Goal: Information Seeking & Learning: Learn about a topic

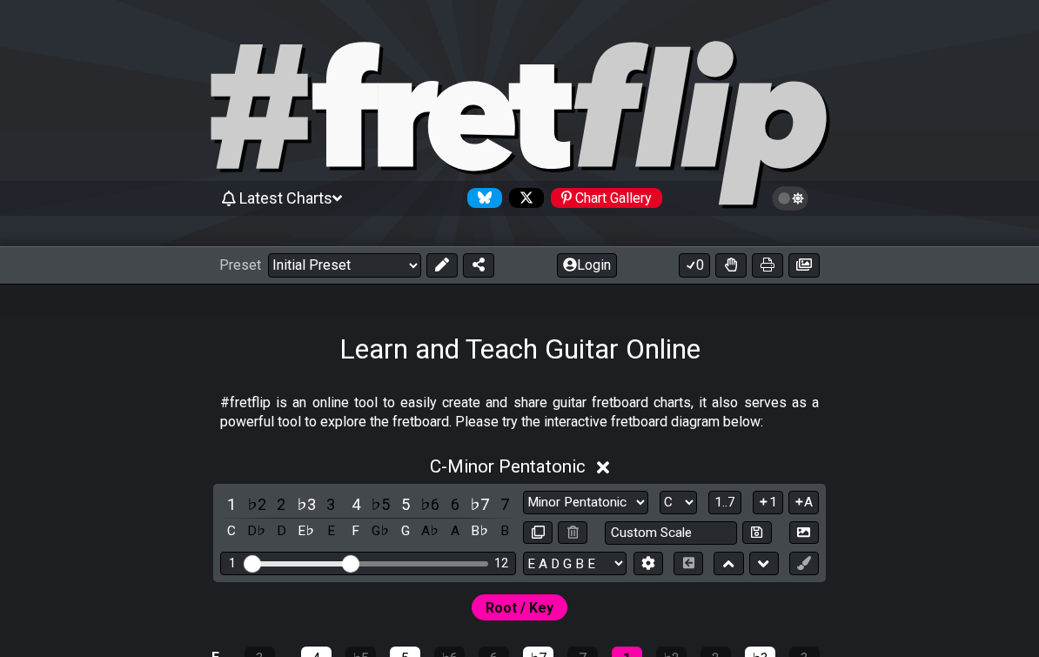
click at [376, 242] on div "Latest Charts Chart Gallery" at bounding box center [519, 216] width 1039 height 63
click at [371, 267] on select "Welcome to #fretflip! Initial Preset Custom Preset Minor Pentatonic Major Penta…" at bounding box center [344, 265] width 153 height 24
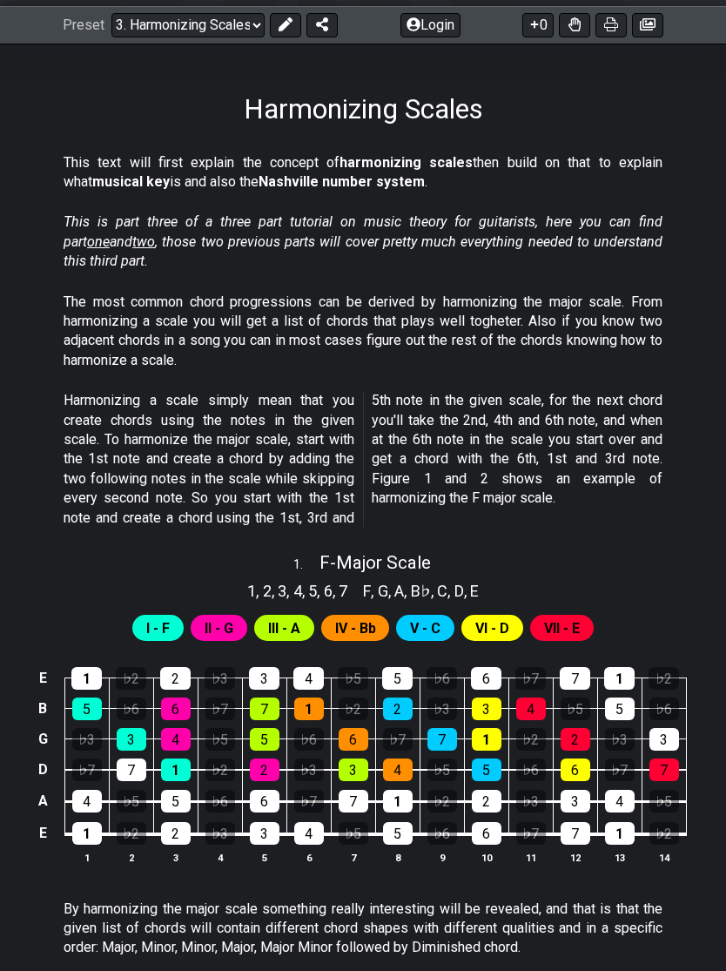
scroll to position [241, 0]
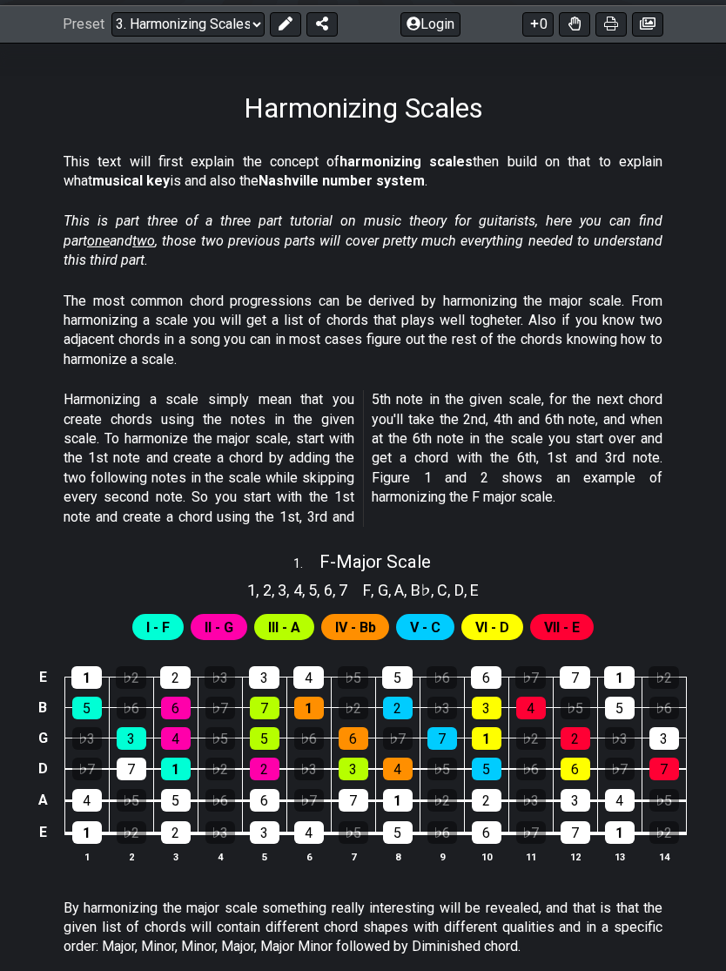
click at [214, 25] on select "Welcome to #fretflip! Initial Preset Custom Preset Minor Pentatonic Major Penta…" at bounding box center [187, 24] width 153 height 24
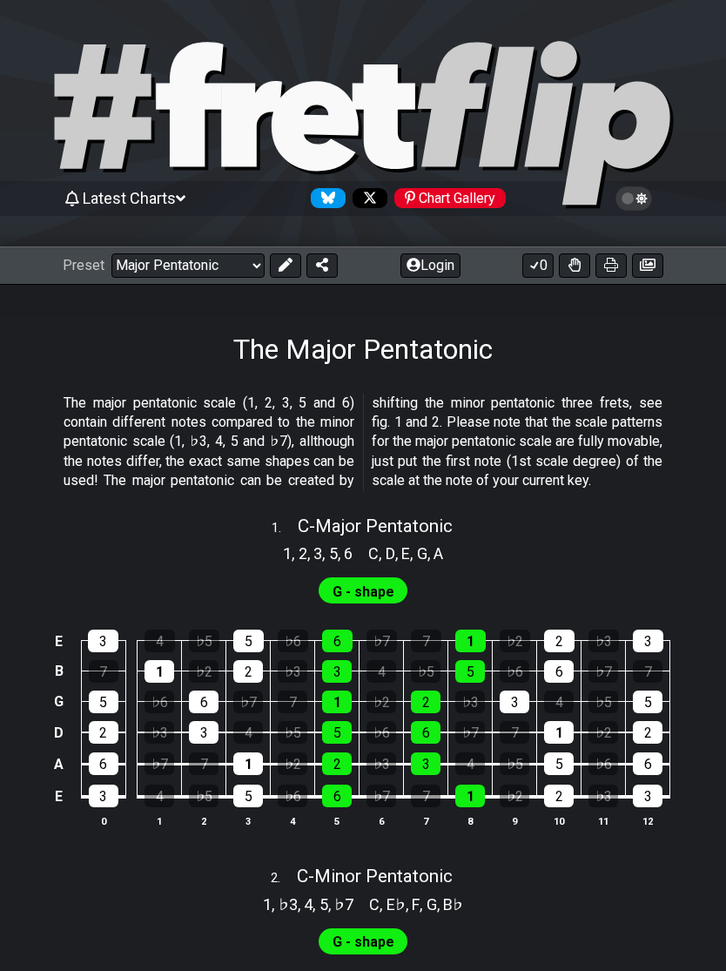
click at [212, 266] on select "Welcome to #fretflip! Initial Preset Custom Preset Minor Pentatonic Major Penta…" at bounding box center [187, 265] width 153 height 24
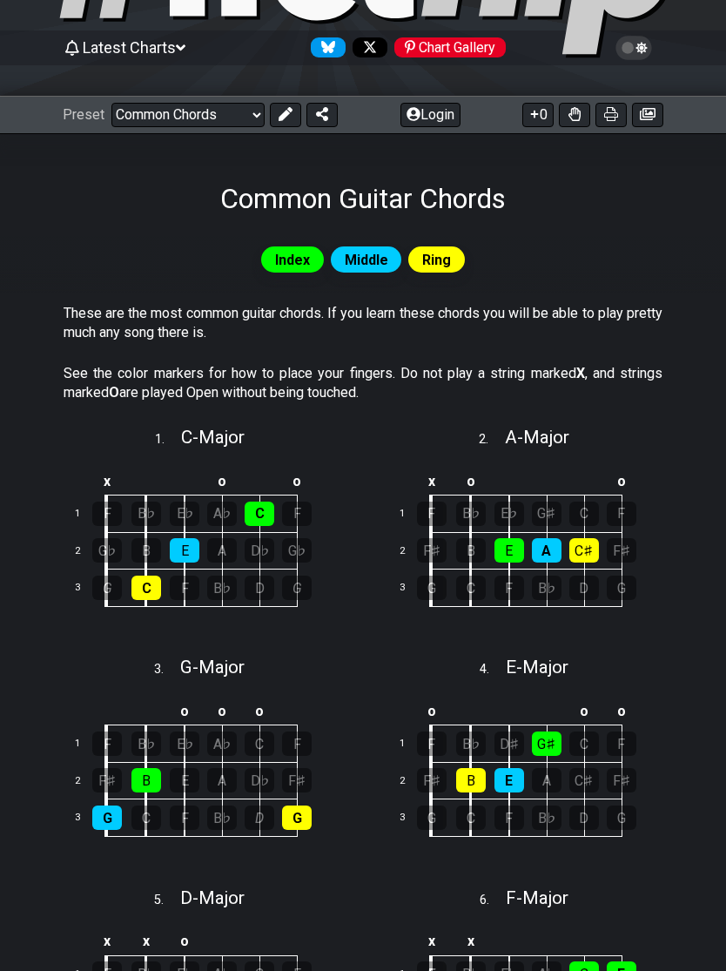
scroll to position [176, 0]
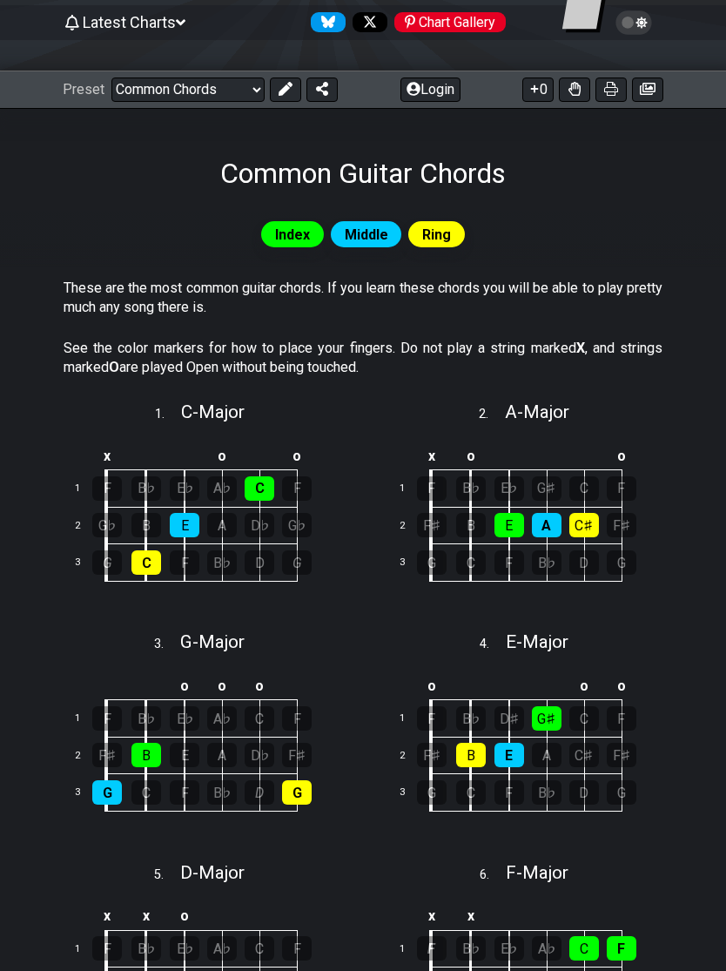
click at [238, 93] on select "Welcome to #fretflip! Initial Preset Custom Preset Minor Pentatonic Major Penta…" at bounding box center [187, 89] width 153 height 24
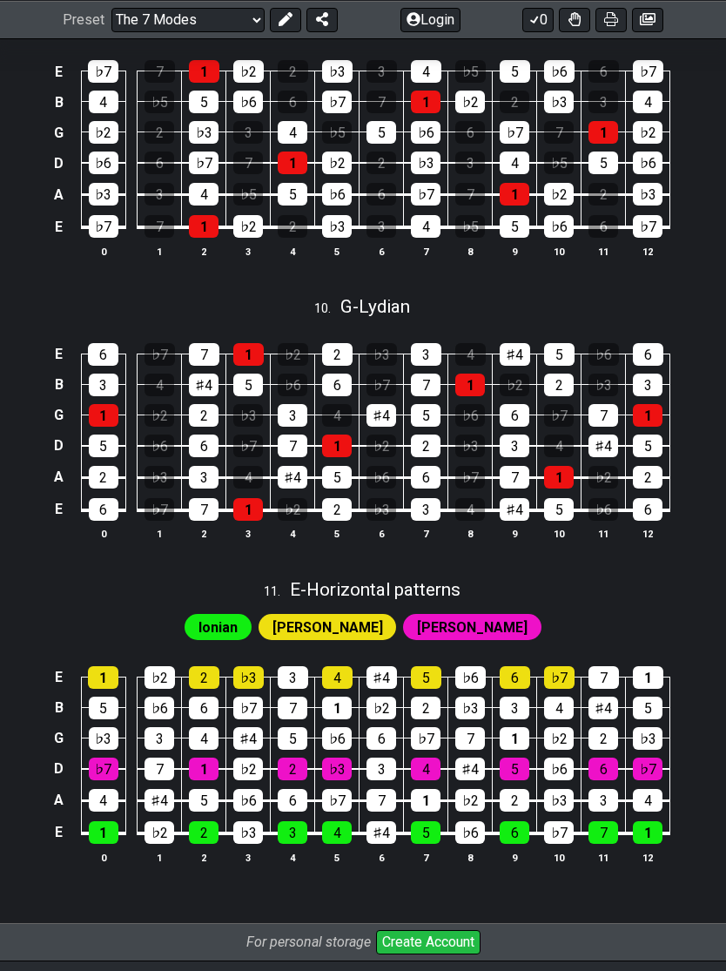
scroll to position [2882, 0]
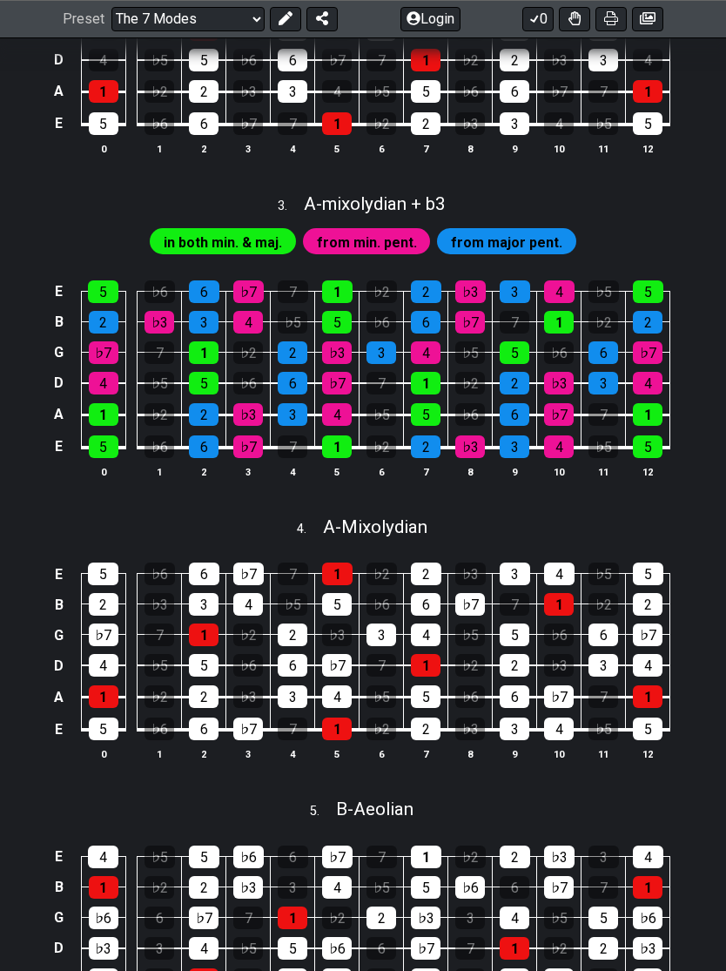
click at [227, 19] on select "Welcome to #fretflip! Initial Preset Custom Preset Minor Pentatonic Major Penta…" at bounding box center [187, 19] width 153 height 24
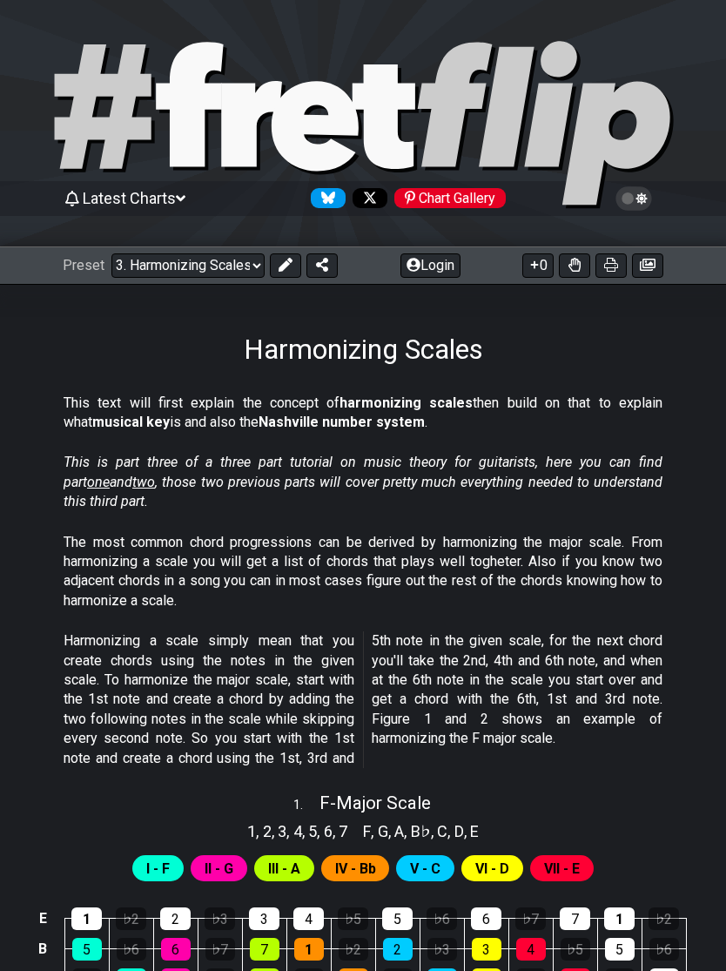
click at [215, 272] on select "Welcome to #fretflip! Initial Preset Custom Preset Minor Pentatonic Major Penta…" at bounding box center [187, 265] width 153 height 24
select select "/user-defined"
select select "A"
select select "C"
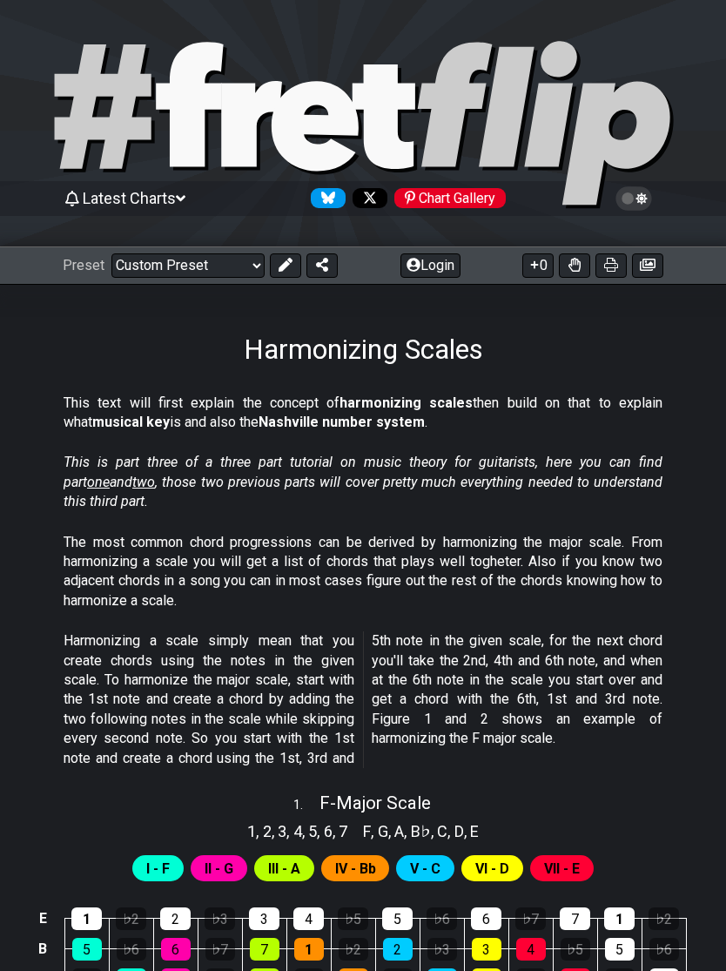
select select "A"
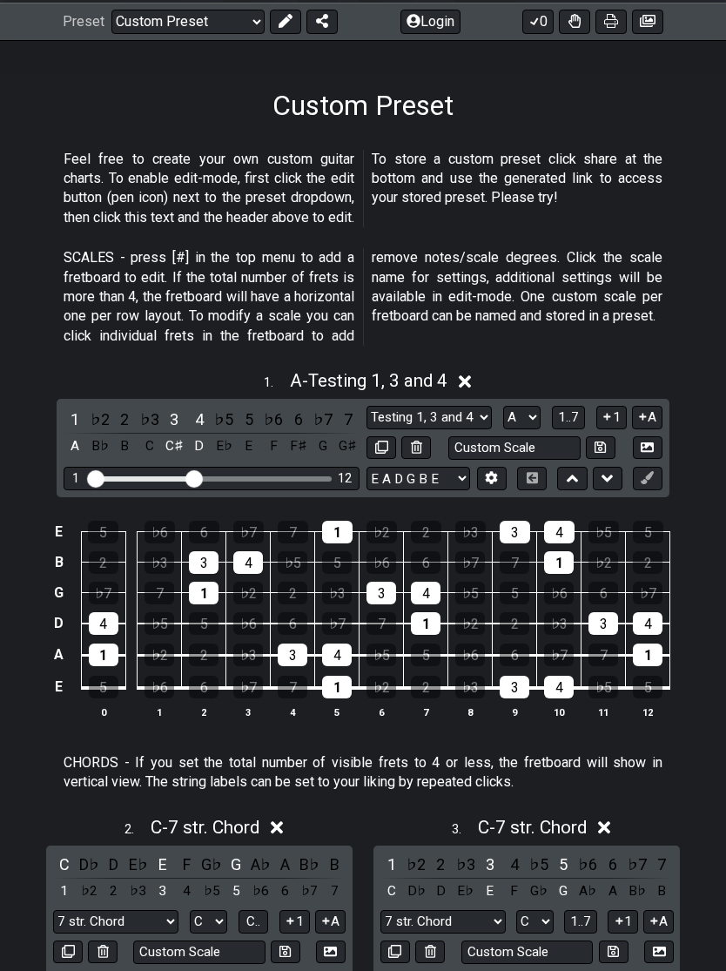
scroll to position [268, 0]
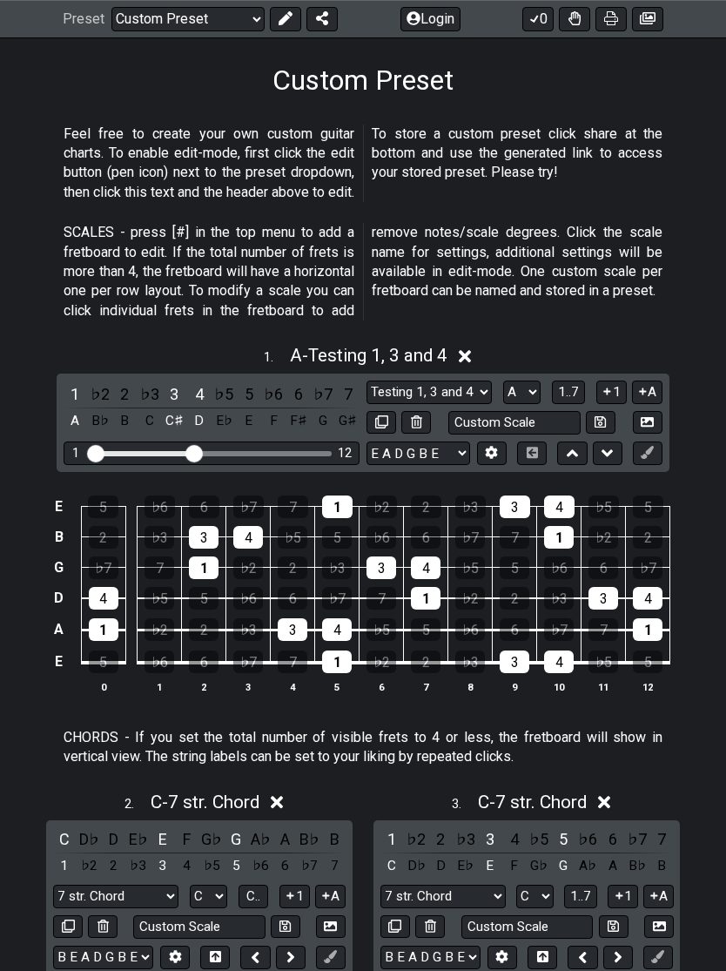
click at [231, 24] on select "Welcome to #fretflip! Initial Preset Custom Preset Minor Pentatonic Major Penta…" at bounding box center [187, 19] width 153 height 24
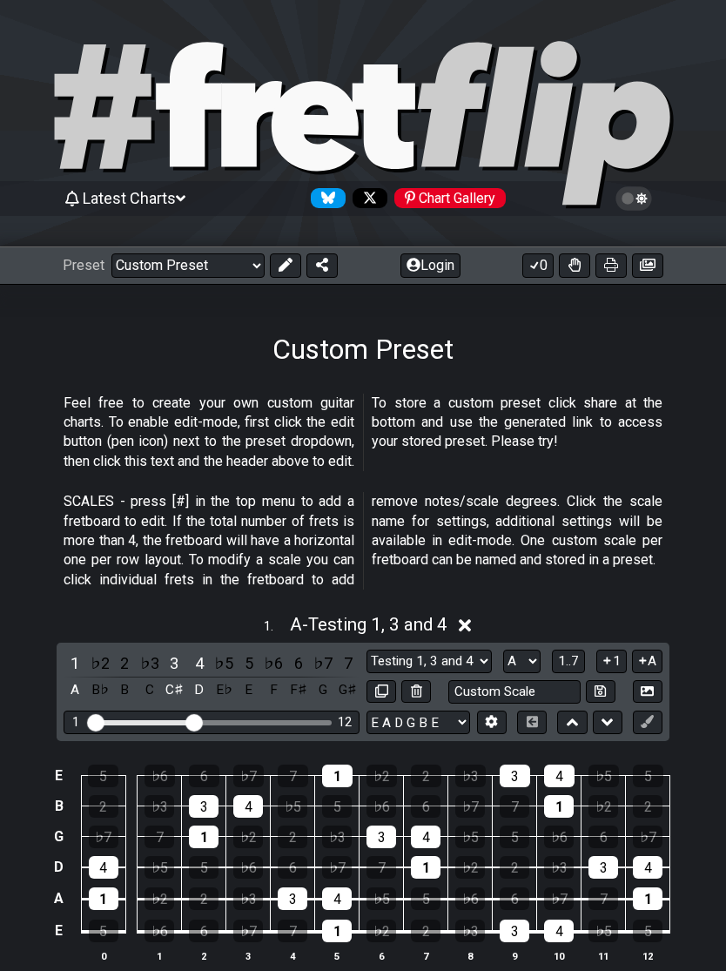
select select "/welcome"
select select "C"
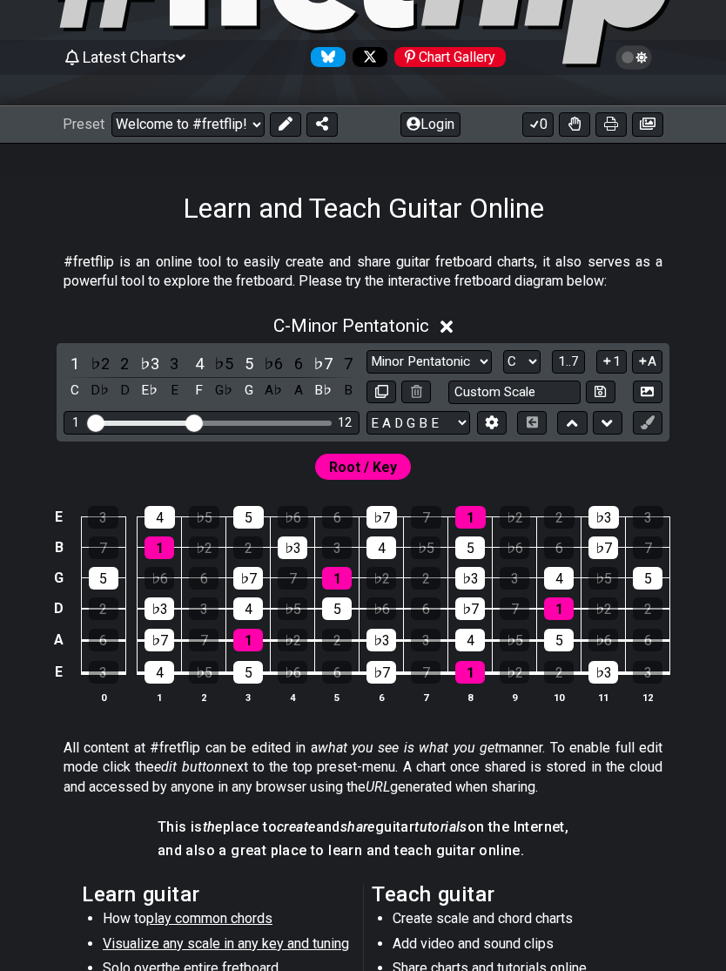
scroll to position [141, 0]
click at [459, 359] on select "Minor Pentatonic Click to edit Minor Pentatonic Major Pentatonic Minor Blues Ma…" at bounding box center [428, 362] width 125 height 24
select select "Major"
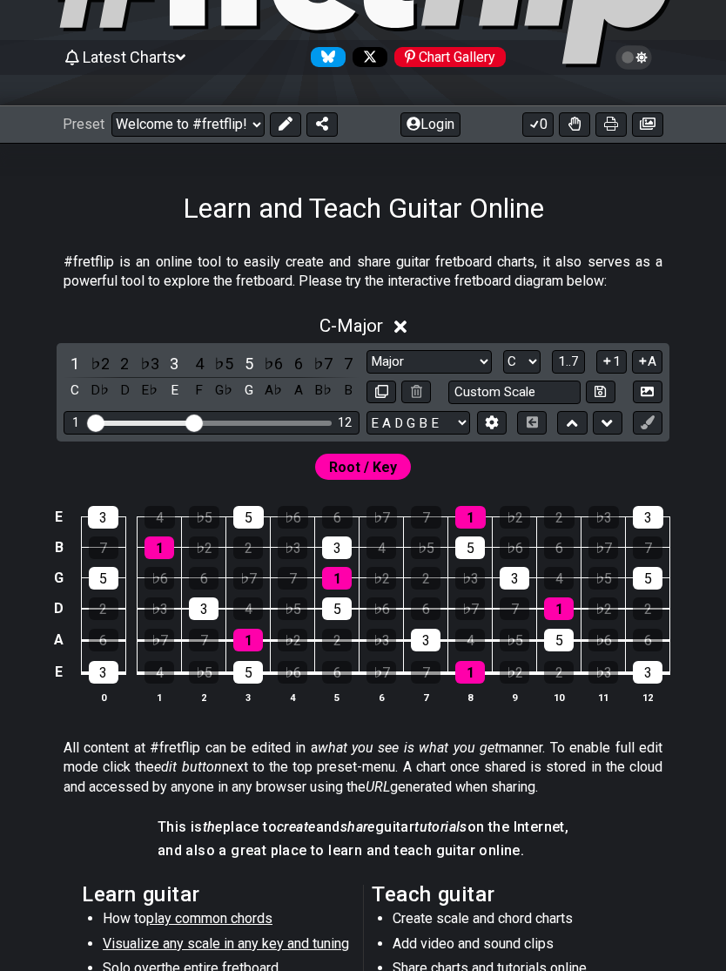
click at [520, 367] on select "A♭ A A♯ B♭ B C C♯ D♭ D D♯ E♭ E F F♯ G♭ G G♯" at bounding box center [521, 362] width 37 height 24
select select "E"
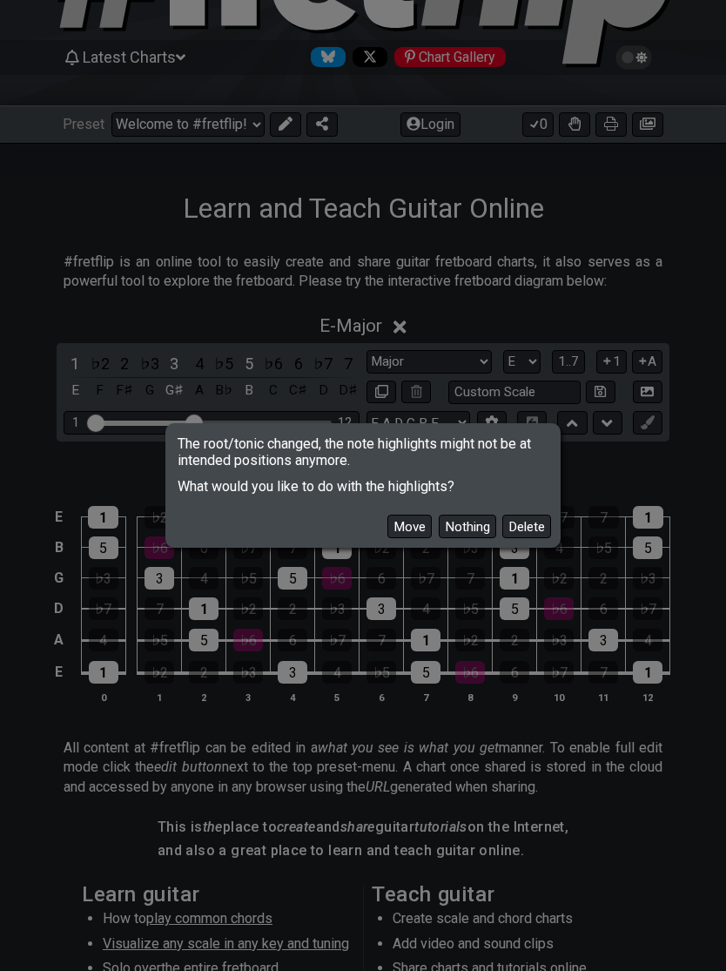
click at [407, 538] on button "Move" at bounding box center [409, 526] width 44 height 24
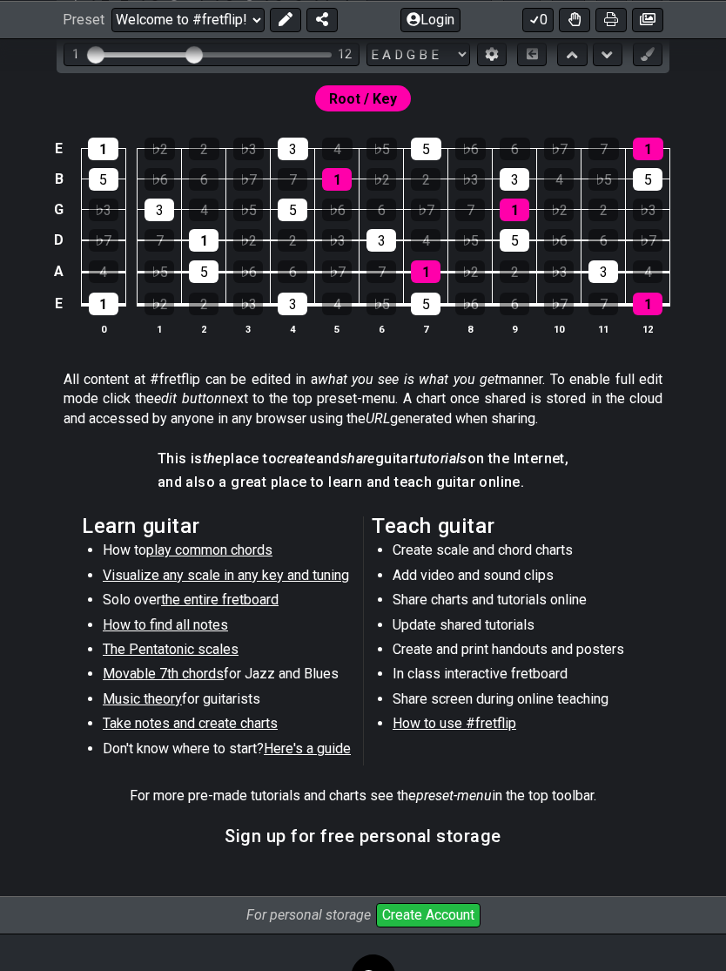
scroll to position [0, 0]
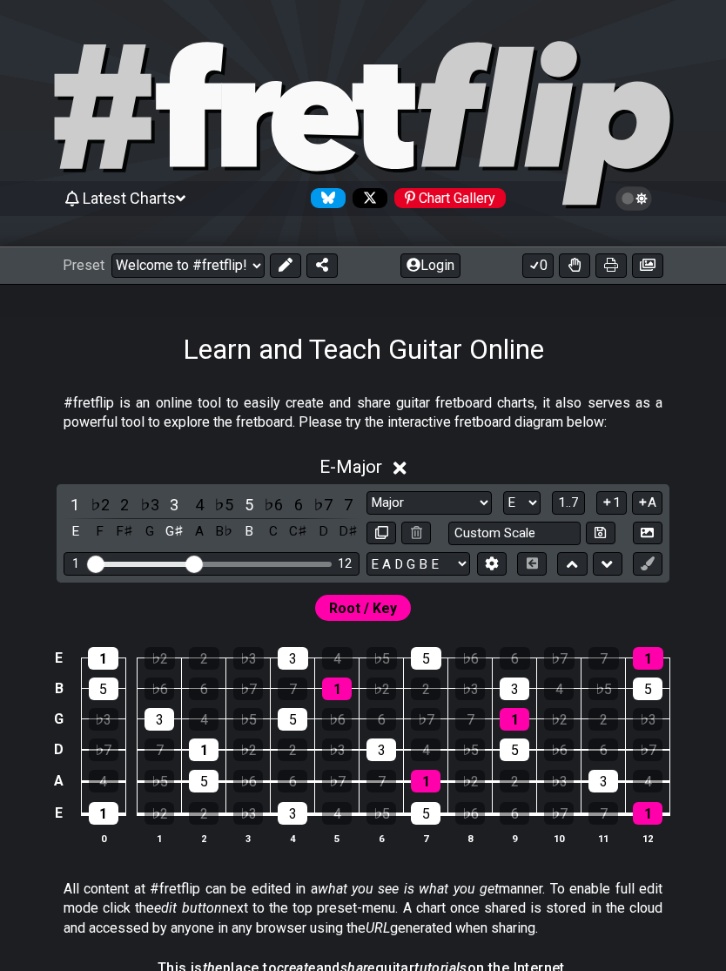
click at [462, 501] on select "Minor Pentatonic Click to edit Minor Pentatonic Major Pentatonic Minor Blues Ma…" at bounding box center [428, 503] width 125 height 24
select select "Major / [PERSON_NAME]"
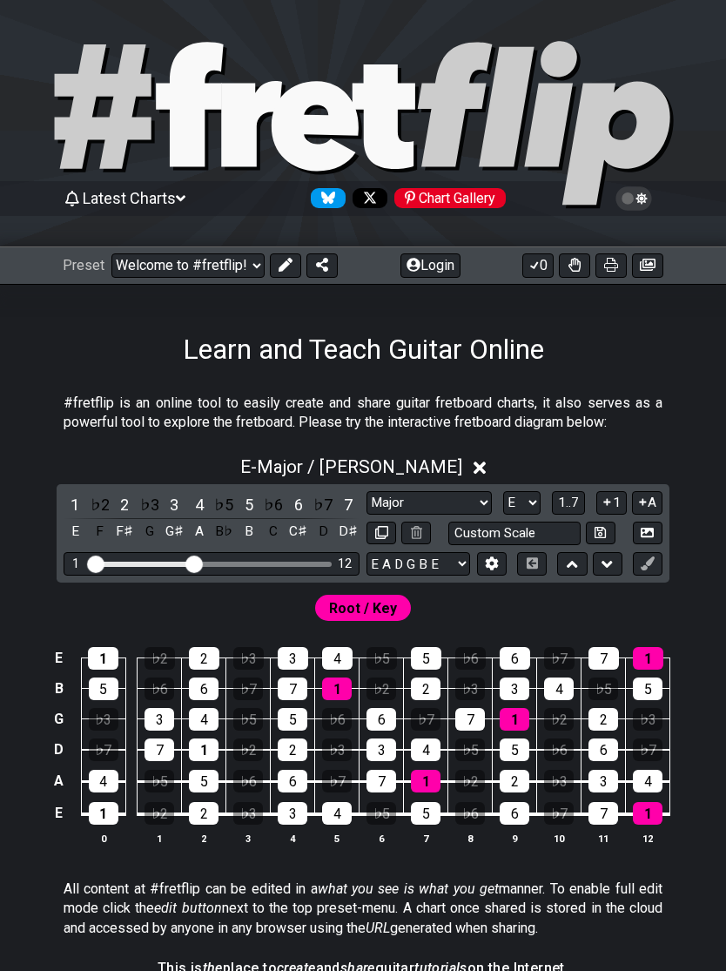
click at [236, 264] on select "Welcome to #fretflip! Initial Preset Custom Preset Minor Pentatonic Major Penta…" at bounding box center [187, 265] width 153 height 24
click at [460, 495] on select "Minor Pentatonic Click to edit Minor Pentatonic Major Pentatonic Minor Blues Ma…" at bounding box center [428, 503] width 125 height 24
click at [210, 266] on select "Welcome to #fretflip! Initial Preset Custom Preset Minor Pentatonic Major Penta…" at bounding box center [187, 265] width 153 height 24
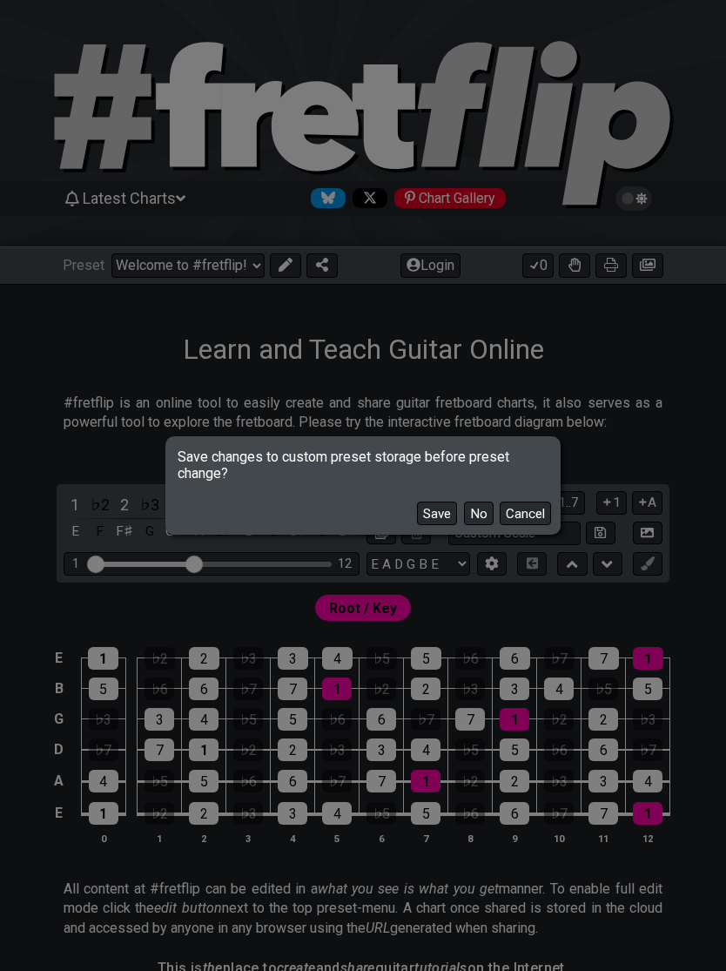
click at [477, 513] on button "No" at bounding box center [479, 513] width 30 height 24
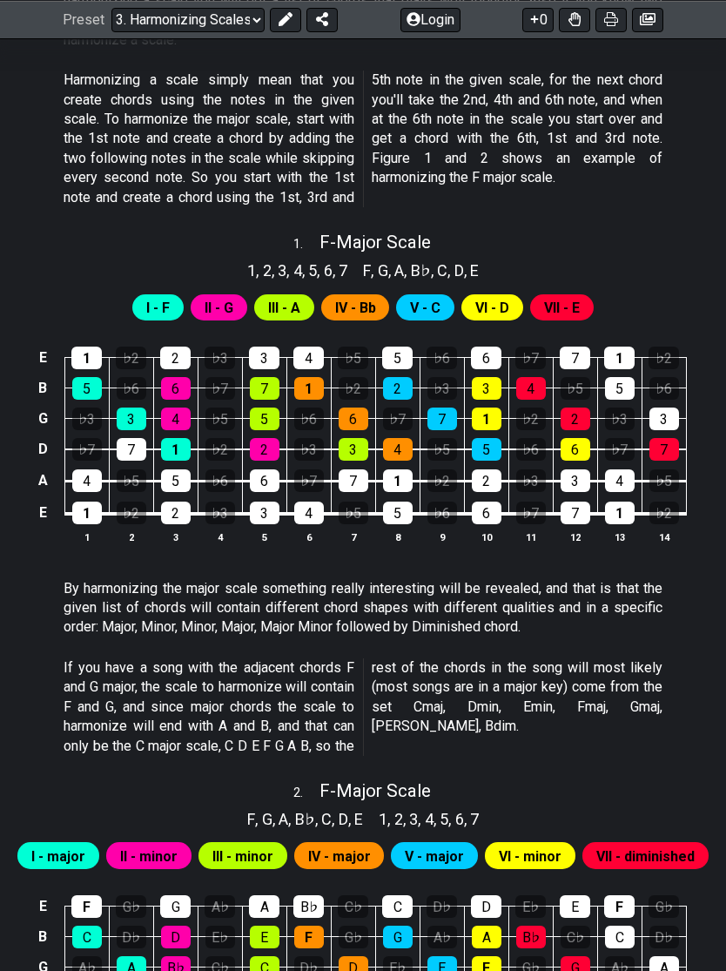
scroll to position [535, 0]
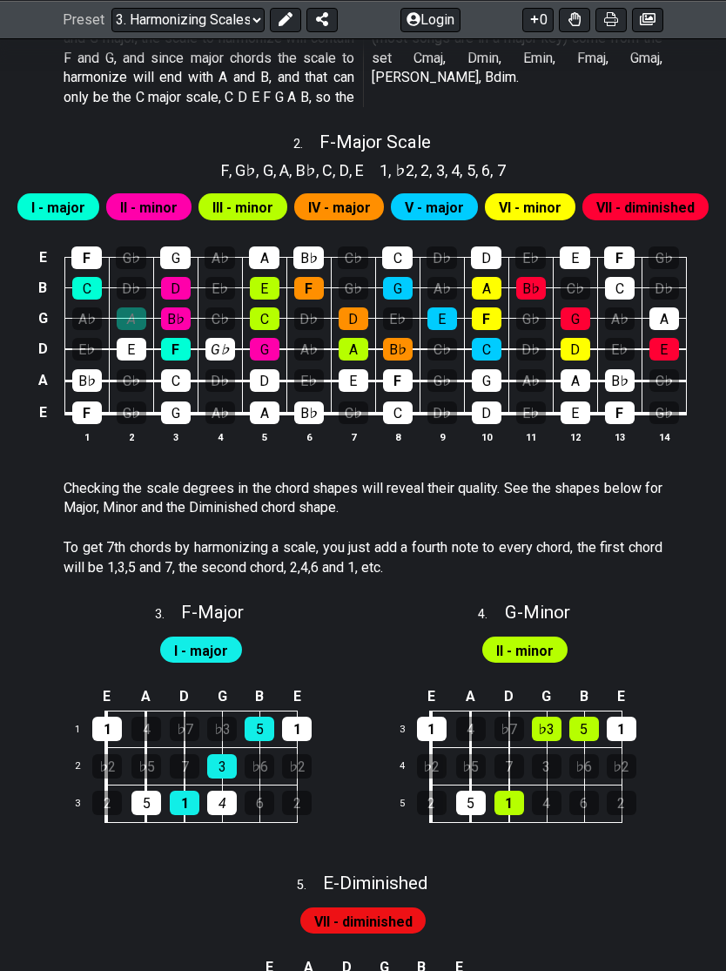
scroll to position [1210, 0]
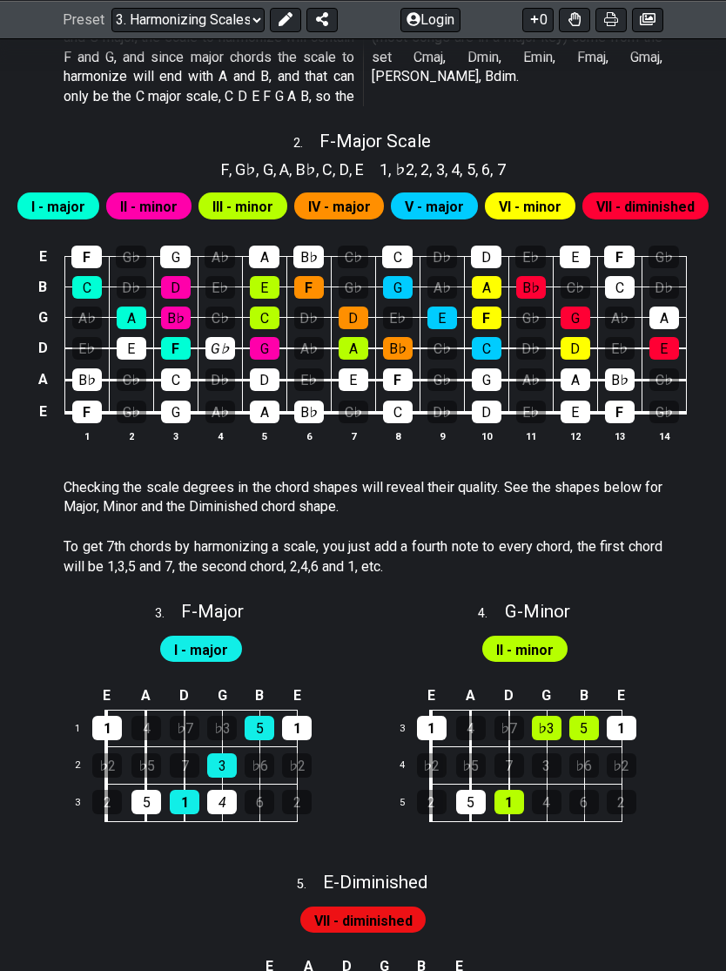
click at [127, 306] on div "A" at bounding box center [132, 317] width 30 height 23
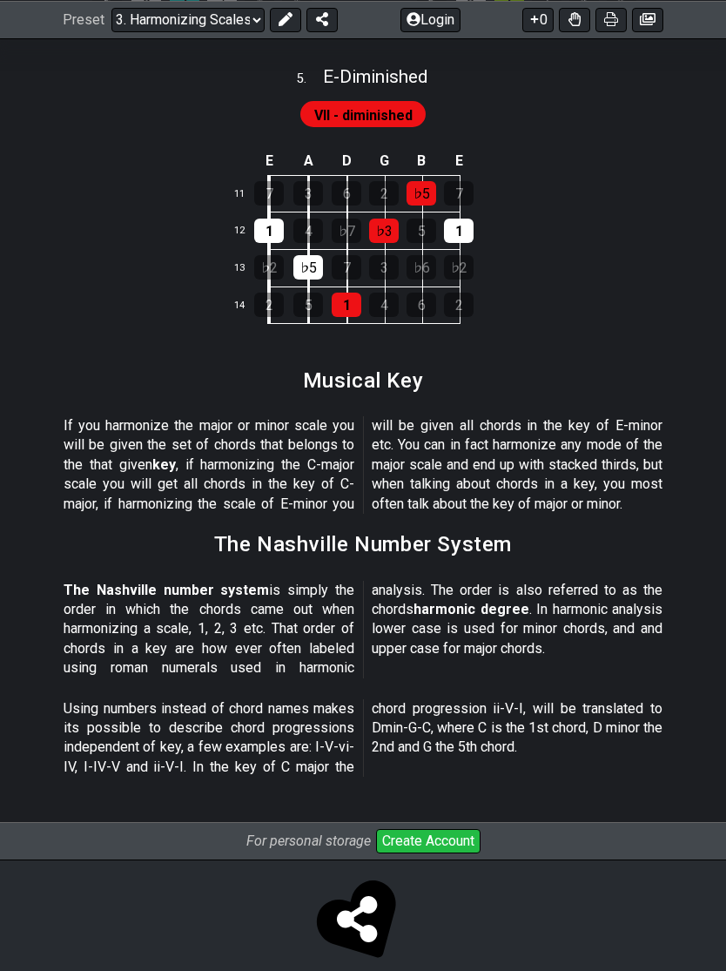
scroll to position [2018, 0]
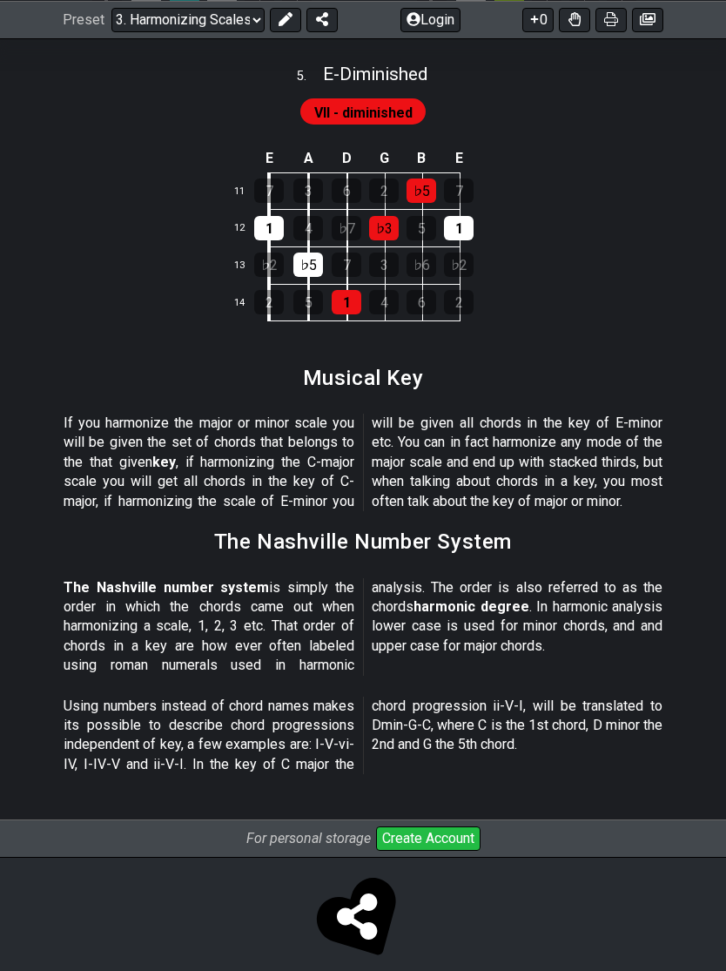
click at [3, 603] on section "The Nashville number system is simply the order in which the chords came out wh…" at bounding box center [363, 630] width 726 height 118
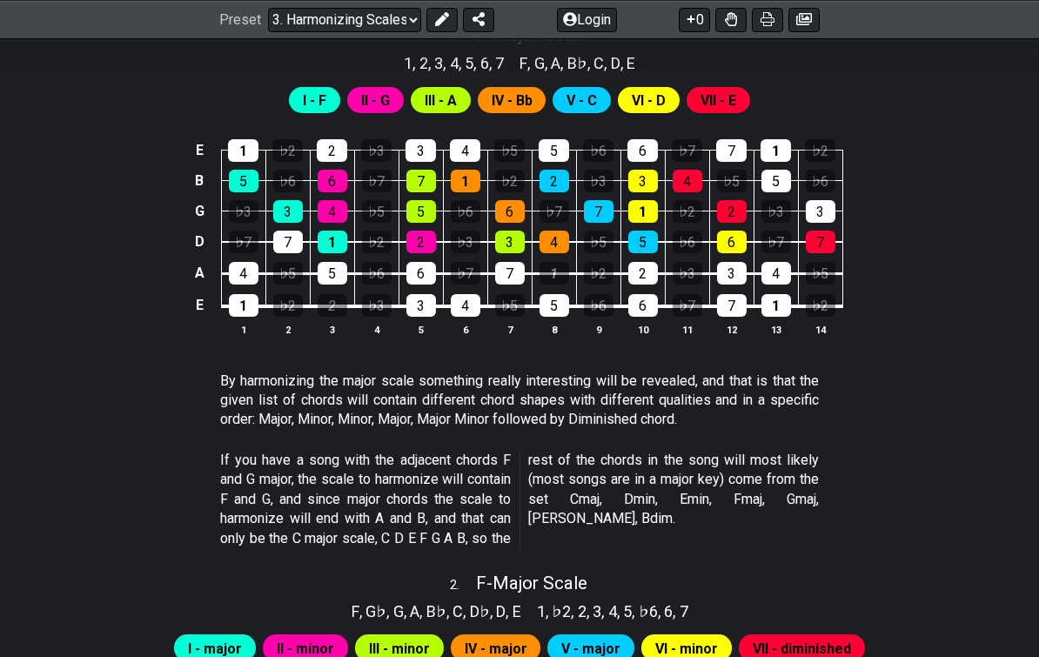
scroll to position [769, 0]
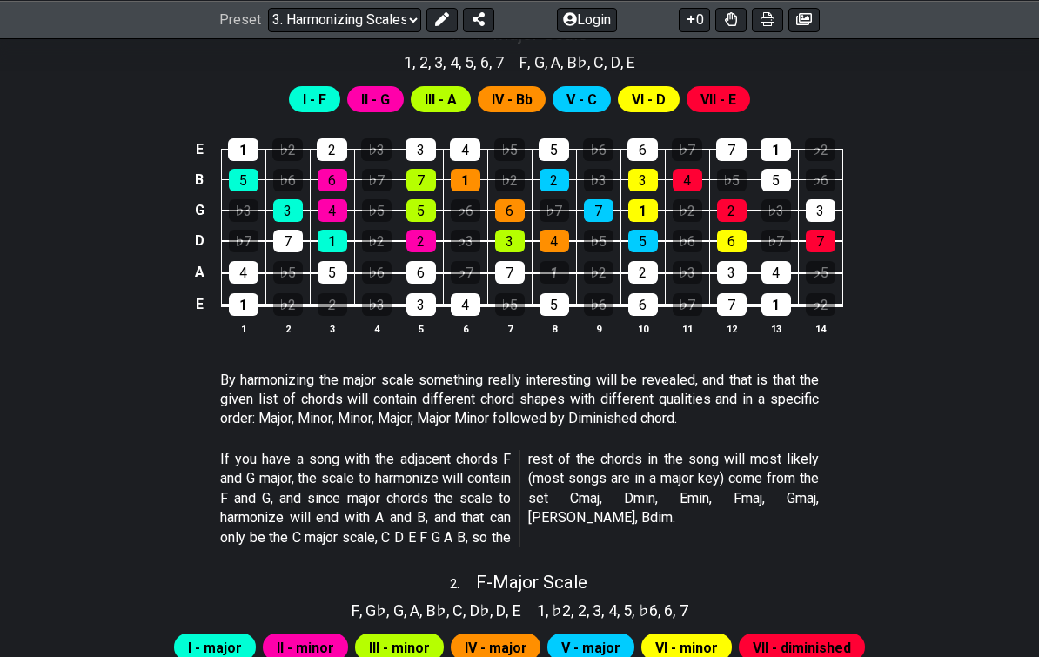
click at [380, 23] on select "Welcome to #fretflip! Initial Preset Custom Preset Minor Pentatonic Major Penta…" at bounding box center [344, 19] width 153 height 24
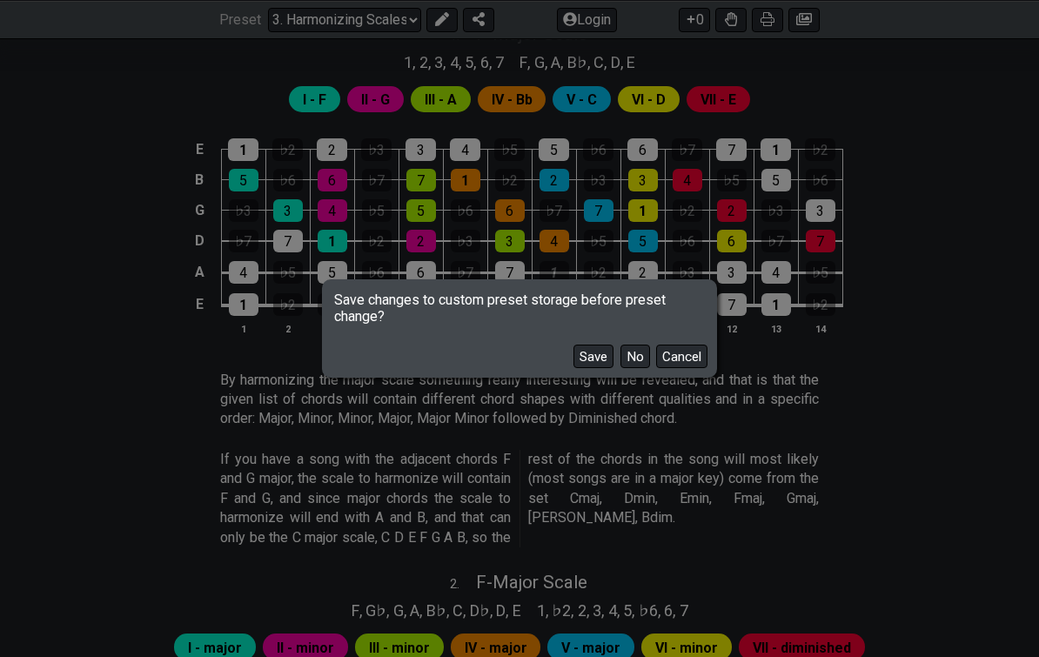
click at [642, 353] on button "No" at bounding box center [636, 357] width 30 height 24
select select "/movable-7th-chords"
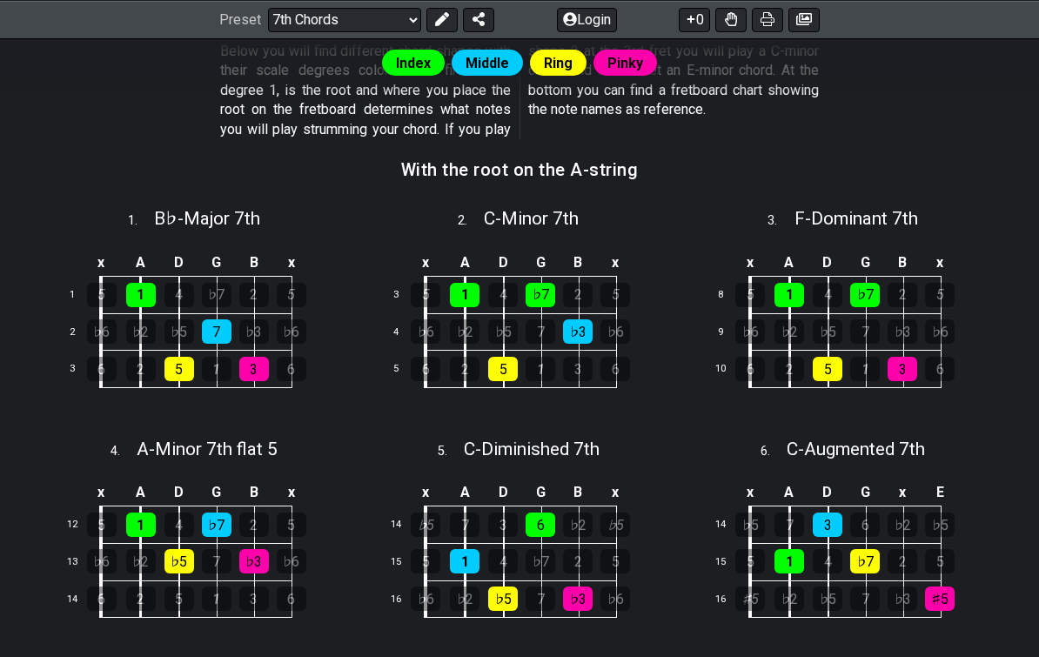
scroll to position [490, 0]
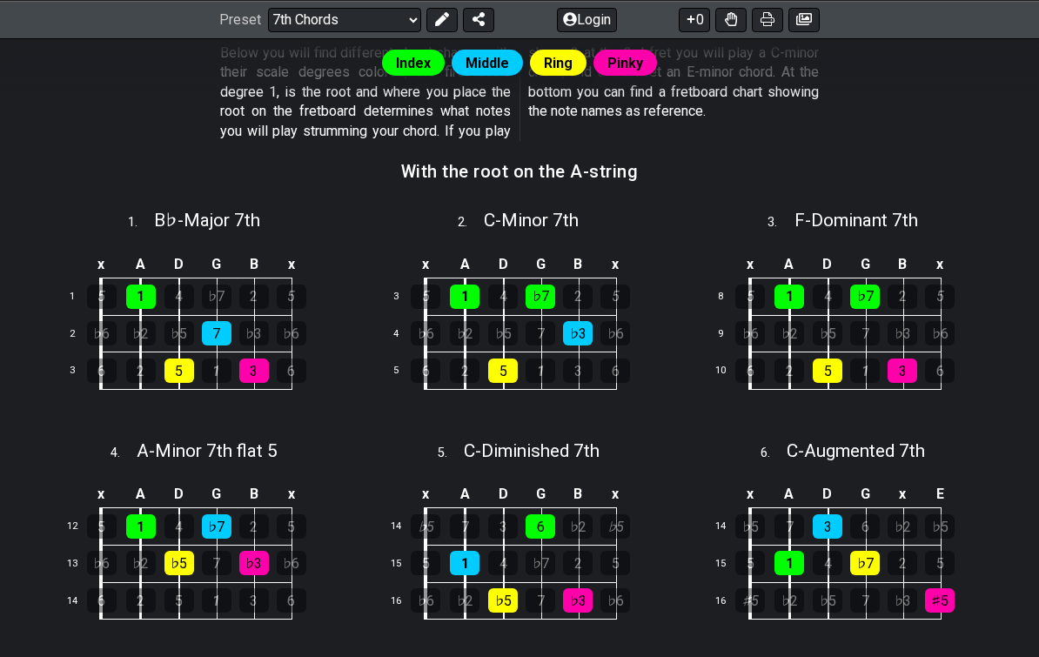
click at [179, 286] on div "4" at bounding box center [180, 297] width 30 height 24
click at [94, 299] on div "5" at bounding box center [102, 297] width 30 height 24
click at [98, 285] on div "5" at bounding box center [102, 297] width 30 height 24
click at [81, 199] on div "1 . B♭ - Major 7th" at bounding box center [194, 215] width 313 height 33
select select "Bb"
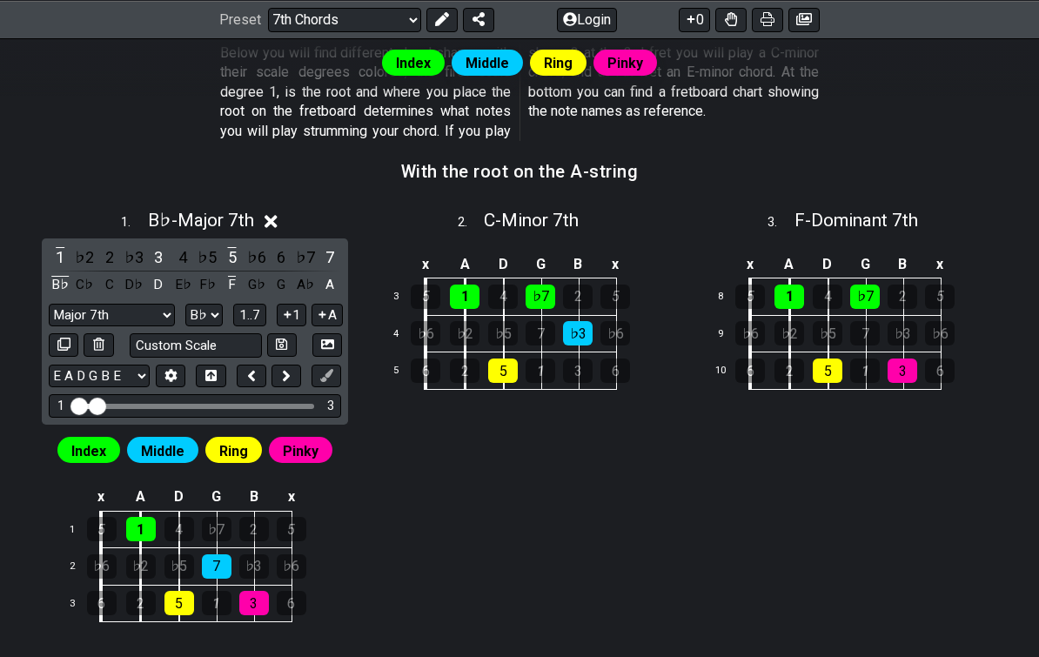
click at [97, 148] on section "Below you will find different chord shapes with their scale degrees colored, th…" at bounding box center [519, 96] width 1039 height 118
click at [112, 156] on section "With the root on the A-string" at bounding box center [519, 177] width 1039 height 44
click at [150, 185] on section "With the root on the A-string" at bounding box center [519, 177] width 1039 height 44
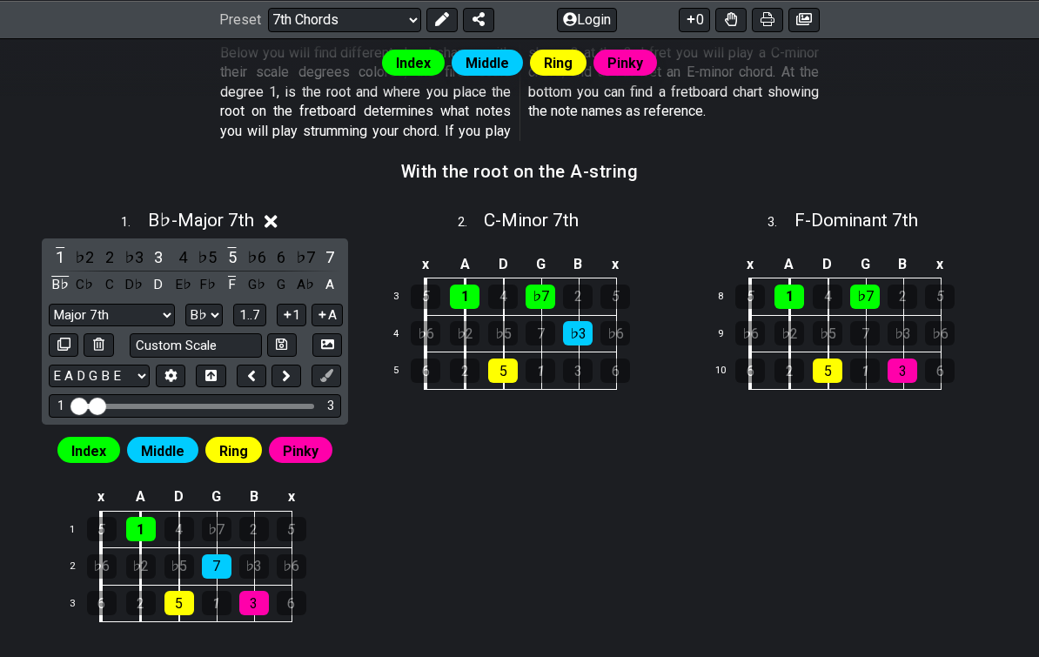
click at [272, 220] on icon at bounding box center [271, 221] width 13 height 13
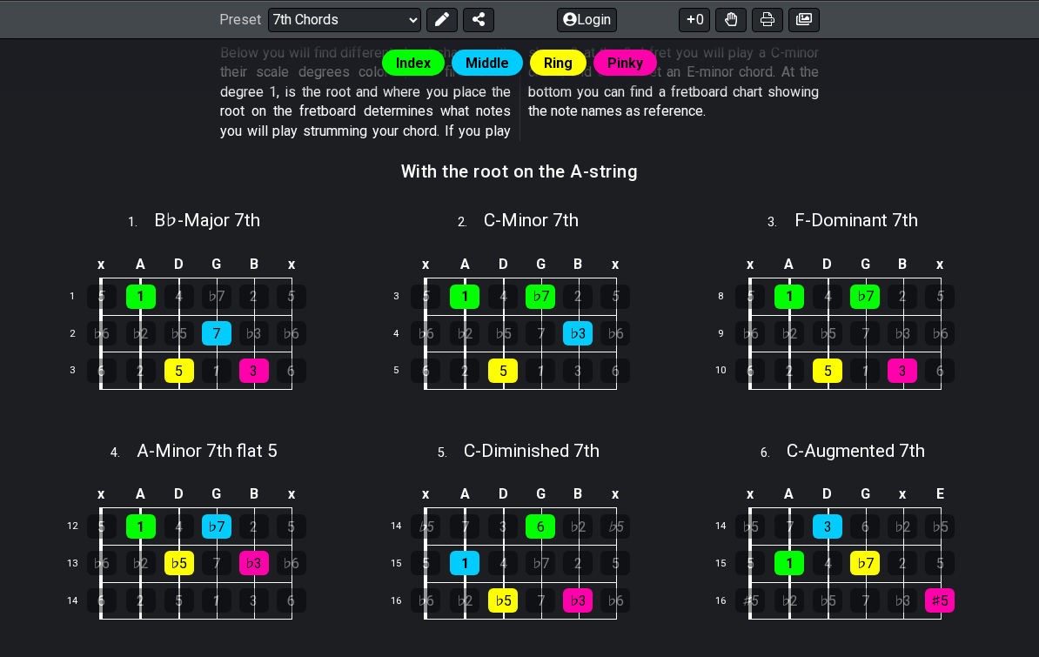
click at [202, 211] on span "B♭ - Major 7th" at bounding box center [207, 220] width 106 height 21
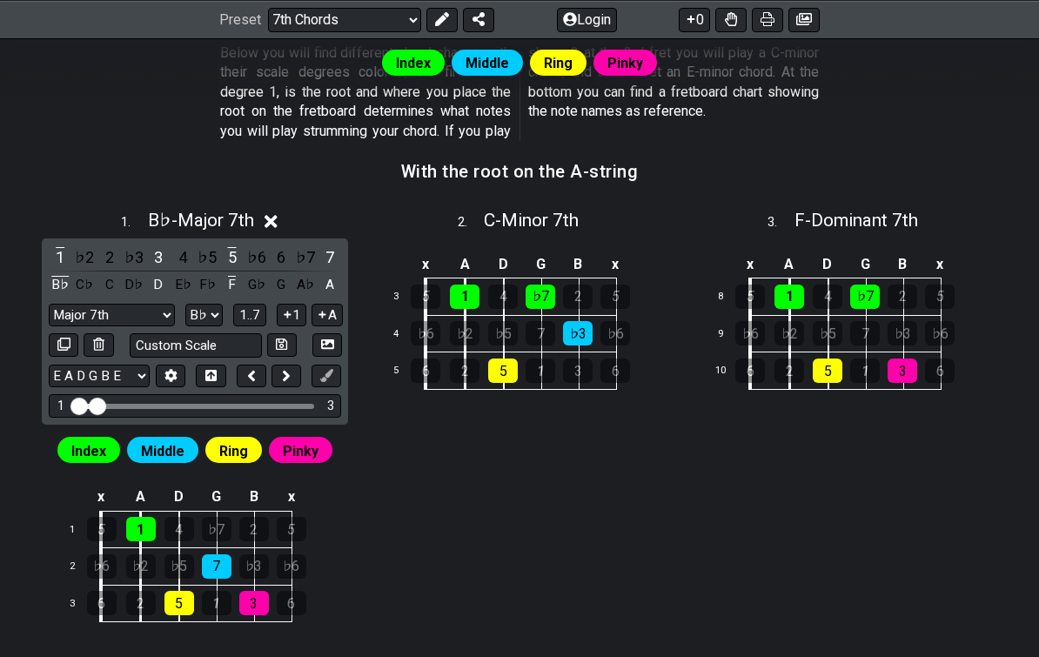
click at [200, 306] on select "A♭ A A♯ B♭ B C C♯ D♭ D D♯ E♭ E F F♯ G♭ G G♯" at bounding box center [203, 316] width 37 height 24
select select "C"
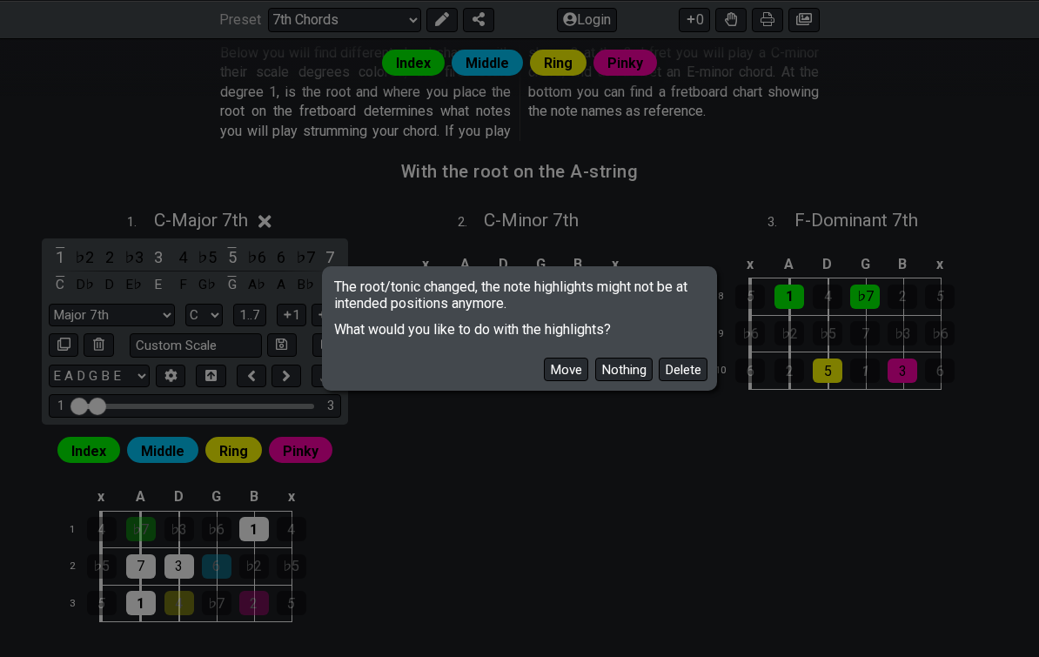
click at [555, 380] on button "Move" at bounding box center [566, 370] width 44 height 24
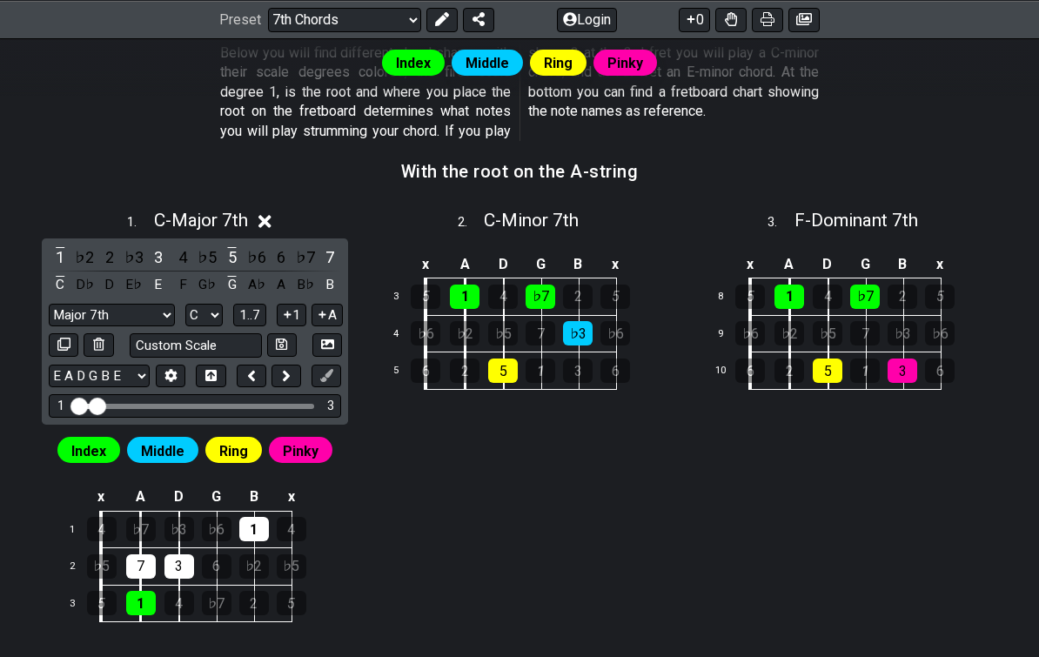
click at [124, 160] on section "With the root on the A-string" at bounding box center [519, 177] width 1039 height 44
click at [264, 218] on icon at bounding box center [265, 221] width 13 height 18
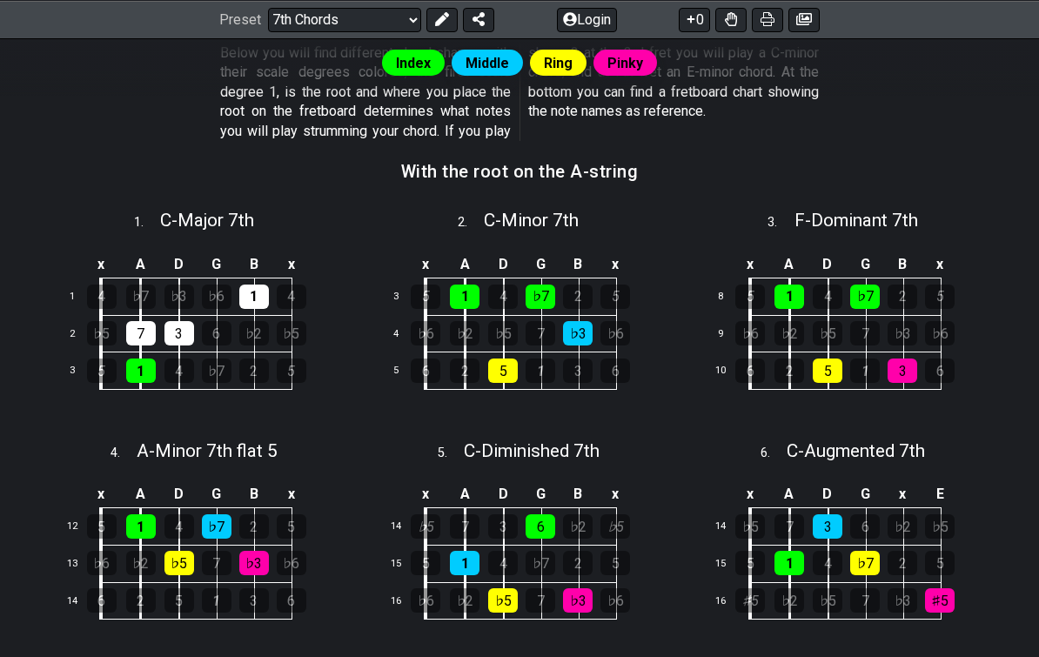
click at [212, 225] on span "C - Major 7th" at bounding box center [207, 220] width 94 height 21
select select "C"
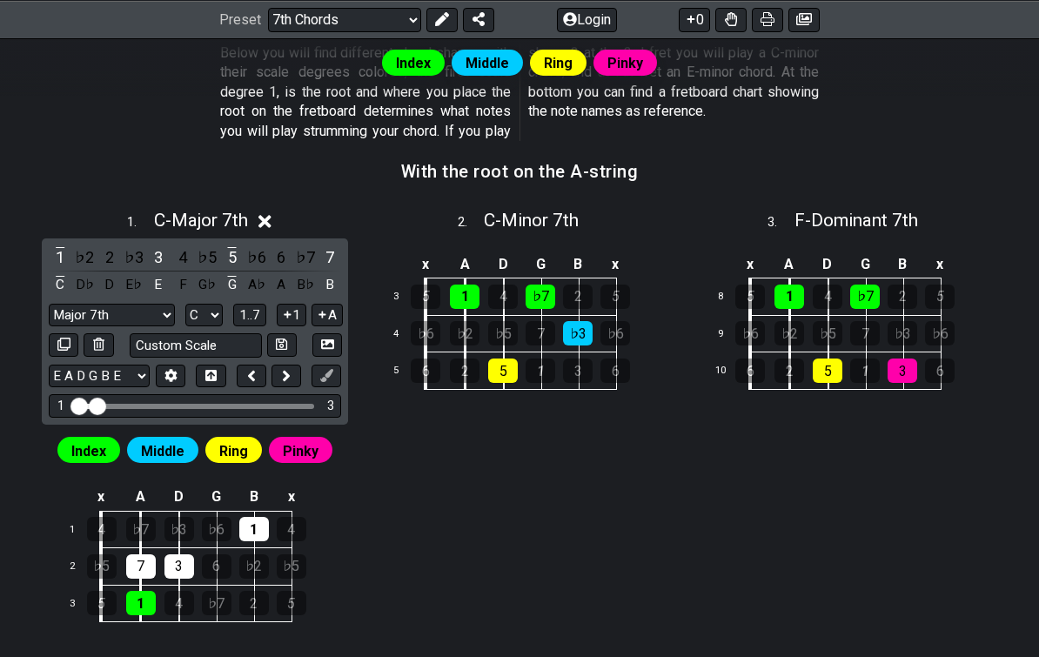
click at [97, 405] on input "Visible fret range" at bounding box center [194, 405] width 247 height 0
click at [146, 396] on div "1 3" at bounding box center [195, 406] width 292 height 24
click at [239, 399] on div "1 3" at bounding box center [195, 406] width 292 height 24
click at [333, 400] on div "3" at bounding box center [330, 406] width 7 height 15
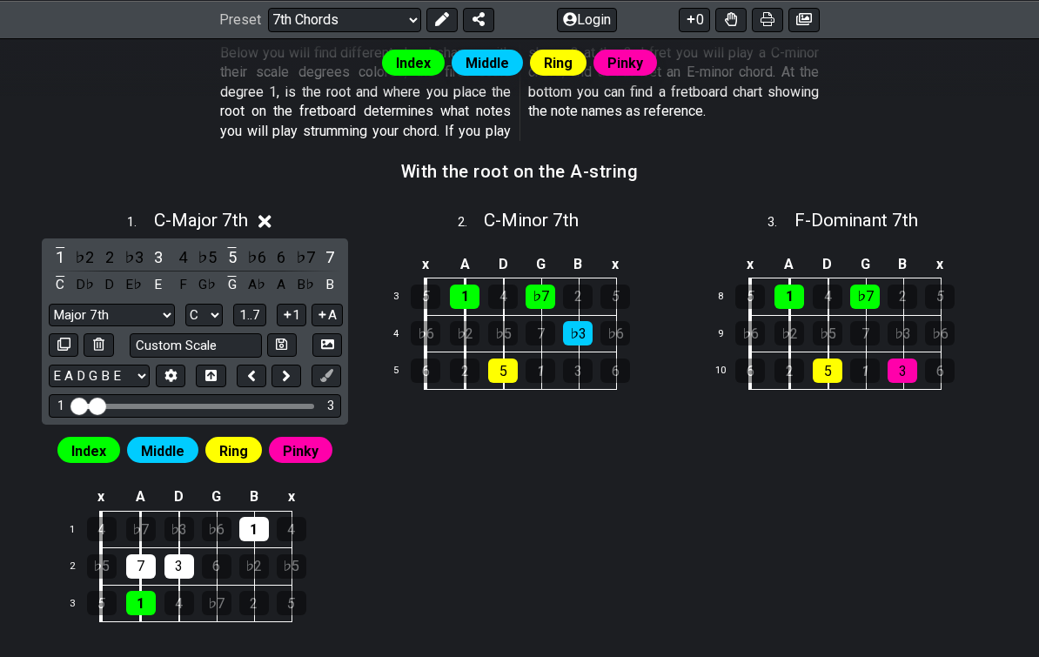
click at [97, 405] on input "Visible fret range" at bounding box center [194, 405] width 247 height 0
click at [164, 304] on select "Major 7th maj 7 Minor Pentatonic Major Pentatonic Minor Blues Major Blues Major…" at bounding box center [111, 316] width 125 height 24
click at [273, 292] on div "A" at bounding box center [281, 285] width 23 height 24
click at [260, 309] on span "1..7" at bounding box center [249, 315] width 21 height 16
click at [292, 219] on icon at bounding box center [285, 221] width 13 height 13
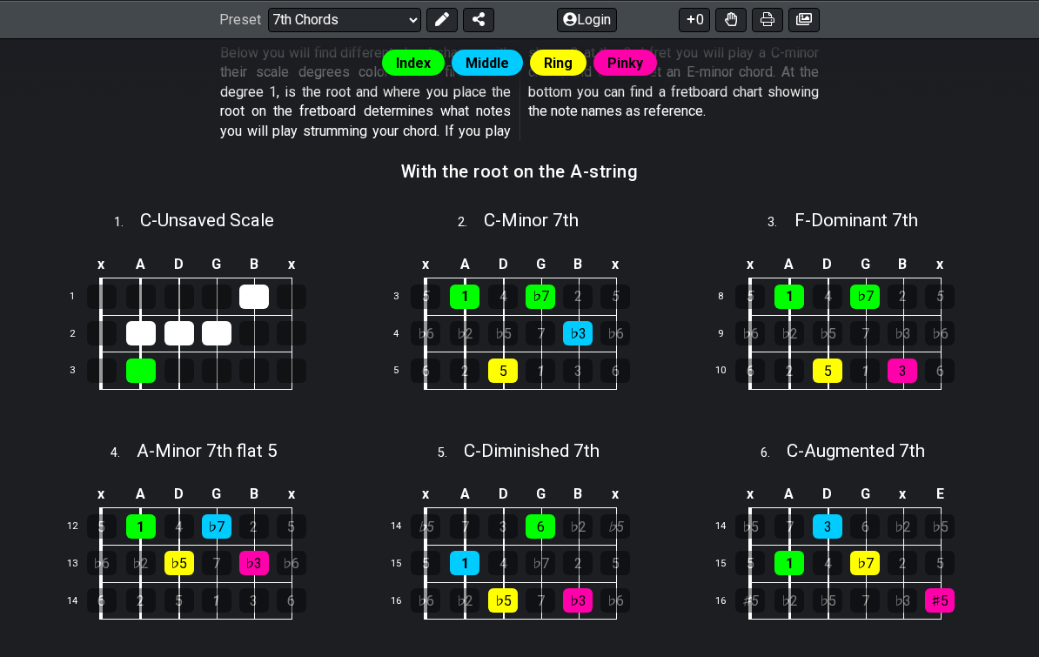
click at [273, 224] on span "C - Unsaved Scale" at bounding box center [207, 220] width 134 height 21
select select "C"
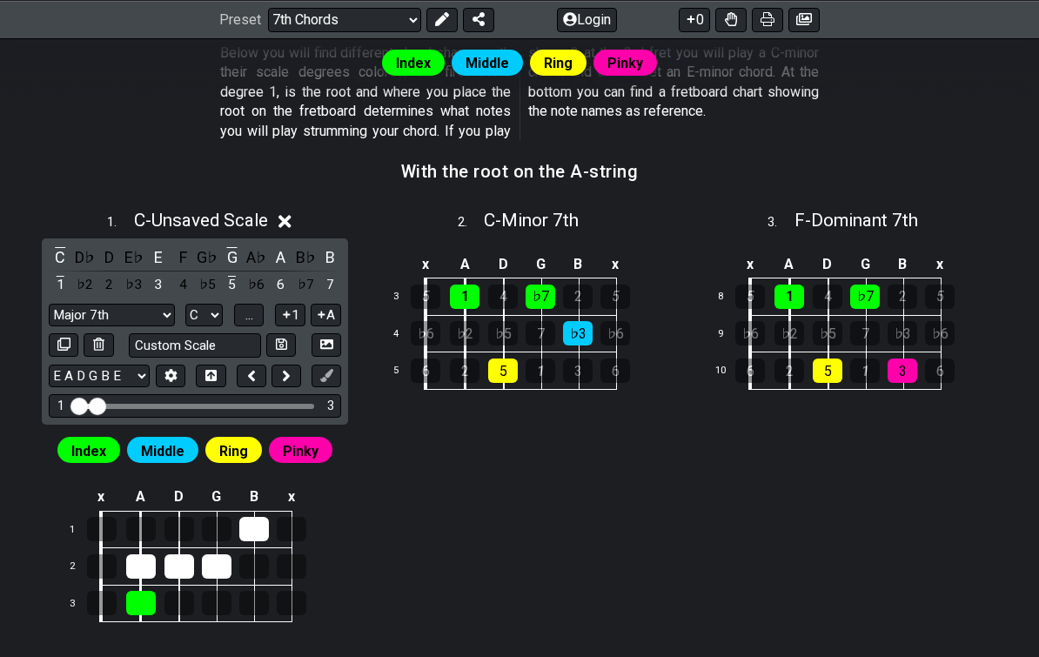
click at [253, 307] on span "..." at bounding box center [249, 315] width 8 height 16
click at [300, 210] on div "1 . C - Unsaved Scale" at bounding box center [194, 215] width 313 height 33
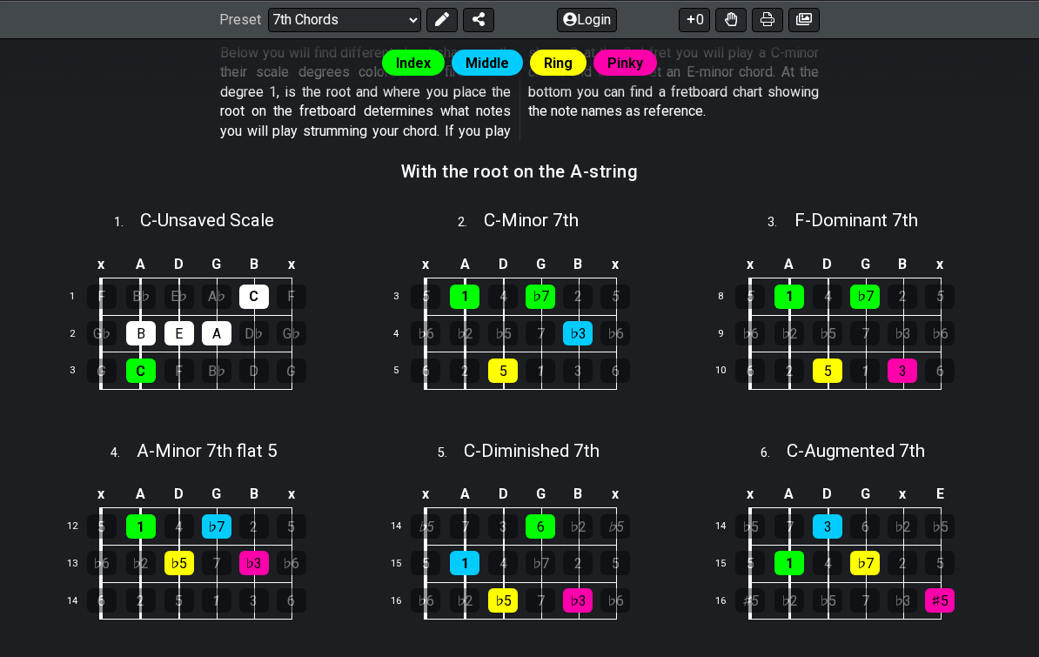
click at [248, 222] on span "C - Unsaved Scale" at bounding box center [207, 220] width 134 height 21
select select "C"
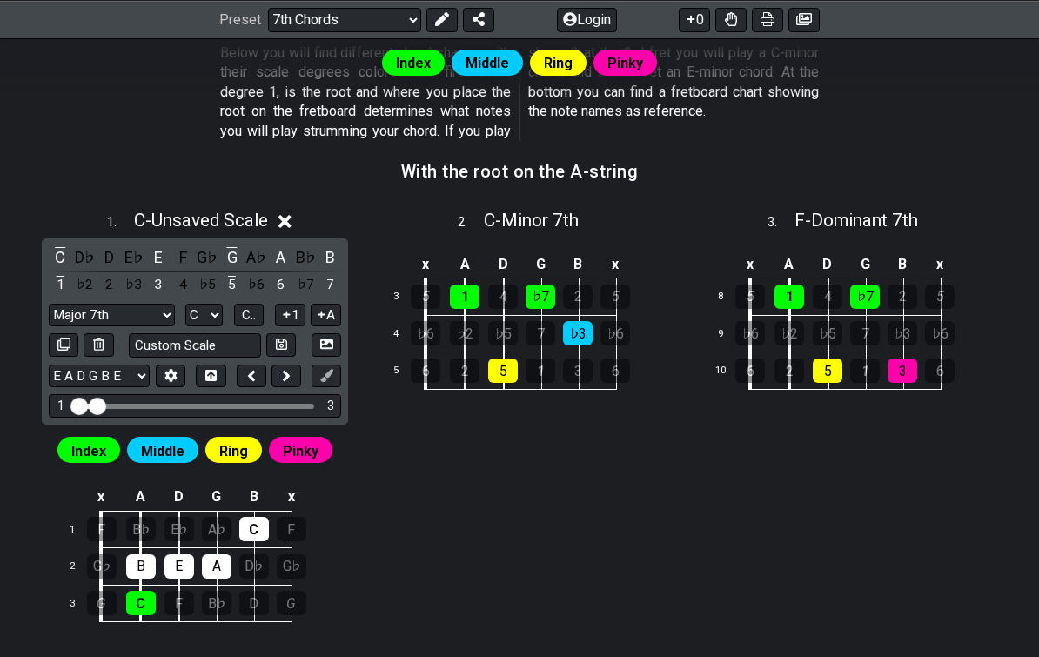
click at [334, 199] on div "1 . C - Unsaved Scale" at bounding box center [194, 215] width 313 height 33
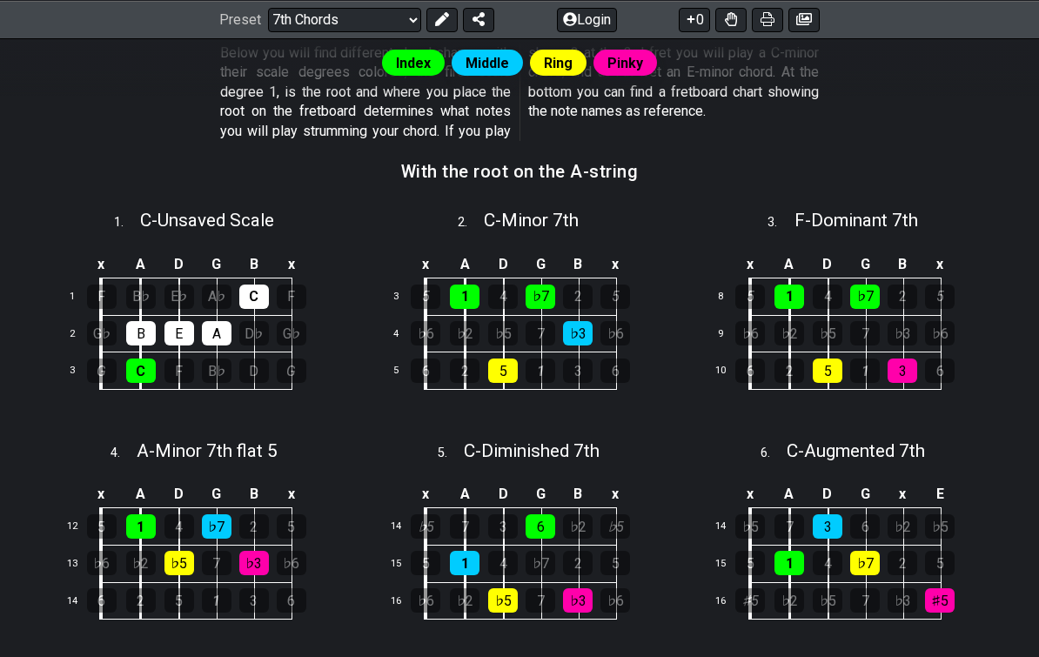
click at [501, 285] on div "4" at bounding box center [503, 297] width 30 height 24
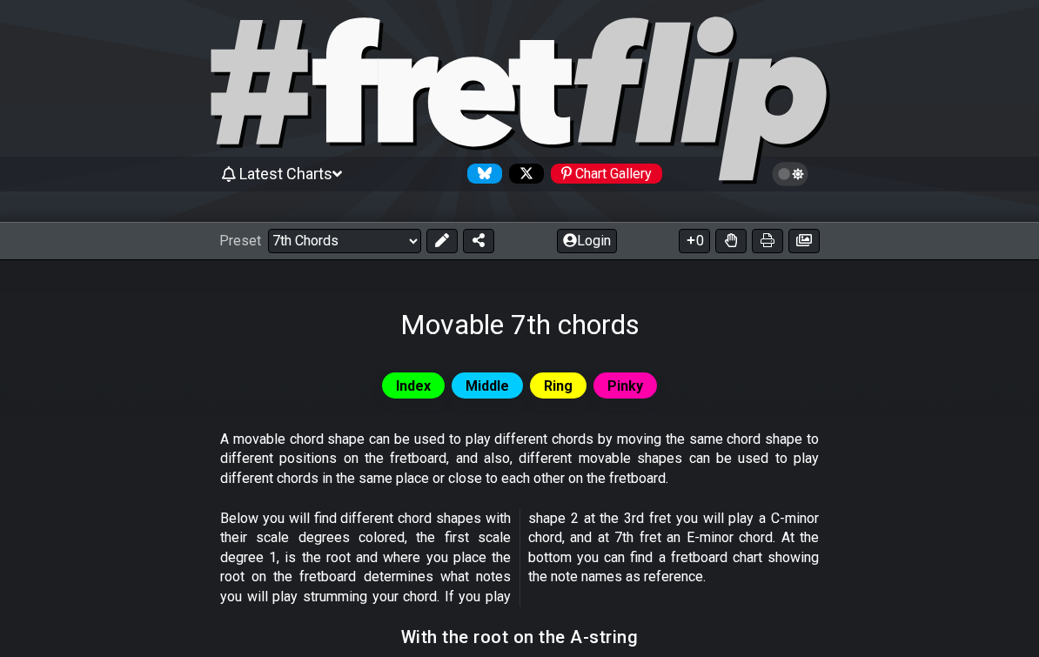
click at [340, 243] on select "Welcome to #fretflip! Initial Preset Custom Preset Minor Pentatonic Major Penta…" at bounding box center [344, 242] width 153 height 24
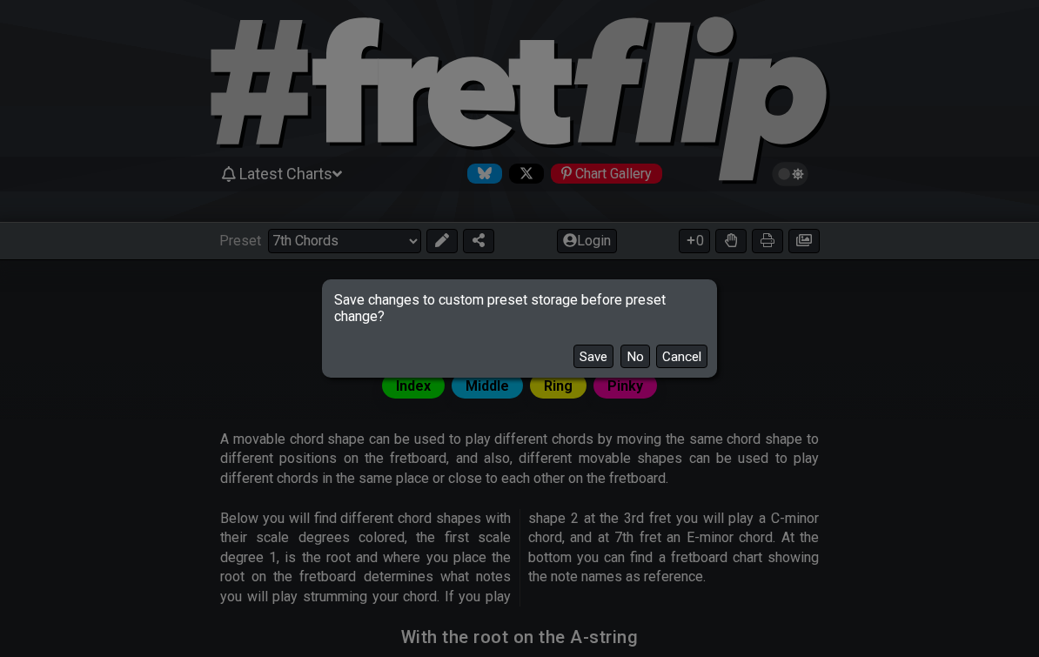
click at [636, 368] on button "No" at bounding box center [636, 357] width 30 height 24
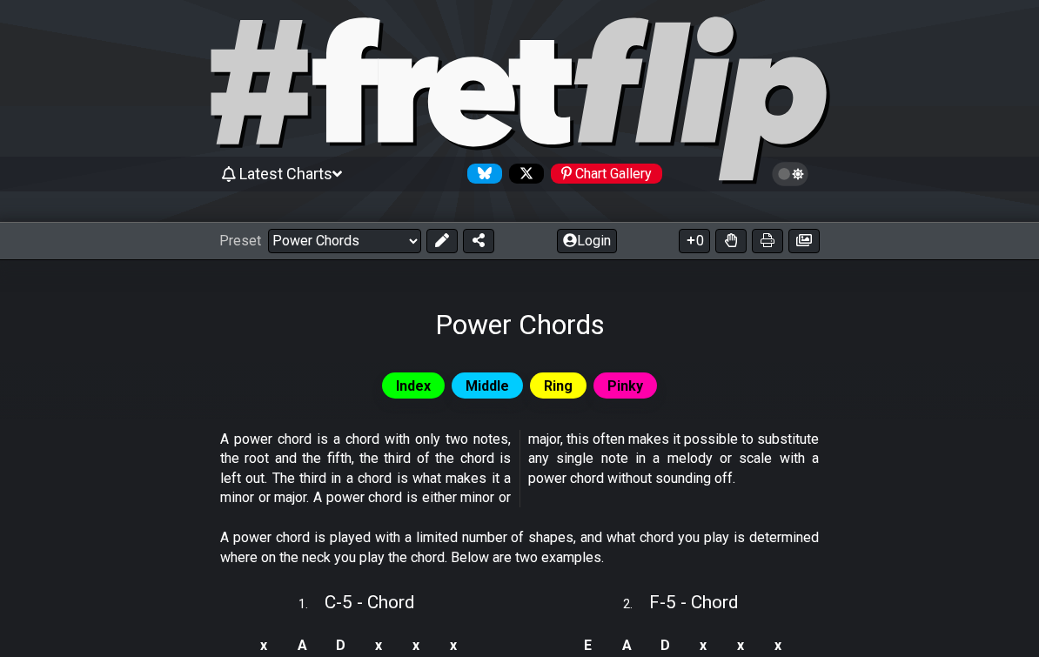
click at [364, 241] on select "Welcome to #fretflip! Initial Preset Custom Preset Minor Pentatonic Major Penta…" at bounding box center [344, 241] width 153 height 24
select select "/movable-7th-chords"
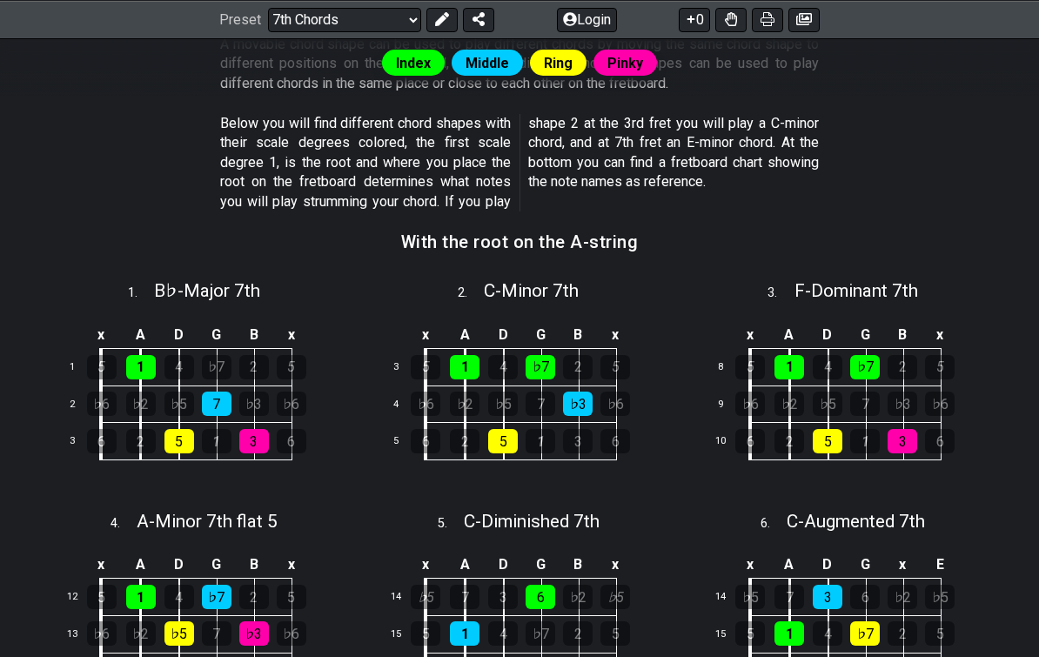
scroll to position [422, 0]
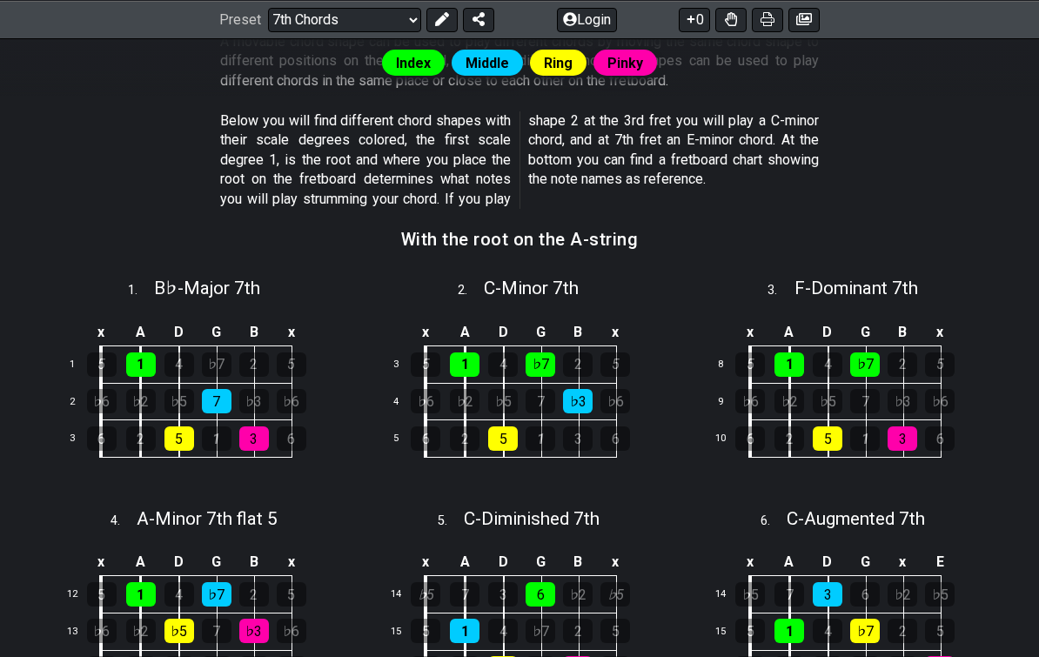
click at [221, 286] on span "B♭ - Major 7th" at bounding box center [207, 288] width 106 height 21
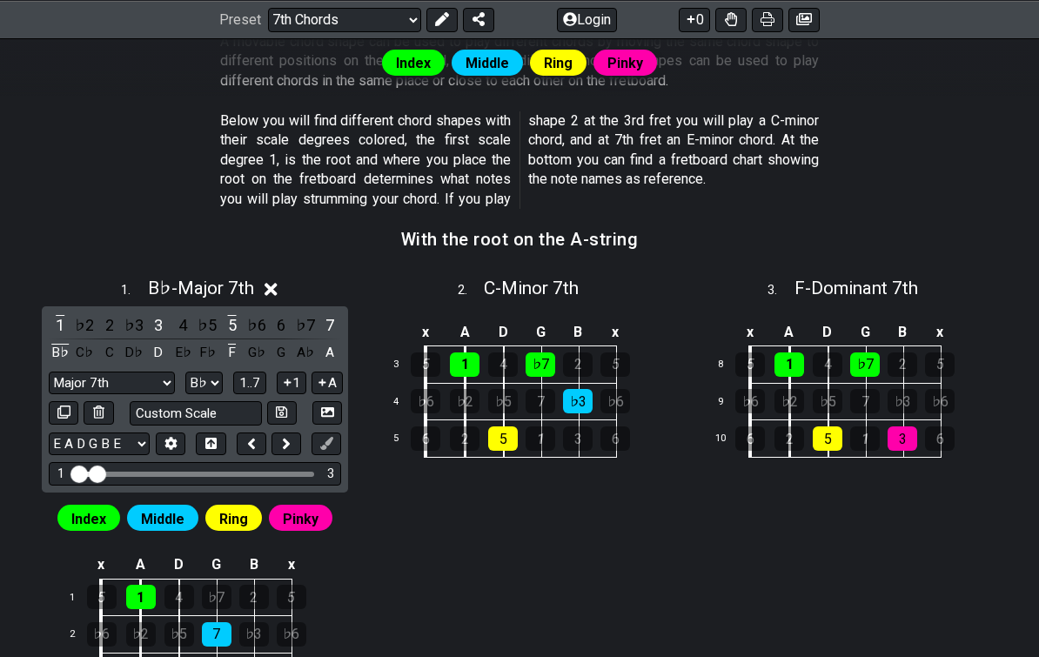
click at [210, 377] on select "A♭ A A♯ B♭ B C C♯ D♭ D D♯ E♭ E F F♯ G♭ G G♯" at bounding box center [203, 384] width 37 height 24
select select "C"
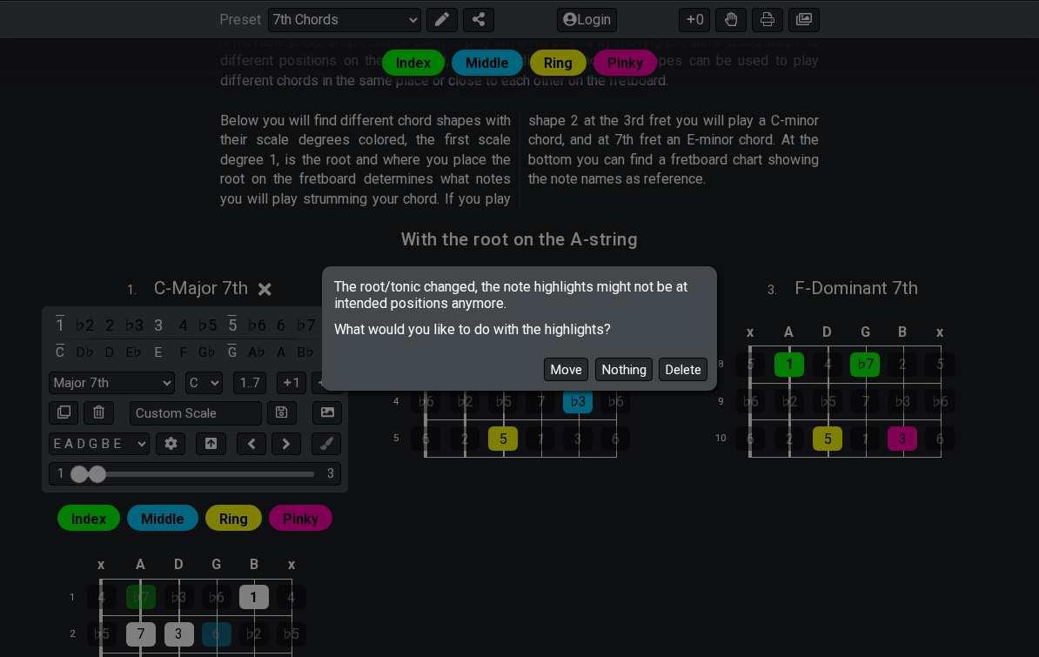
click at [558, 380] on button "Move" at bounding box center [566, 370] width 44 height 24
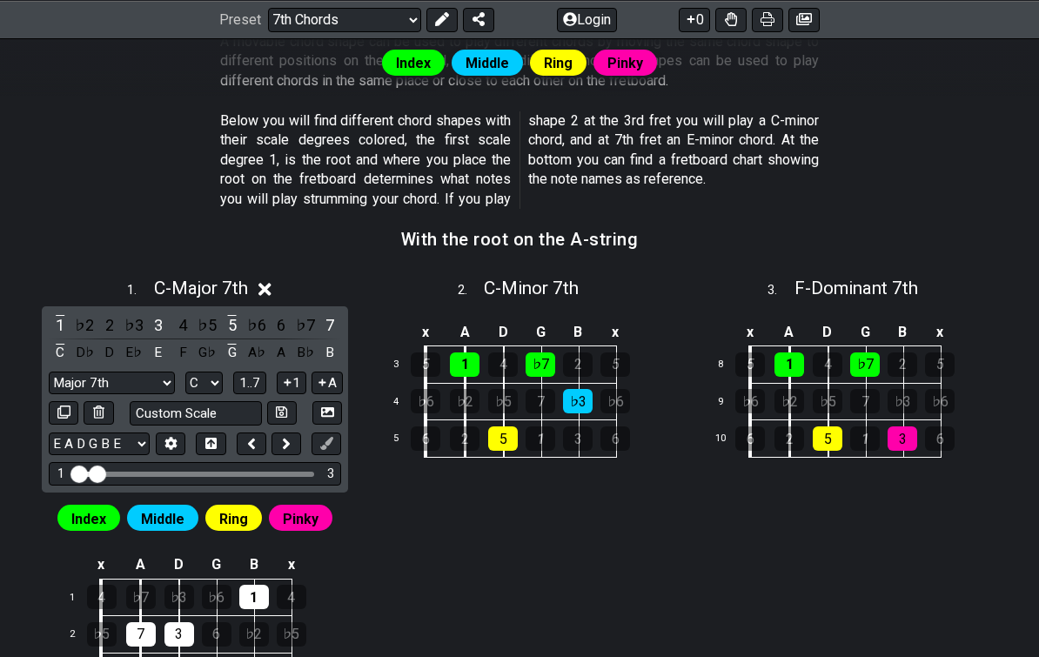
click at [268, 292] on icon at bounding box center [265, 289] width 13 height 18
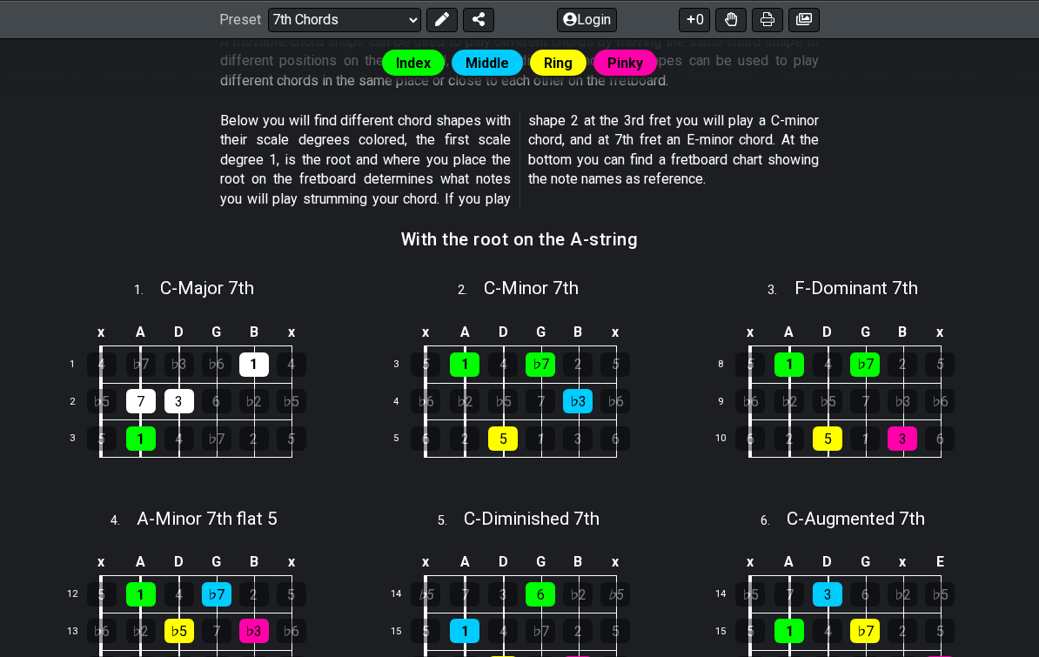
click at [217, 288] on span "C - Major 7th" at bounding box center [207, 288] width 94 height 21
select select "C"
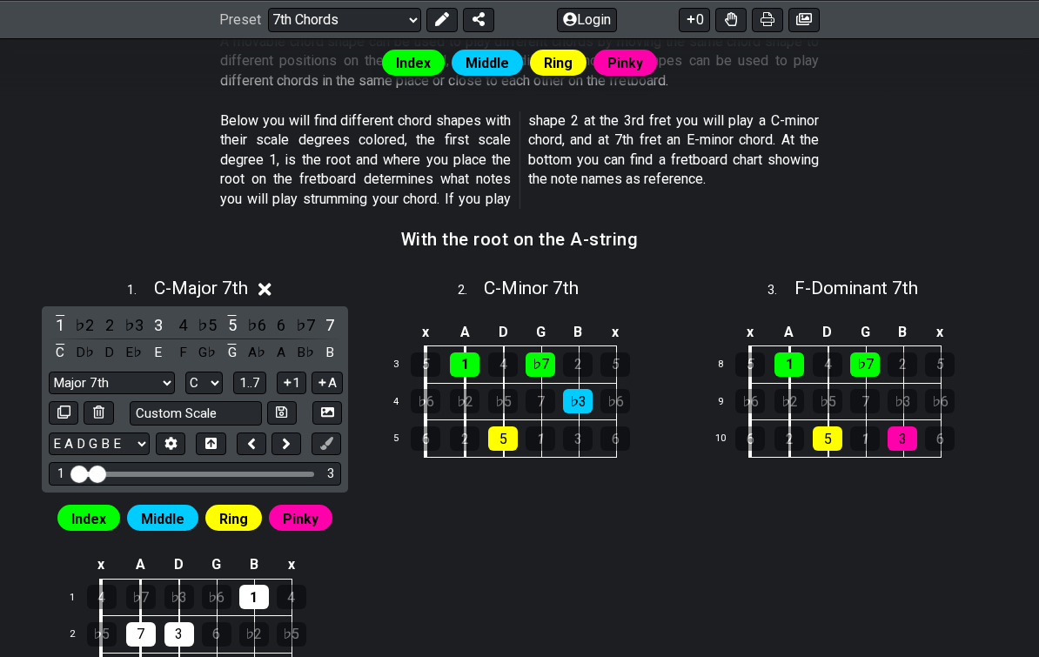
click at [145, 372] on select "Major 7th maj 7 Minor Pentatonic Major Pentatonic Minor Blues Major Blues Major…" at bounding box center [111, 384] width 125 height 24
select select "Major 7th"
click at [268, 280] on icon at bounding box center [265, 289] width 13 height 18
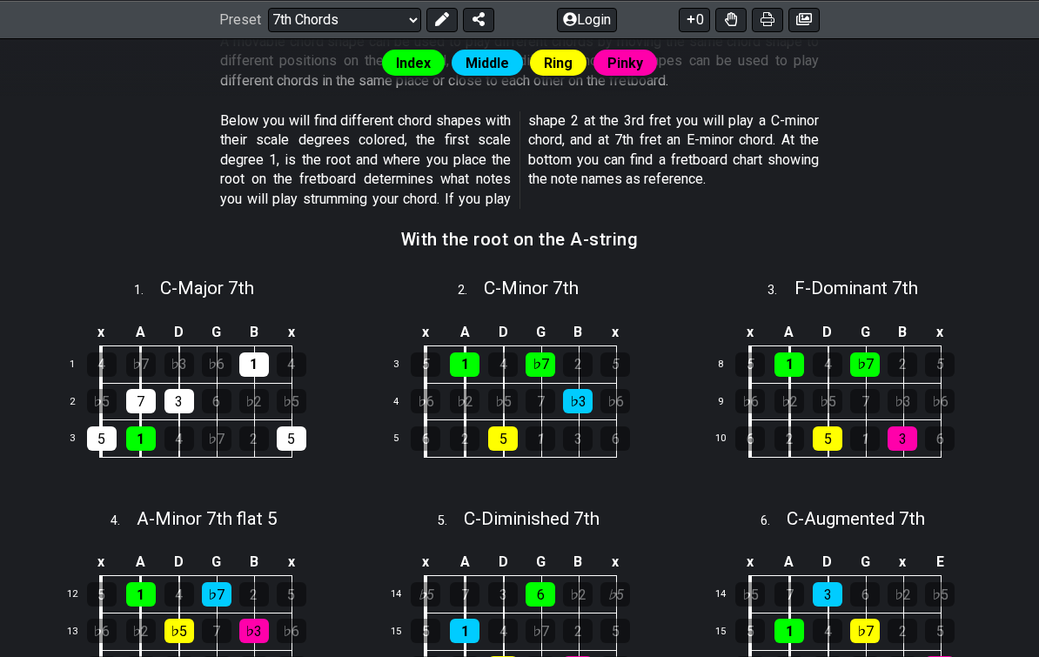
click at [326, 19] on select "Welcome to #fretflip! Initial Preset Custom Preset Minor Pentatonic Major Penta…" at bounding box center [344, 19] width 153 height 24
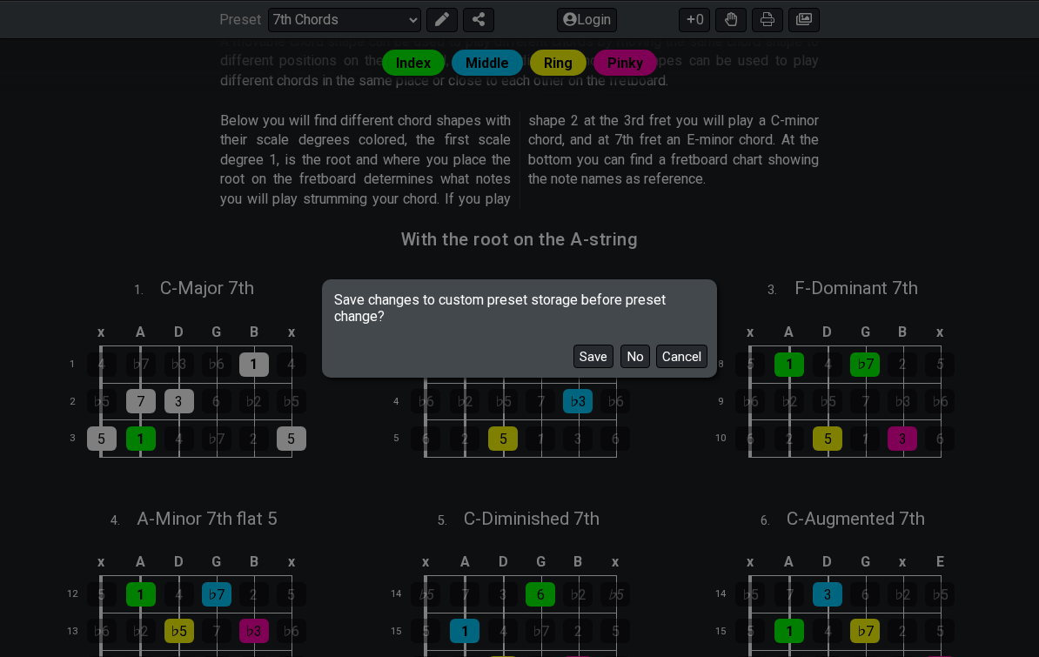
click at [641, 368] on button "No" at bounding box center [636, 357] width 30 height 24
select select "/minor-pentatonic"
select select "C"
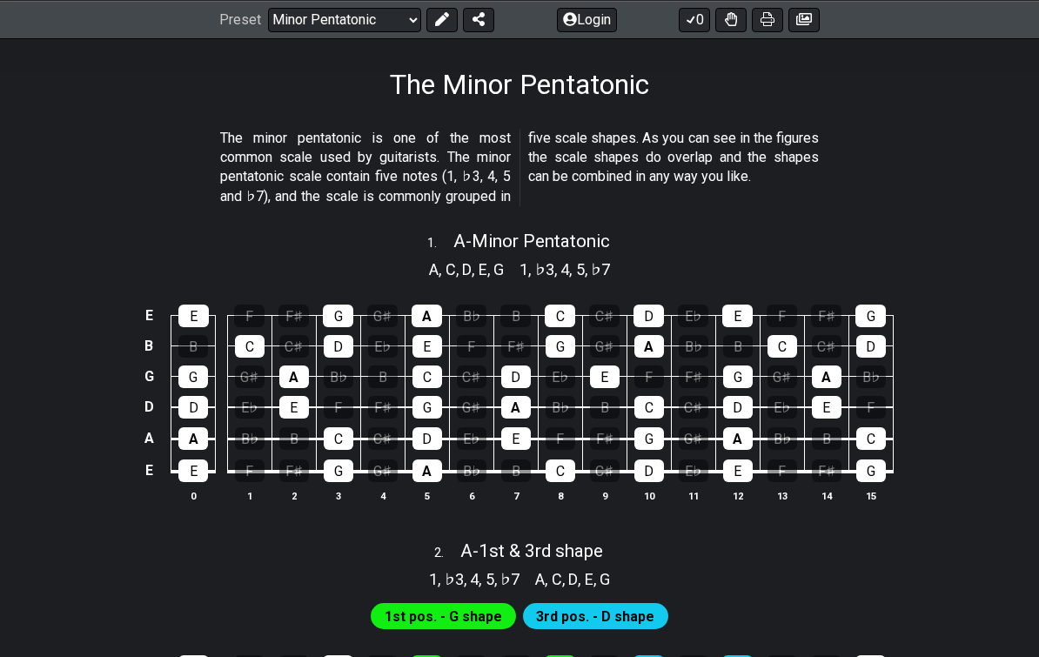
scroll to position [266, 0]
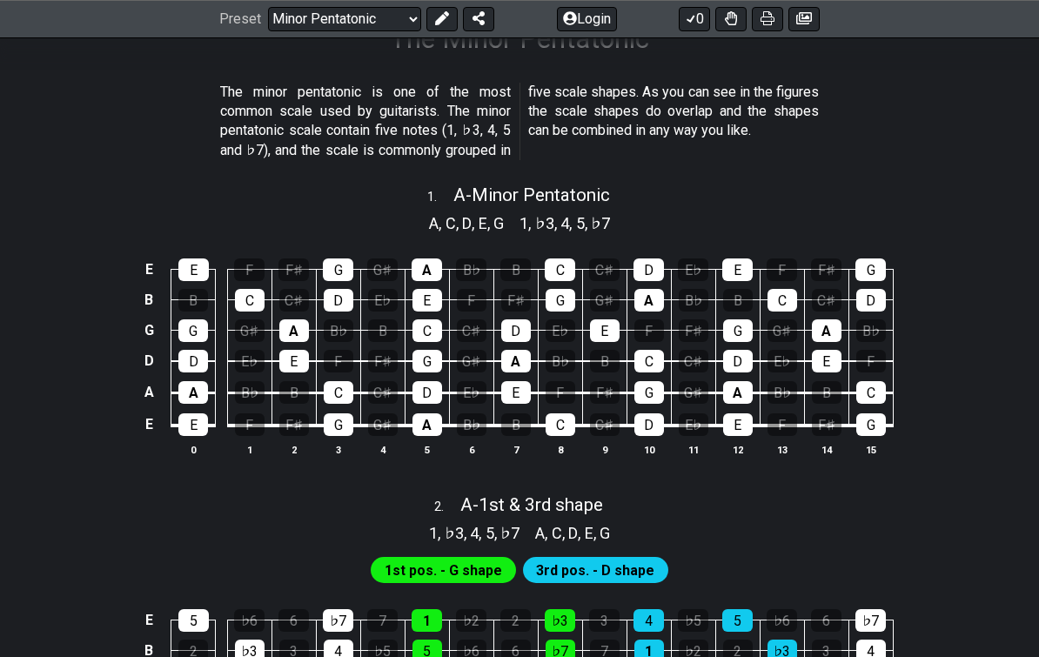
click at [563, 196] on span "A - Minor Pentatonic" at bounding box center [532, 195] width 157 height 21
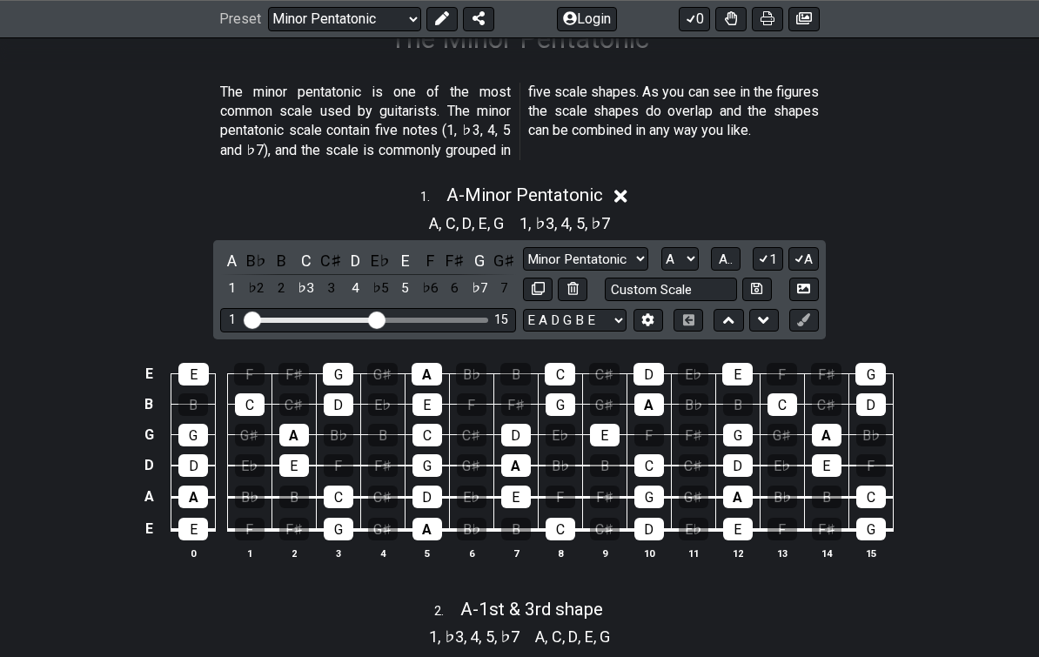
scroll to position [311, 0]
click at [679, 258] on select "A♭ A A♯ B♭ B C C♯ D♭ D D♯ E♭ E F F♯ G♭ G G♯" at bounding box center [680, 259] width 37 height 24
select select "C"
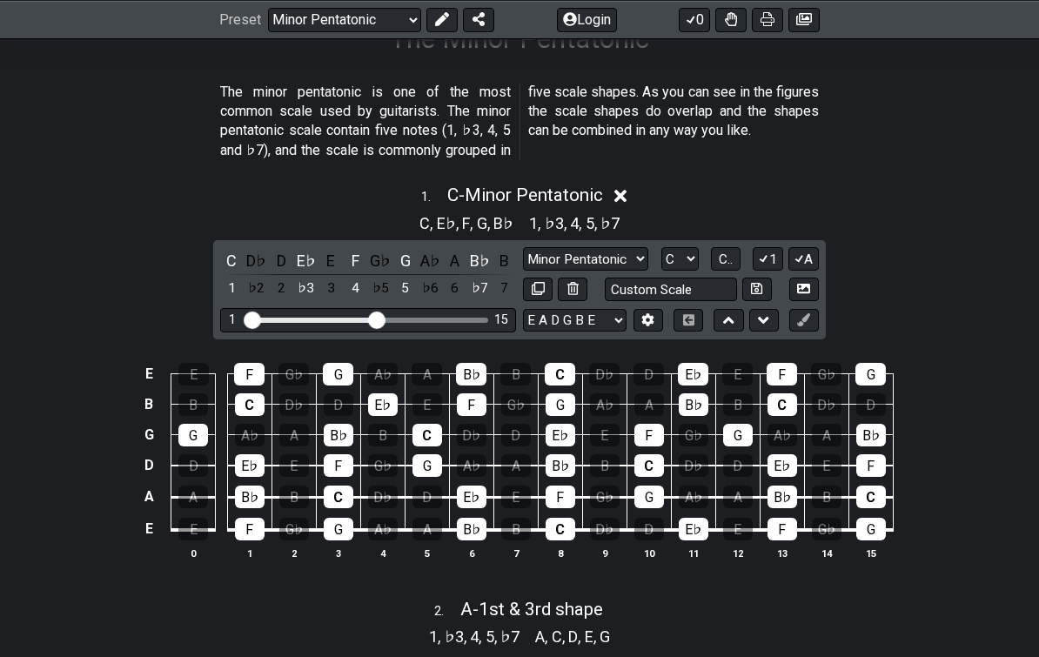
click at [623, 198] on icon at bounding box center [621, 196] width 13 height 13
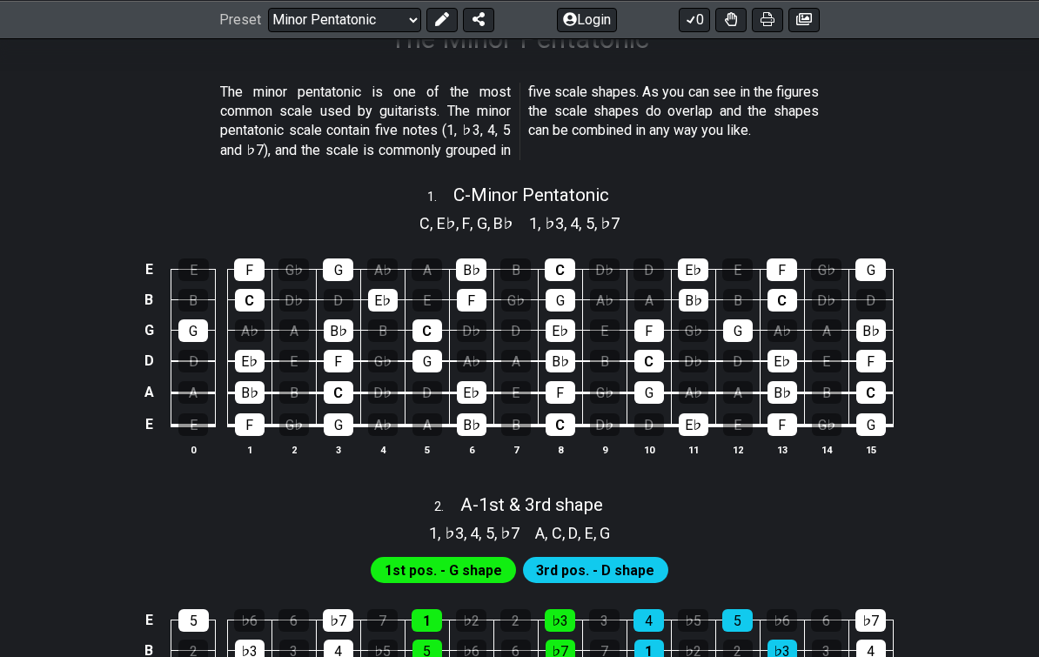
click at [541, 186] on span "C - Minor Pentatonic" at bounding box center [532, 195] width 156 height 21
select select "C"
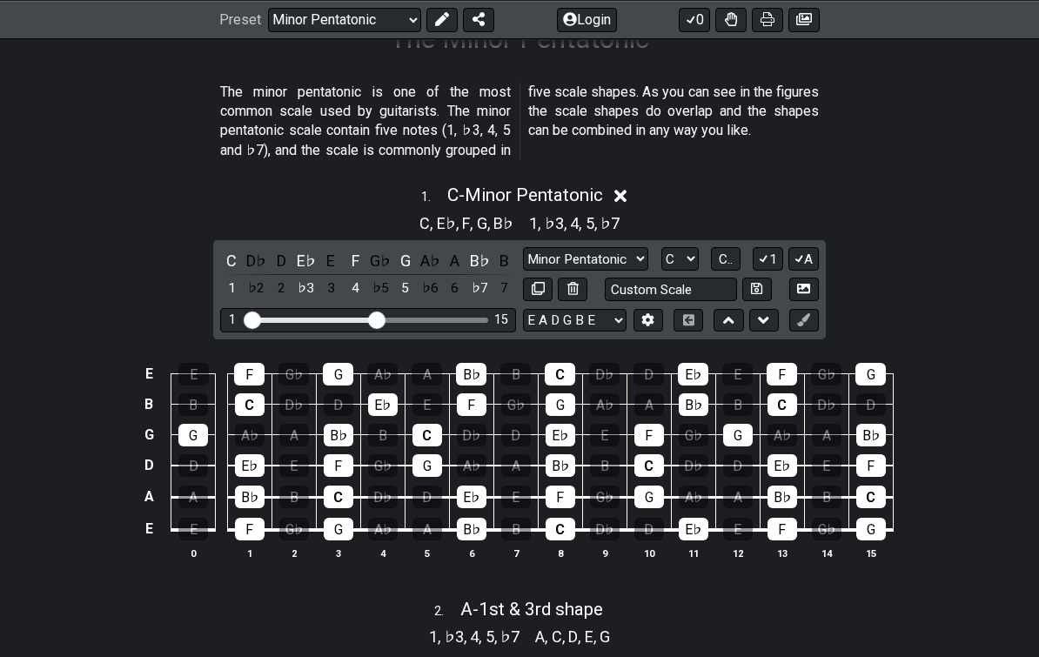
click at [722, 261] on span "C.." at bounding box center [726, 260] width 14 height 16
click at [702, 196] on div "1 . C - Minor Pentatonic" at bounding box center [519, 190] width 1039 height 33
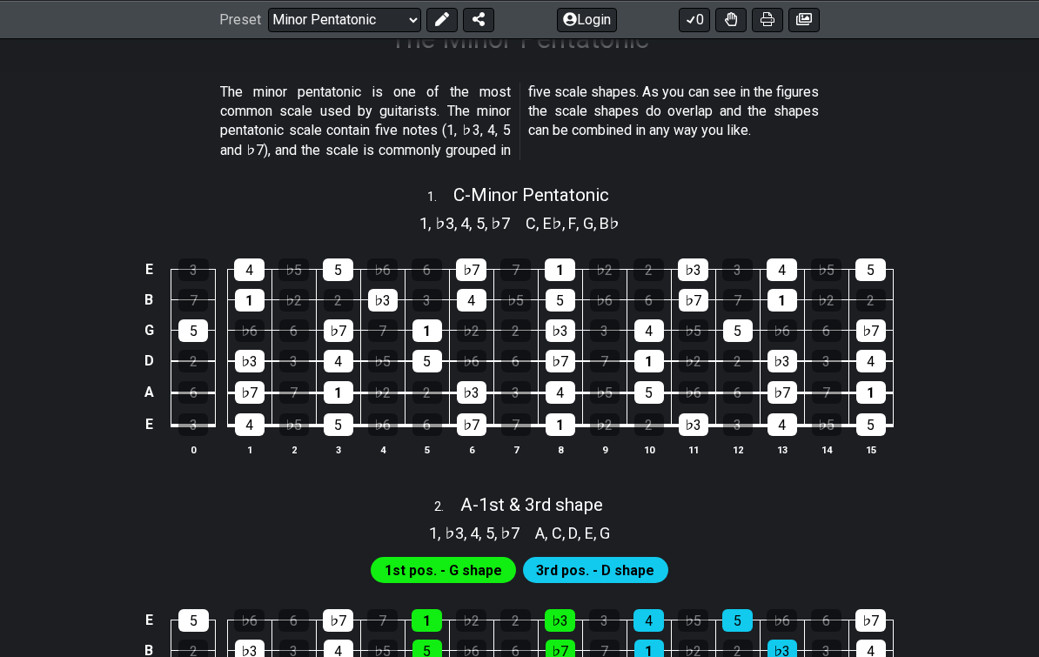
click at [344, 17] on select "Welcome to #fretflip! Initial Preset Custom Preset Minor Pentatonic Major Penta…" at bounding box center [344, 19] width 153 height 24
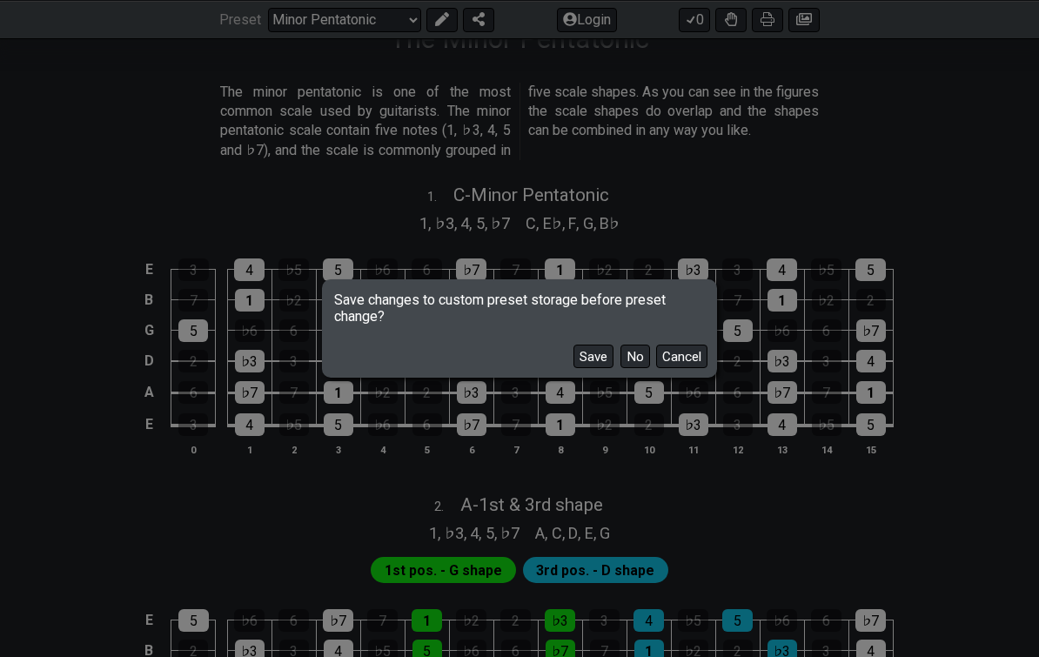
click at [635, 359] on button "No" at bounding box center [636, 357] width 30 height 24
select select "/scale-degrees-and-intervals"
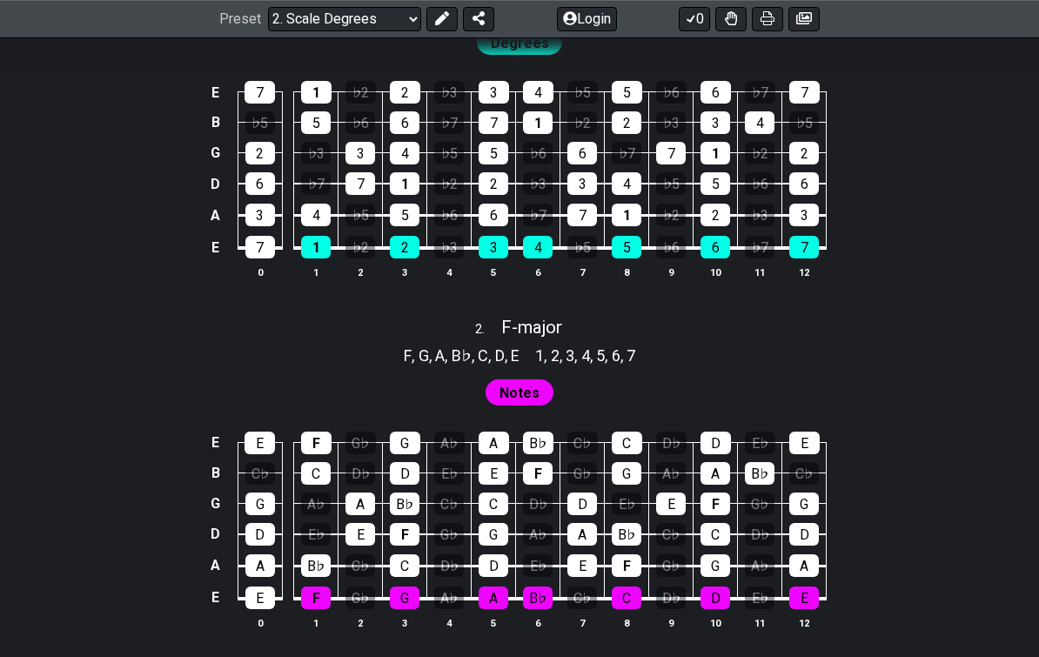
scroll to position [1241, 0]
click at [551, 317] on span "F - major" at bounding box center [531, 327] width 61 height 21
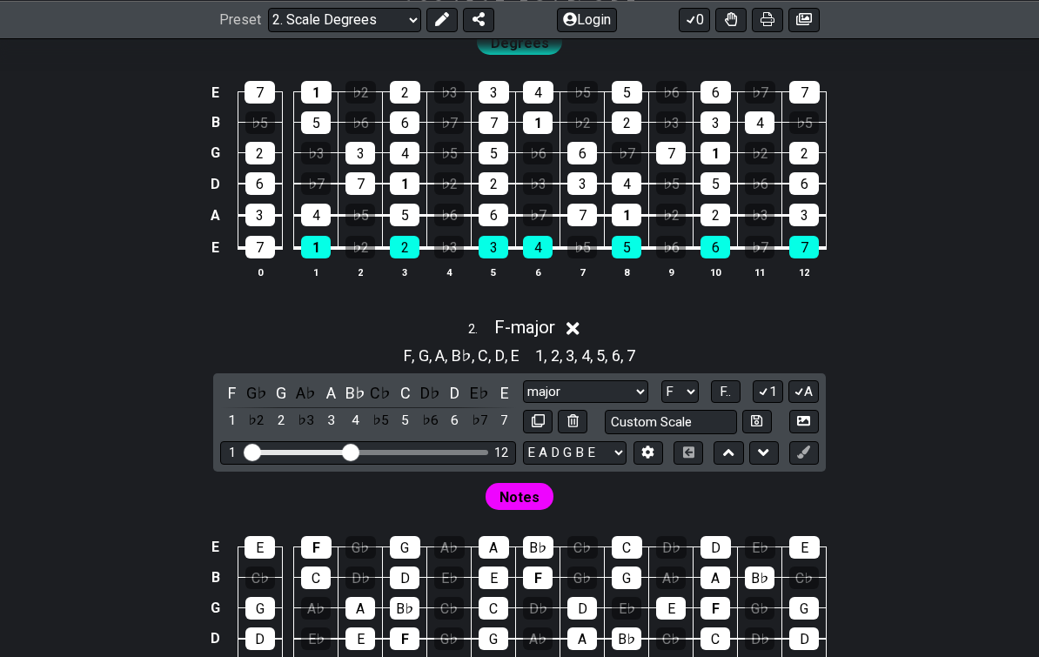
click at [681, 380] on select "A♭ A A♯ B♭ B C C♯ D♭ D D♯ E♭ E F F♯ G♭ G G♯" at bounding box center [680, 392] width 37 height 24
select select "C"
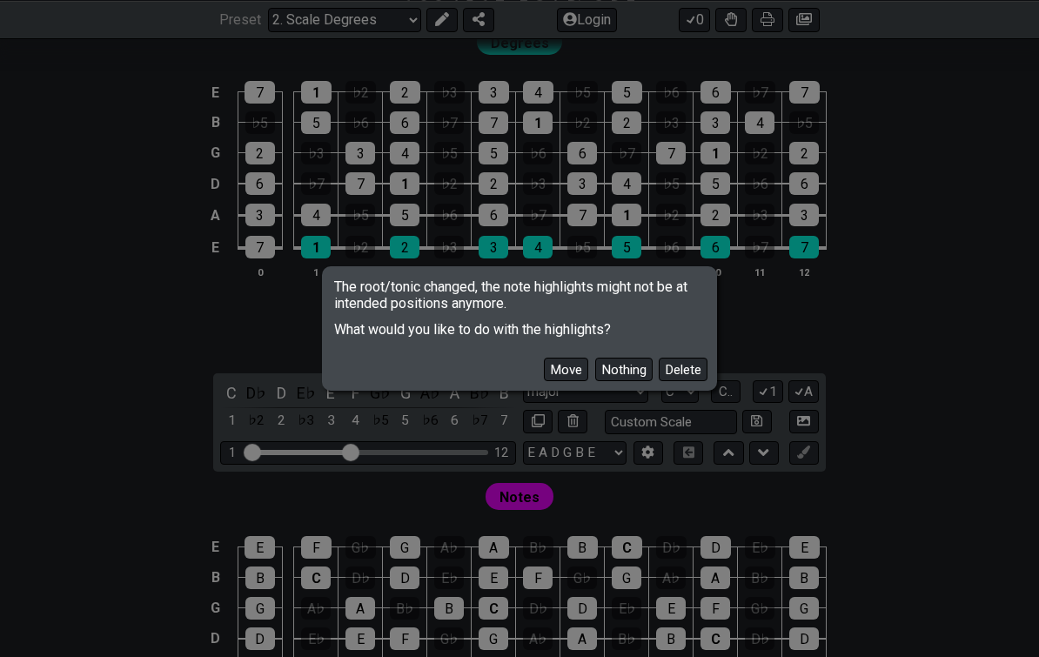
click at [568, 381] on button "Move" at bounding box center [566, 370] width 44 height 24
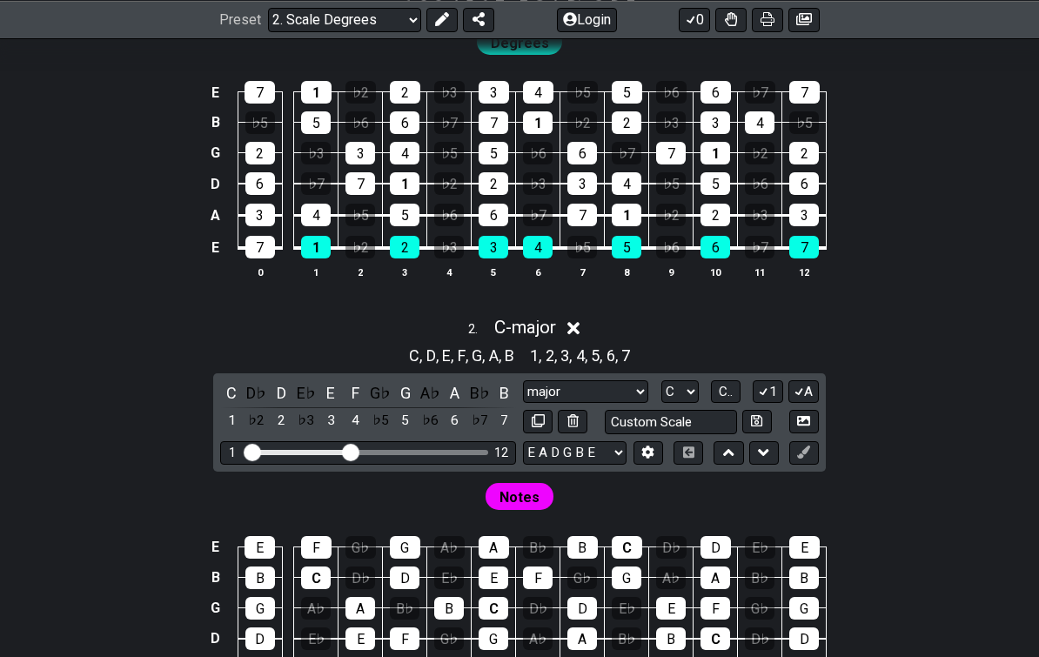
click at [576, 322] on icon at bounding box center [574, 328] width 13 height 13
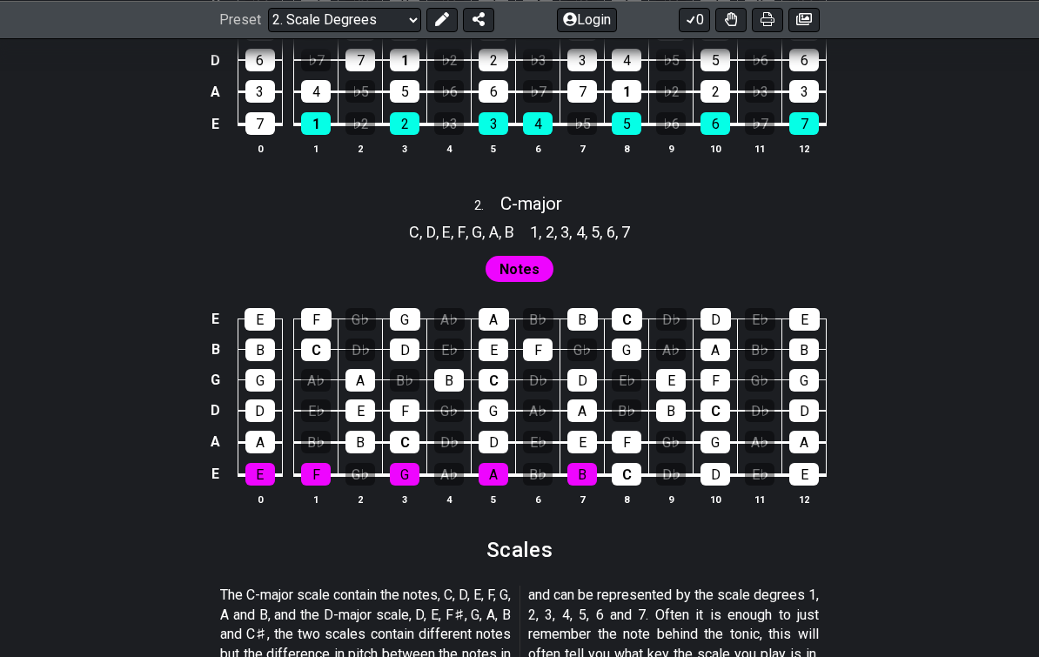
scroll to position [1368, 0]
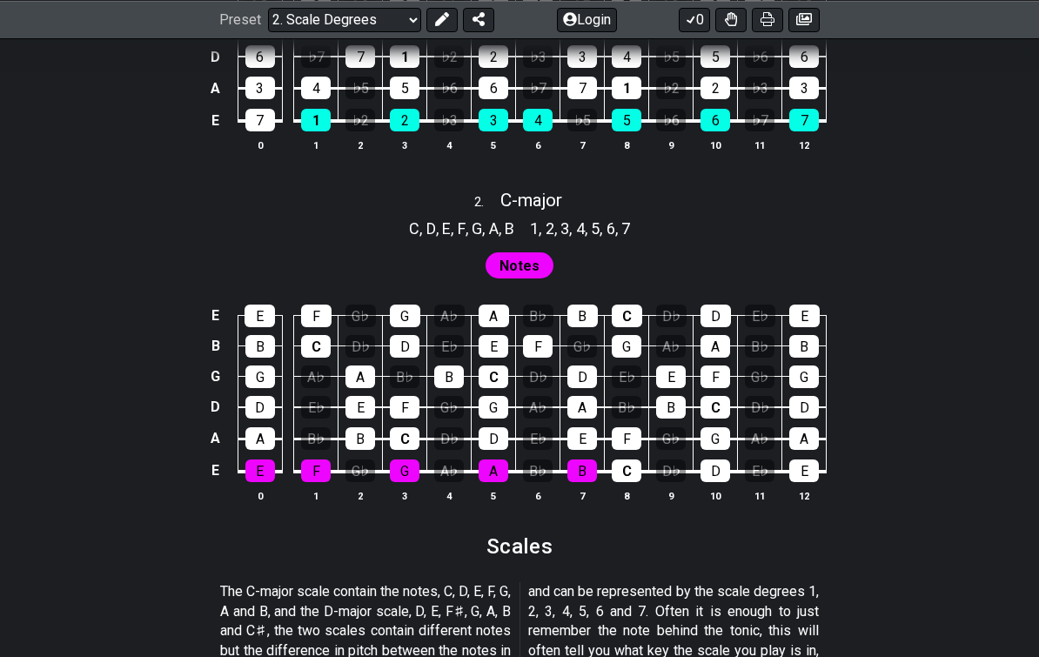
click at [562, 190] on span "C - major" at bounding box center [532, 200] width 62 height 21
select select "C"
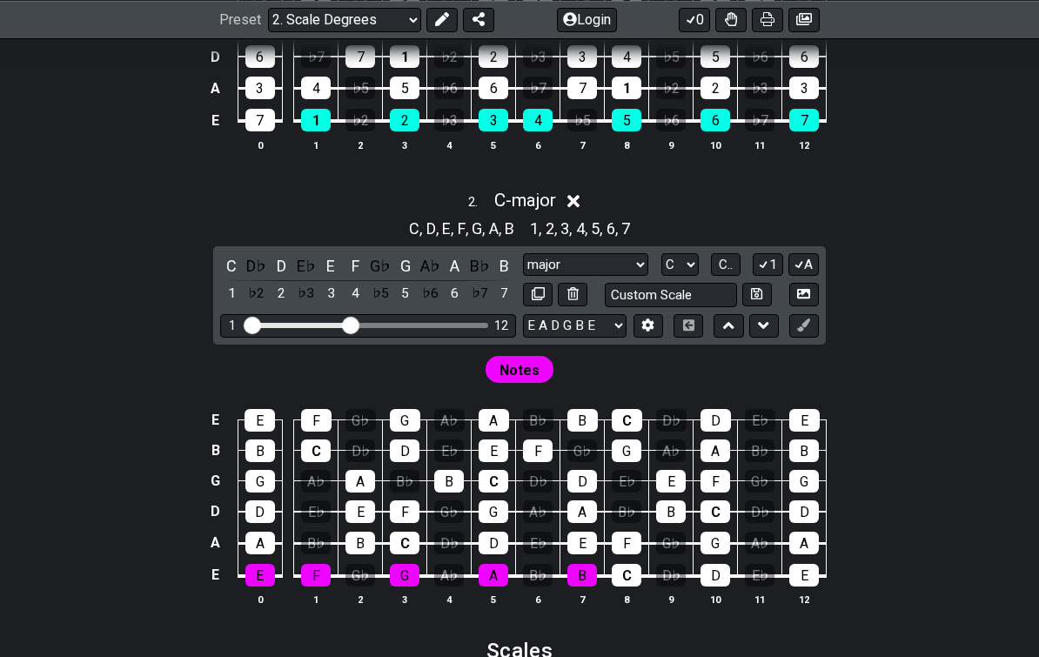
click at [602, 256] on select "major major Minor Pentatonic Major Pentatonic Minor Blues Major Blues Major / […" at bounding box center [585, 265] width 125 height 24
select select "Minor / Aeolian"
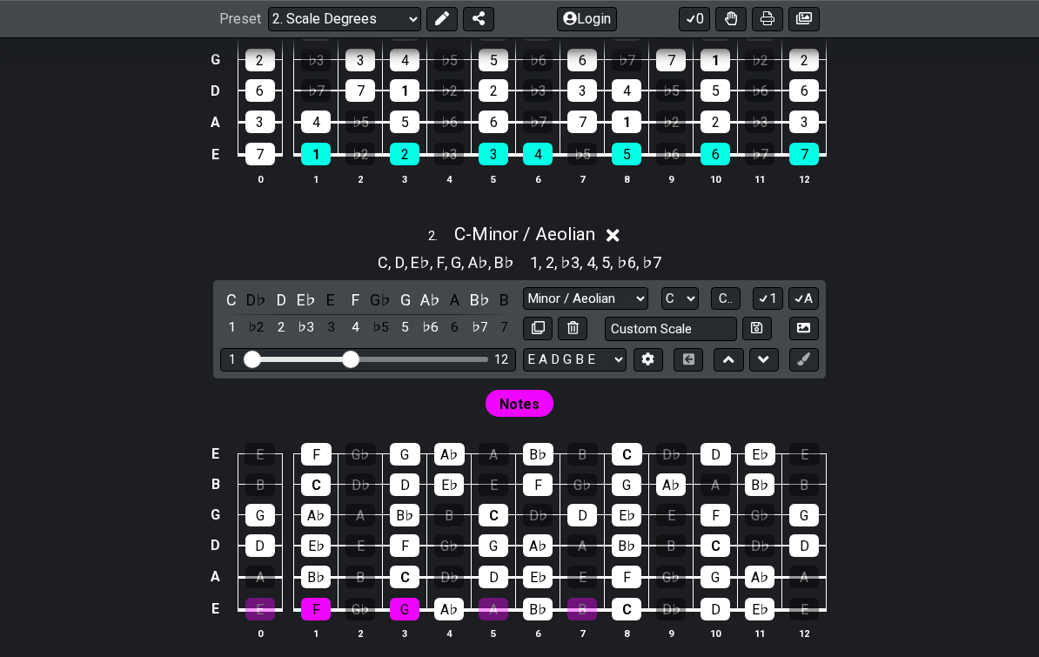
scroll to position [1334, 0]
click at [620, 229] on icon at bounding box center [613, 235] width 13 height 13
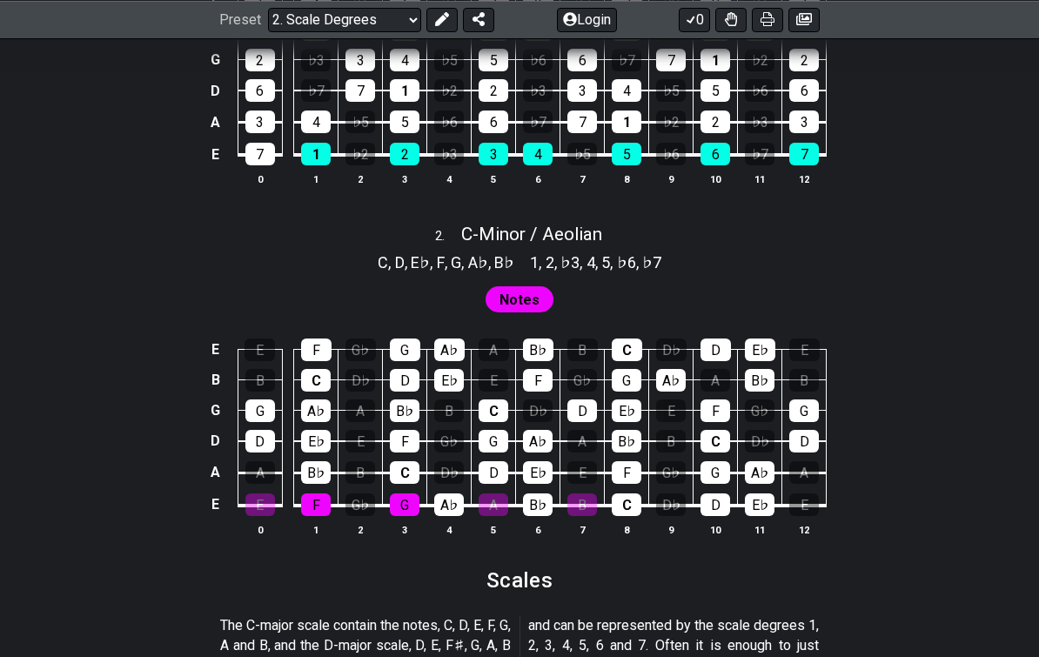
click at [573, 224] on span "C - Minor / Aeolian" at bounding box center [531, 234] width 141 height 21
select select "Minor / Aeolian"
select select "C"
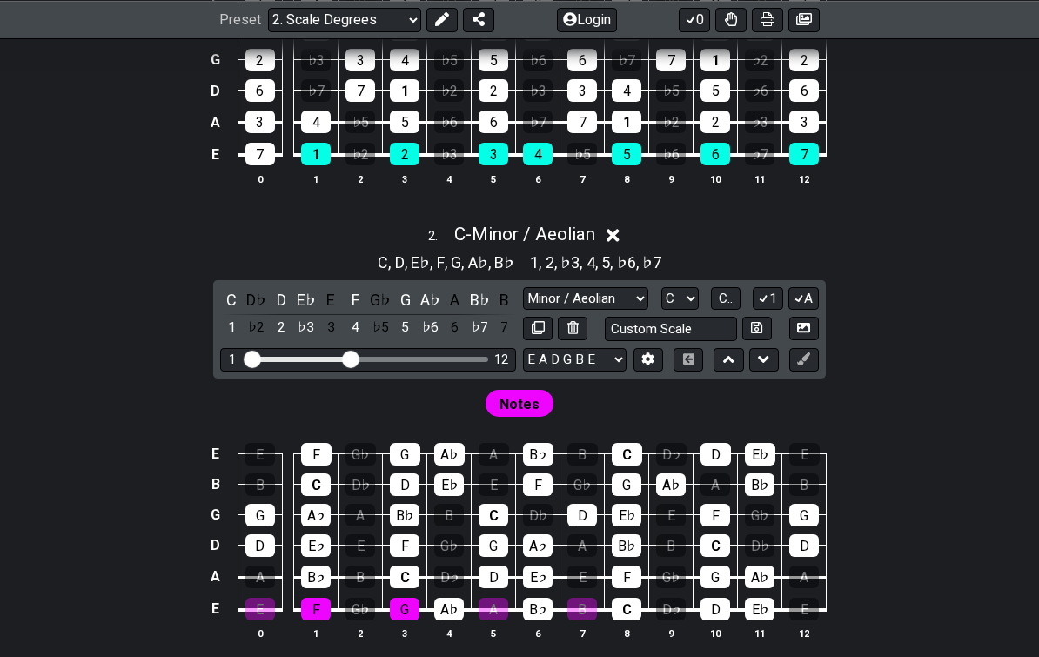
click at [731, 291] on span "C.." at bounding box center [726, 299] width 14 height 16
click at [617, 229] on icon at bounding box center [613, 235] width 13 height 13
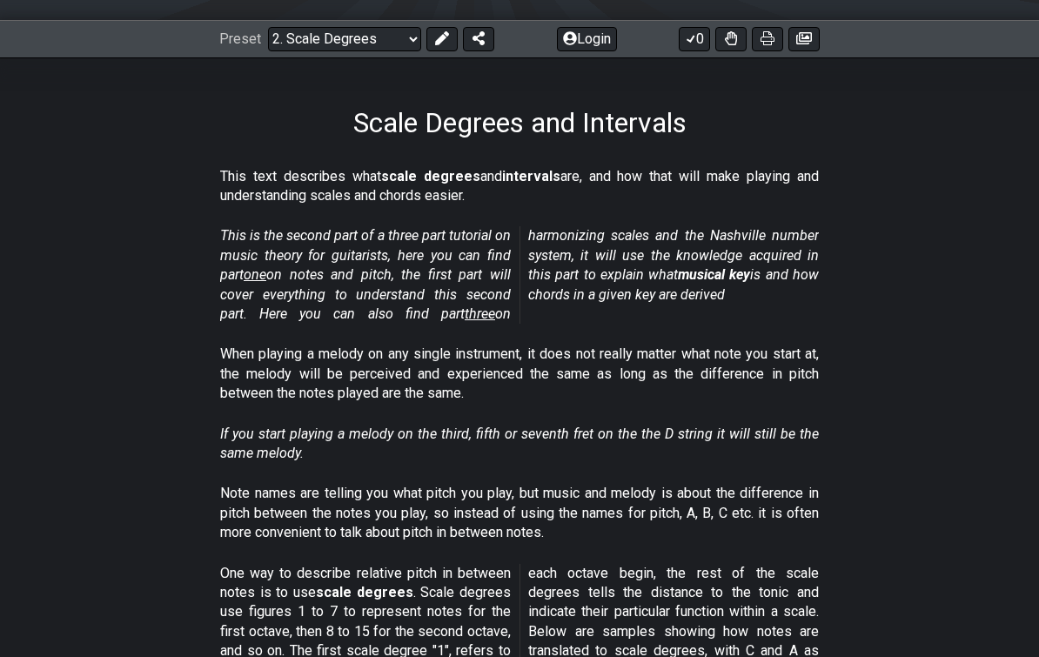
scroll to position [221, 0]
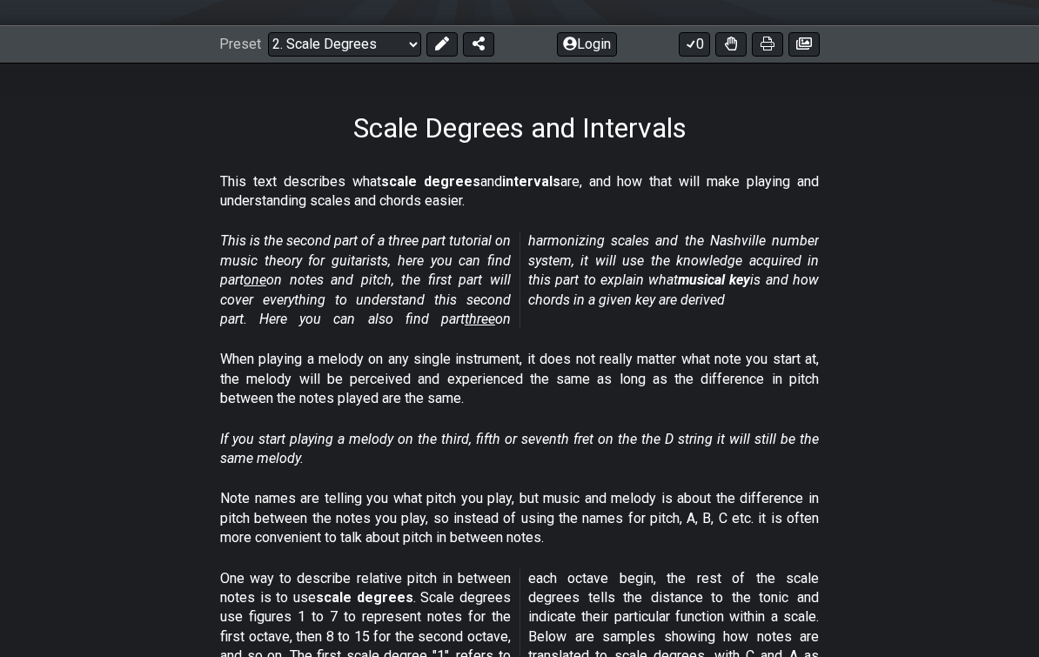
click at [333, 49] on select "Welcome to #fretflip! Initial Preset Custom Preset Minor Pentatonic Major Penta…" at bounding box center [344, 44] width 153 height 24
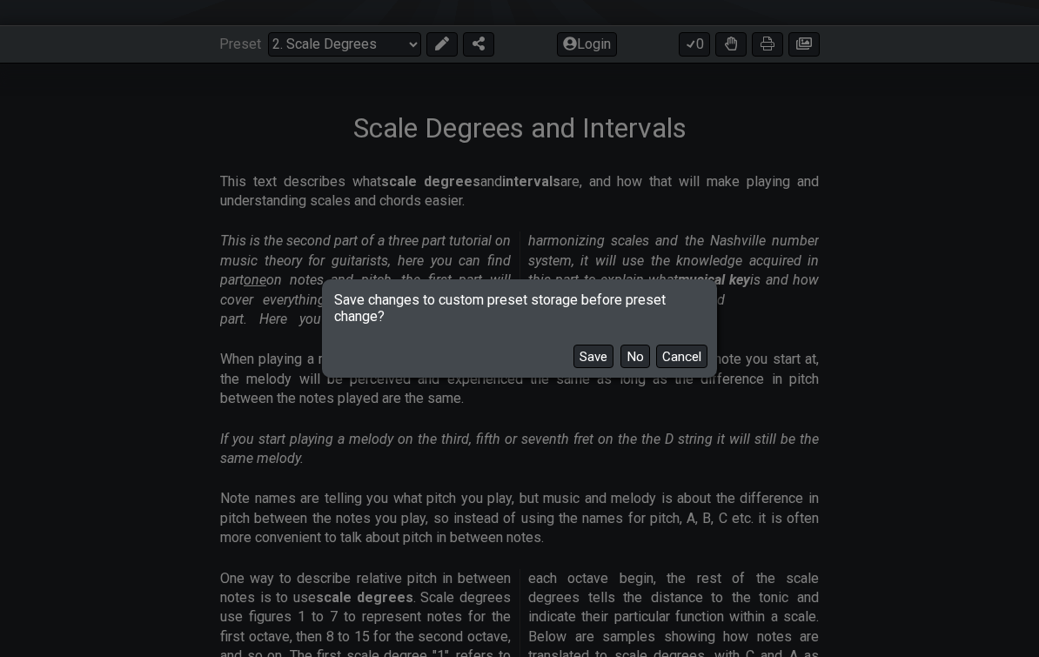
click at [624, 350] on button "No" at bounding box center [636, 357] width 30 height 24
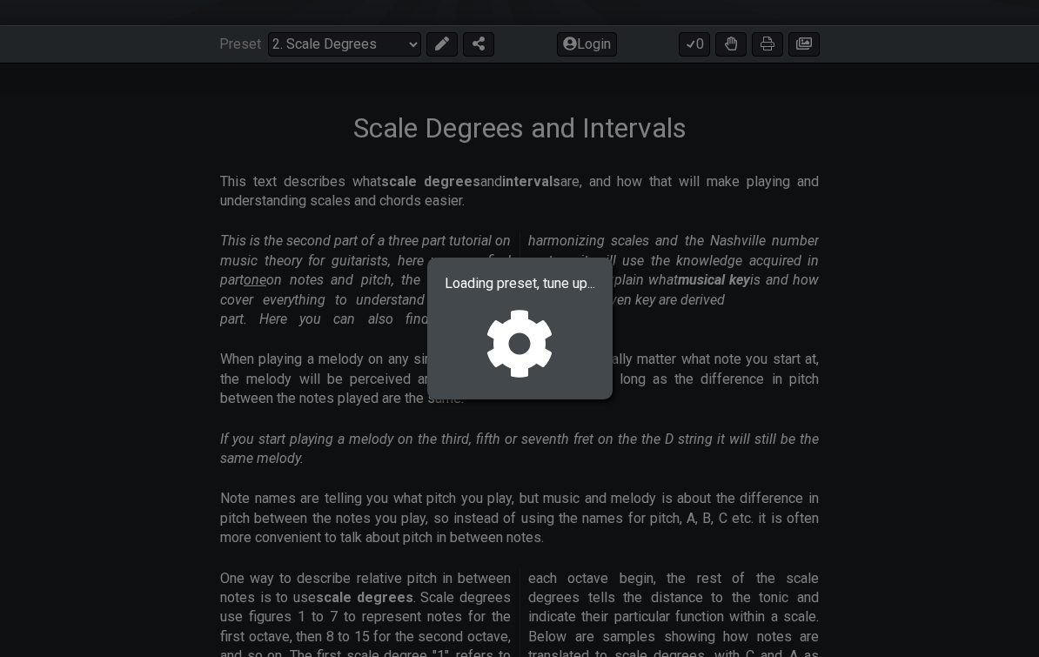
select select "/minor-pentatonic"
select select "C"
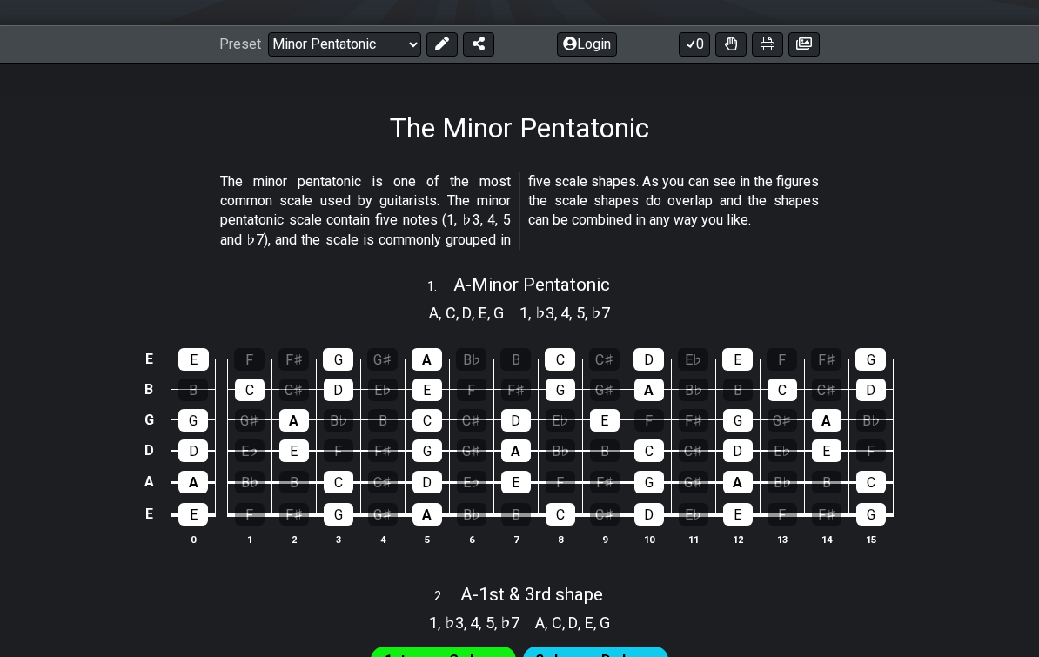
scroll to position [221, 0]
click at [319, 44] on select "Welcome to #fretflip! Initial Preset Custom Preset Minor Pentatonic Major Penta…" at bounding box center [344, 44] width 153 height 24
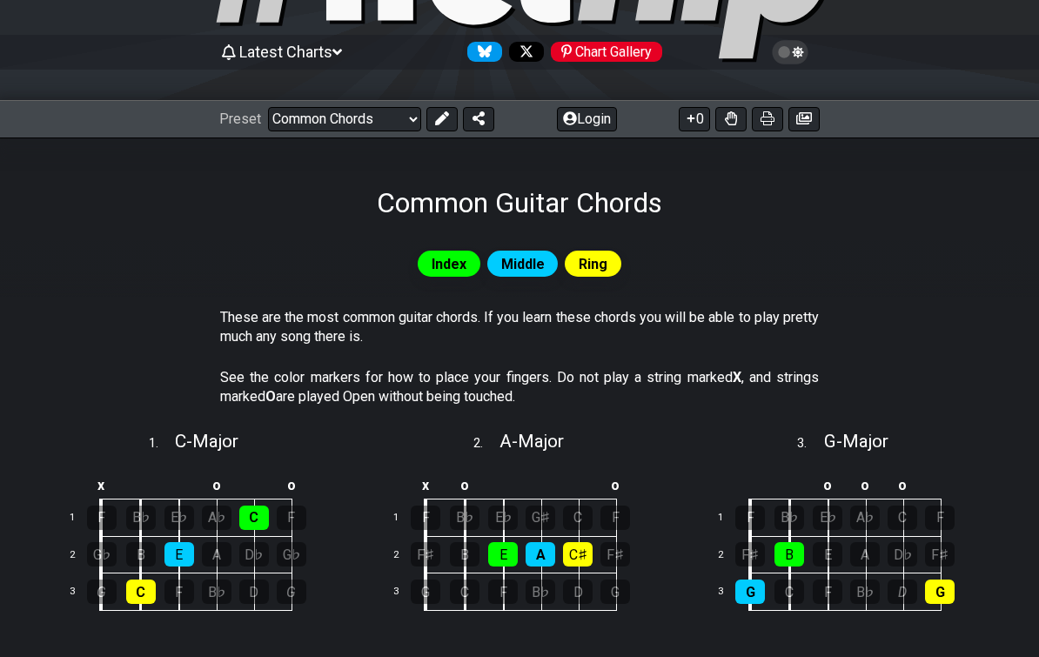
click at [313, 110] on select "Welcome to #fretflip! Initial Preset Custom Preset Minor Pentatonic Major Penta…" at bounding box center [344, 120] width 153 height 24
select select "/movable-7th-chords"
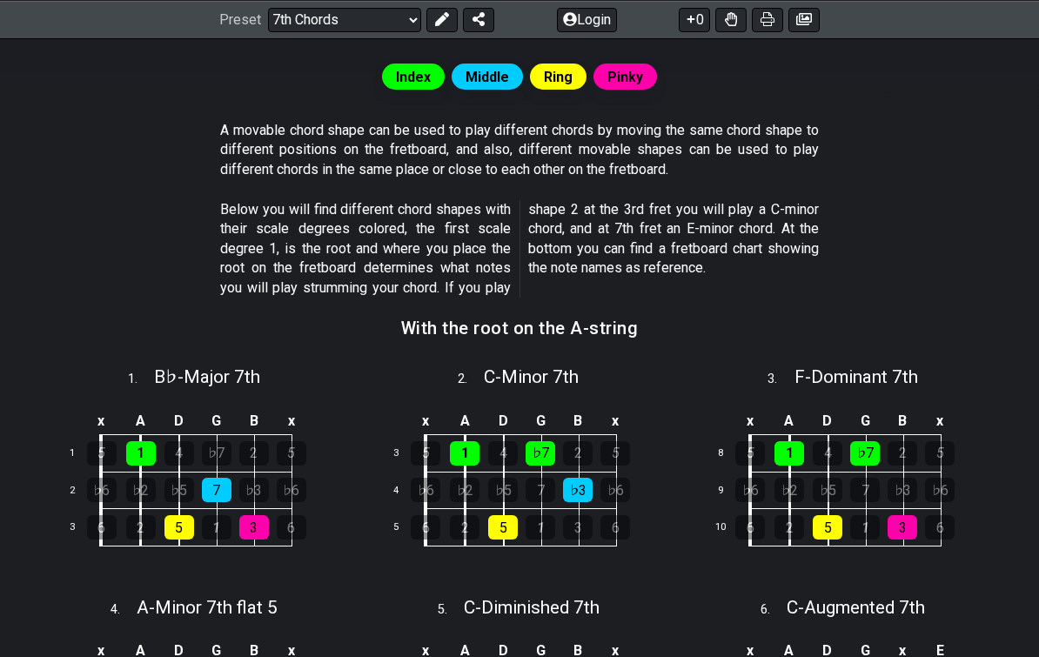
scroll to position [333, 0]
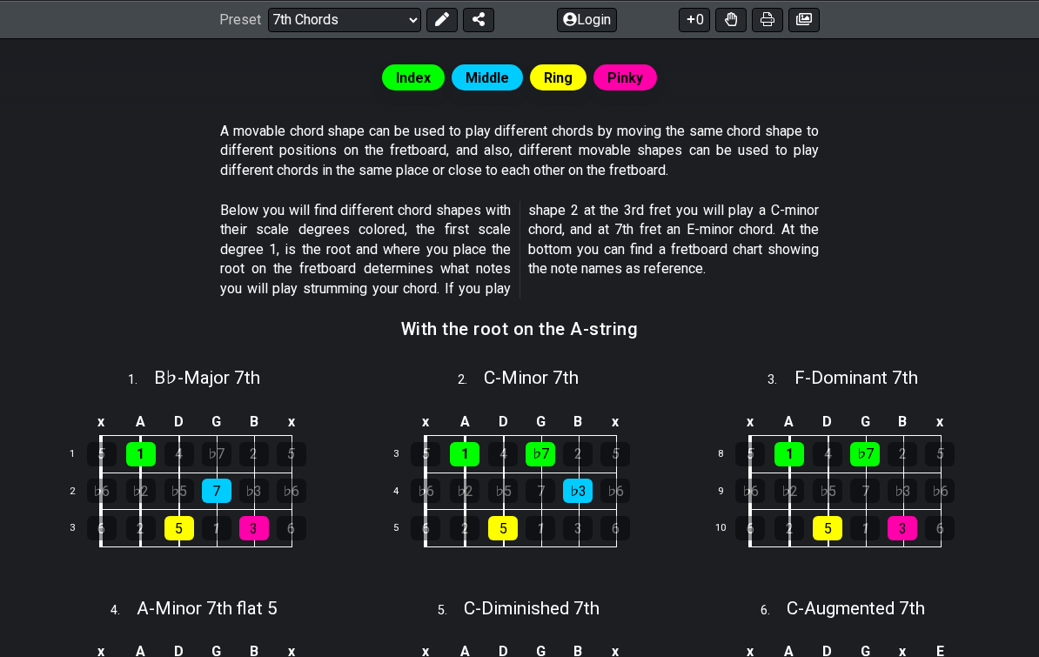
click at [490, 378] on span "C - Minor 7th" at bounding box center [531, 377] width 95 height 21
select select "C"
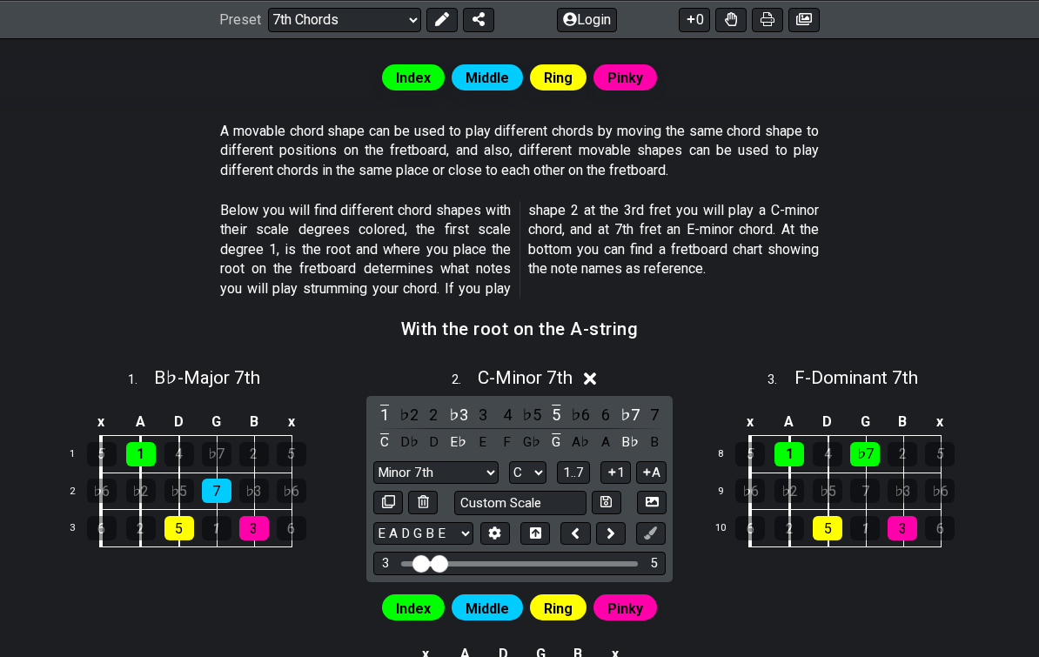
click at [605, 530] on button at bounding box center [611, 534] width 30 height 24
select select "C"
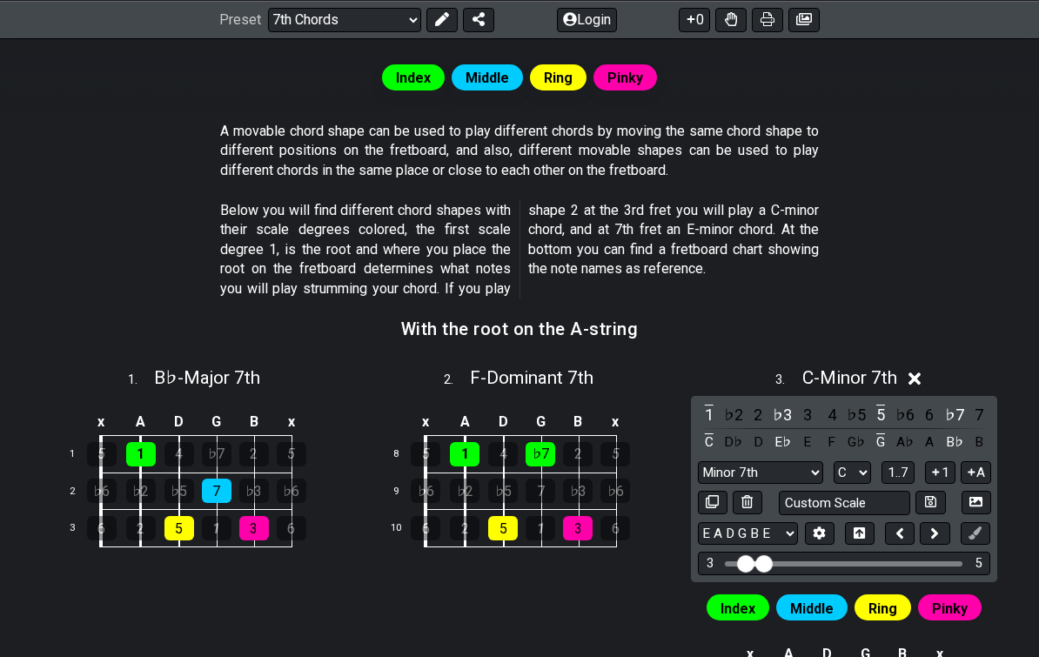
click at [599, 564] on div "x A D G B x 8 5 1 4 ♭7 2 5 9 ♭6 ♭2 ♭5 7 ♭3 ♭6 10 6 2 5 1 3 6" at bounding box center [519, 490] width 313 height 196
click at [599, 574] on div "x A D G B x 8 5 1 4 ♭7 2 5 9 ♭6 ♭2 ♭5 7 ♭3 ♭6 10 6 2 5 1 3 6" at bounding box center [519, 490] width 313 height 196
click at [608, 549] on div "x A D G B x 8 5 1 4 ♭7 2 5 9 ♭6 ♭2 ♭5 7 ♭3 ♭6 10 6 2 5 1 3 6" at bounding box center [519, 490] width 313 height 196
click at [922, 378] on icon at bounding box center [915, 379] width 13 height 18
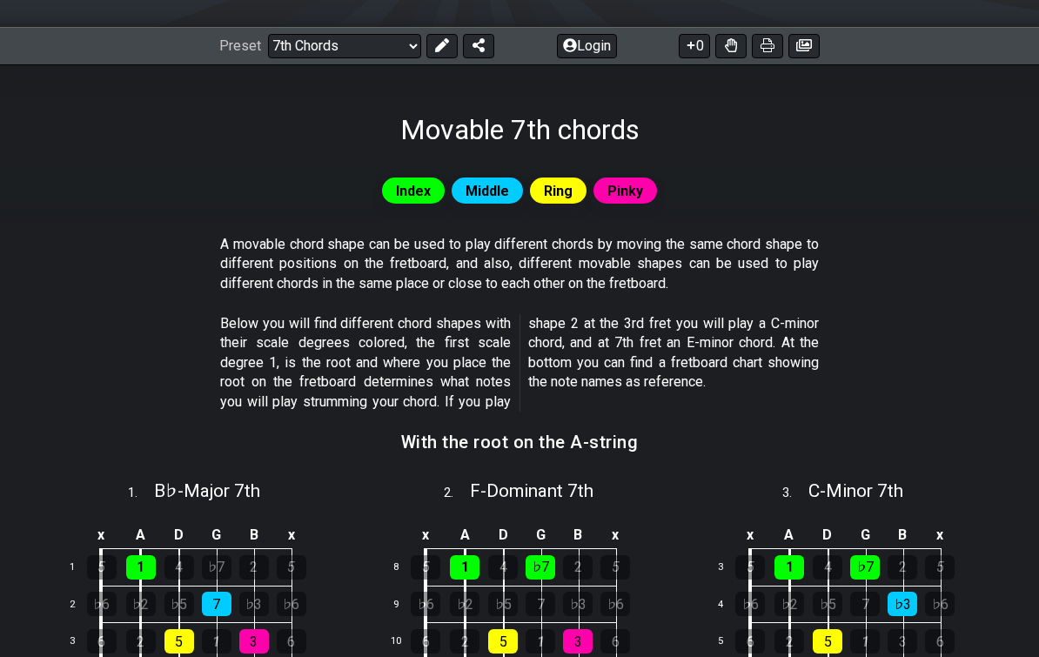
scroll to position [219, 0]
click at [297, 44] on select "Welcome to #fretflip! Initial Preset Custom Preset Minor Pentatonic Major Penta…" at bounding box center [344, 46] width 153 height 24
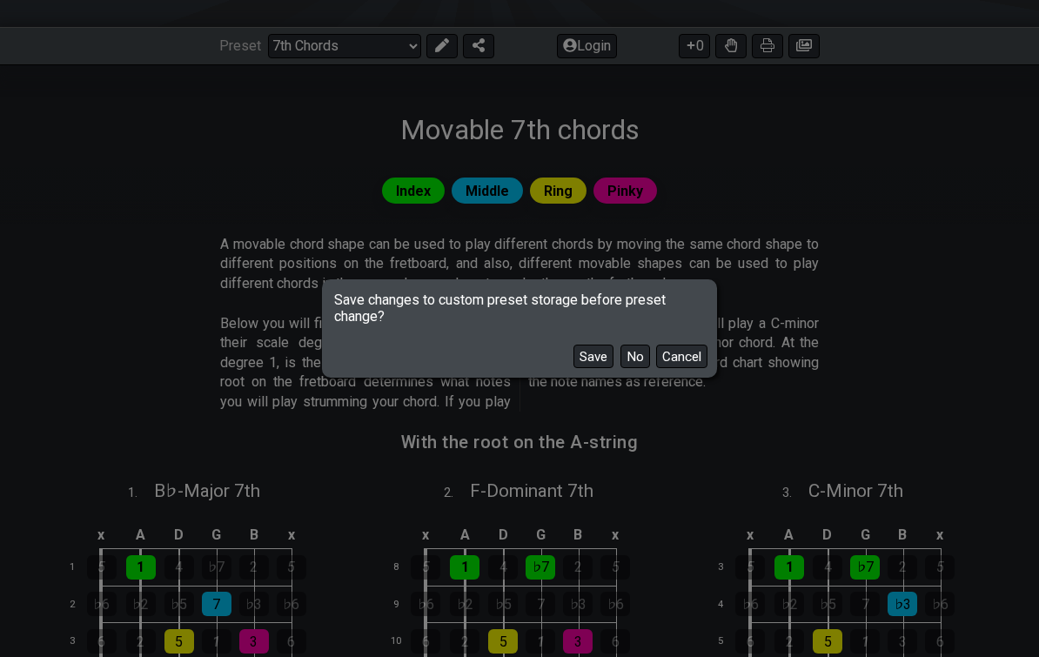
click at [631, 368] on button "No" at bounding box center [636, 357] width 30 height 24
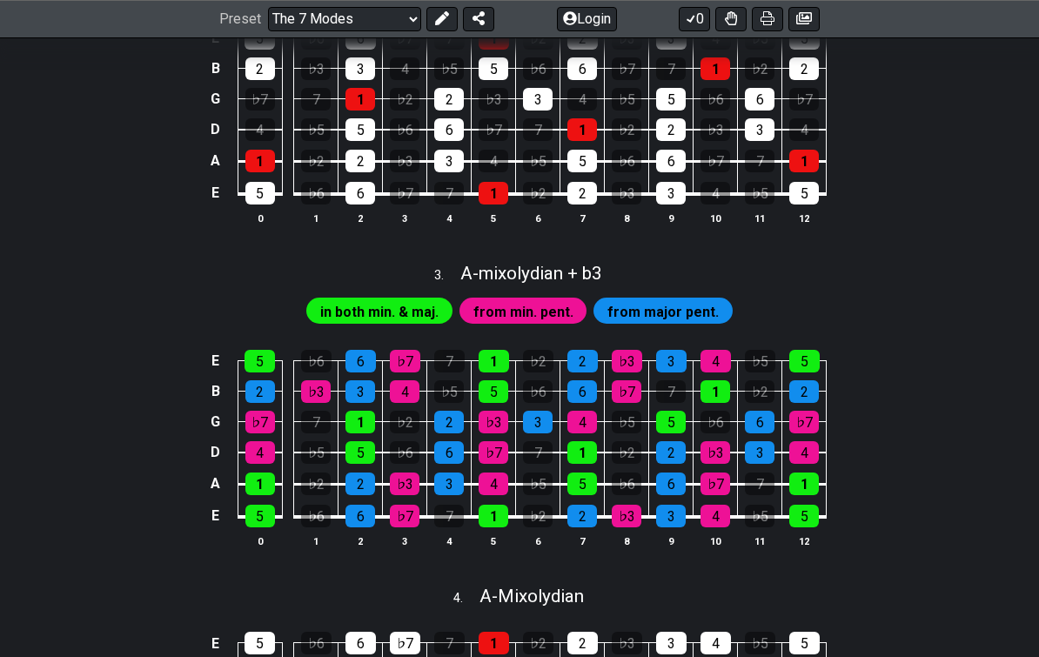
scroll to position [897, 0]
click at [309, 20] on select "Welcome to #fretflip! Initial Preset Custom Preset Minor Pentatonic Major Penta…" at bounding box center [344, 19] width 153 height 24
select select "/guitar-scales"
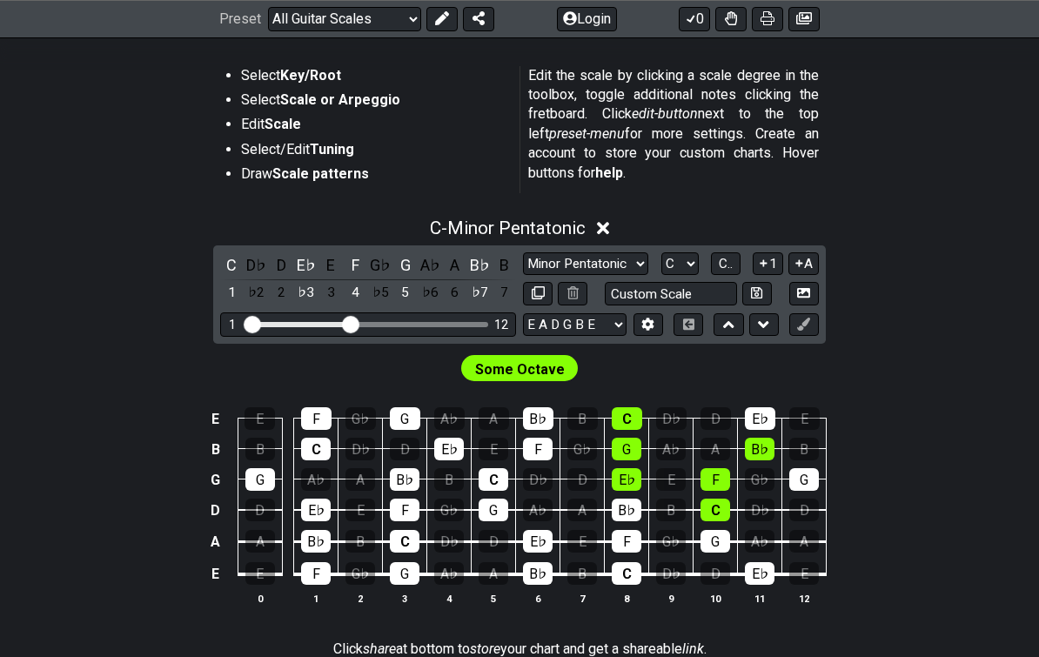
scroll to position [327, 0]
click at [326, 10] on select "Welcome to #fretflip! Initial Preset Custom Preset Minor Pentatonic Major Penta…" at bounding box center [344, 19] width 153 height 24
click at [579, 264] on select "Minor Pentatonic Root Minor Pentatonic Major Pentatonic Minor Blues Major Blues…" at bounding box center [585, 264] width 125 height 24
click at [694, 256] on select "A♭ A A♯ B♭ B C C♯ D♭ D D♯ E♭ E F F♯ G♭ G G♯" at bounding box center [680, 264] width 37 height 24
select select "E"
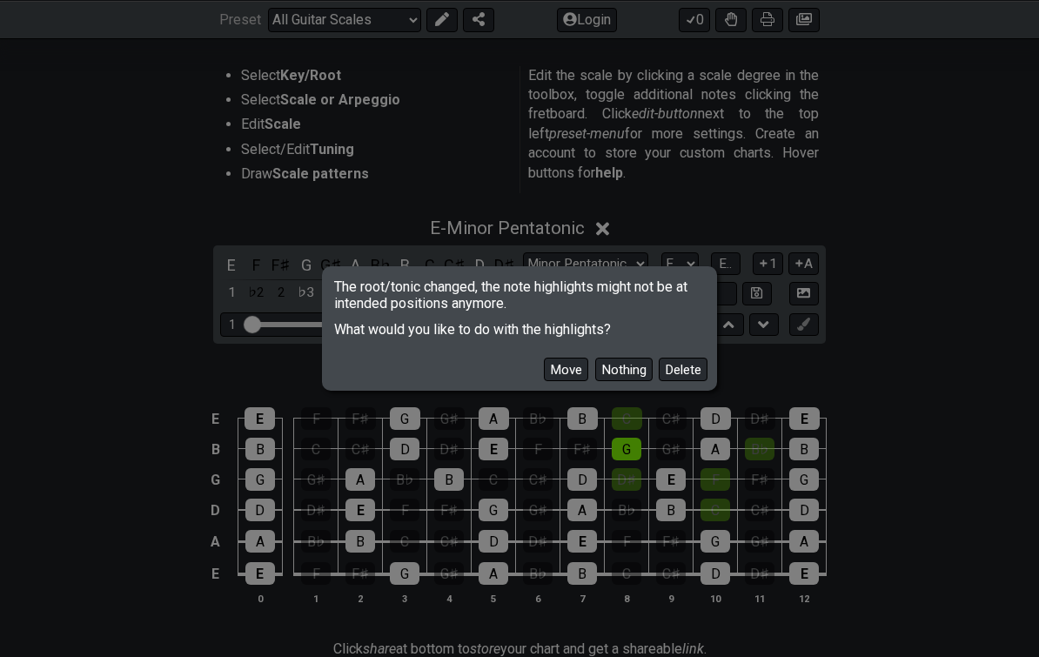
click at [565, 358] on button "Move" at bounding box center [566, 370] width 44 height 24
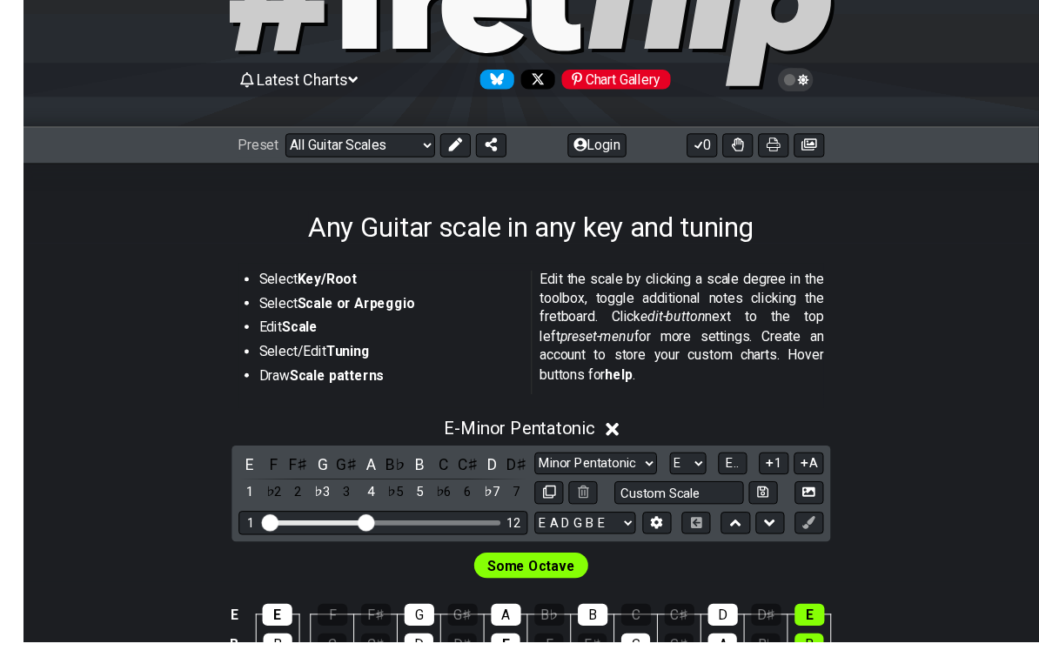
scroll to position [261, 0]
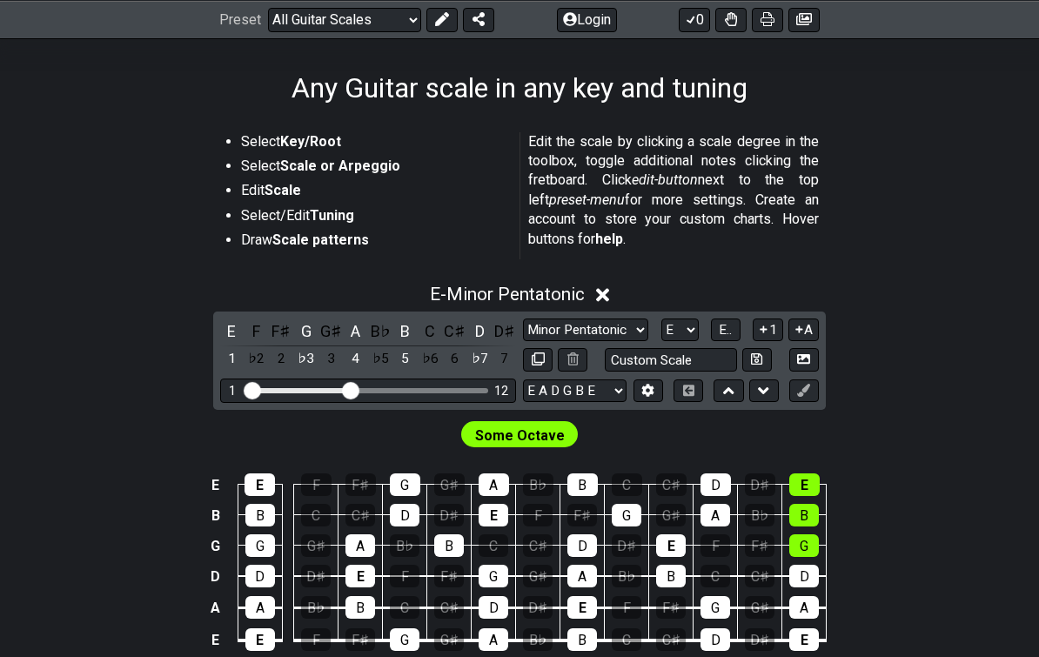
click at [332, 24] on select "Welcome to #fretflip! Initial Preset Custom Preset Minor Pentatonic Major Penta…" at bounding box center [344, 19] width 153 height 24
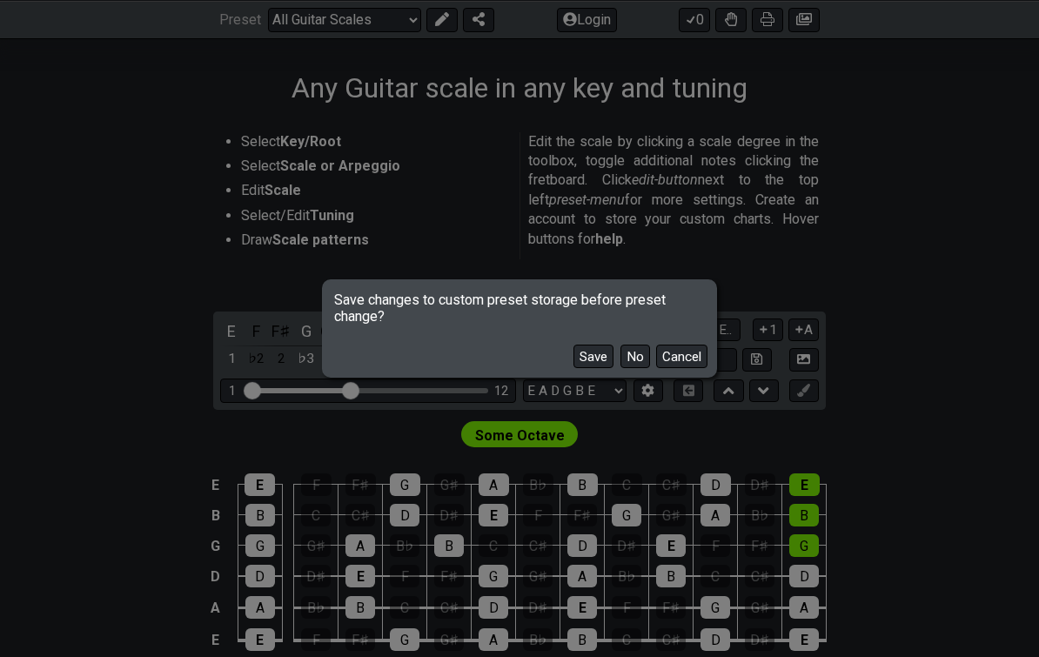
click at [638, 367] on button "No" at bounding box center [636, 357] width 30 height 24
select select "/minor-pentatonic"
select select "C"
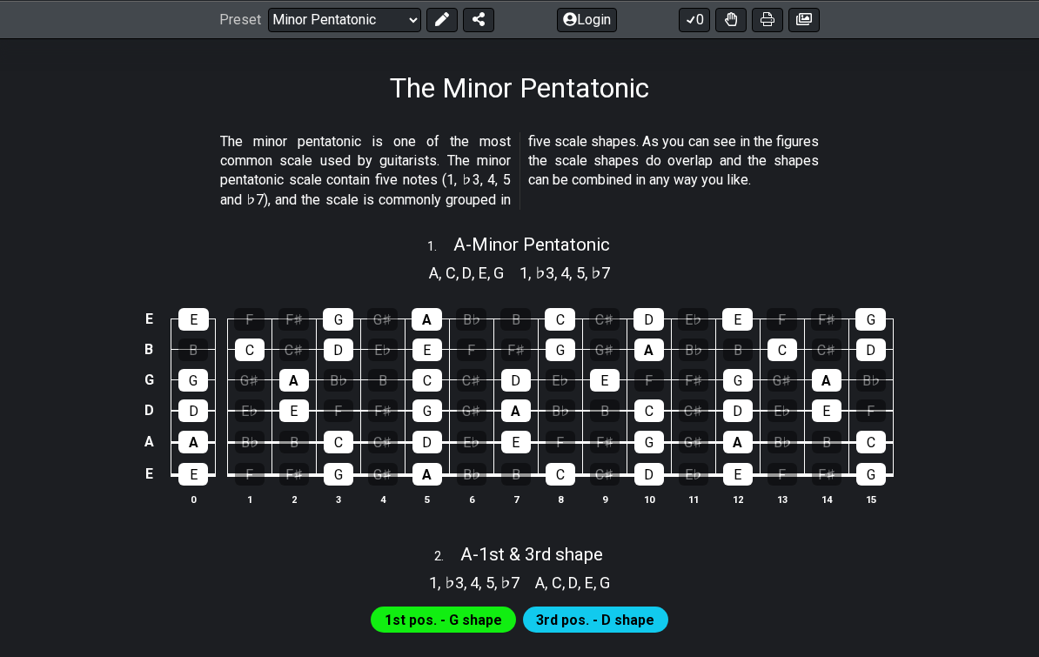
click at [513, 239] on span "A - Minor Pentatonic" at bounding box center [532, 244] width 157 height 21
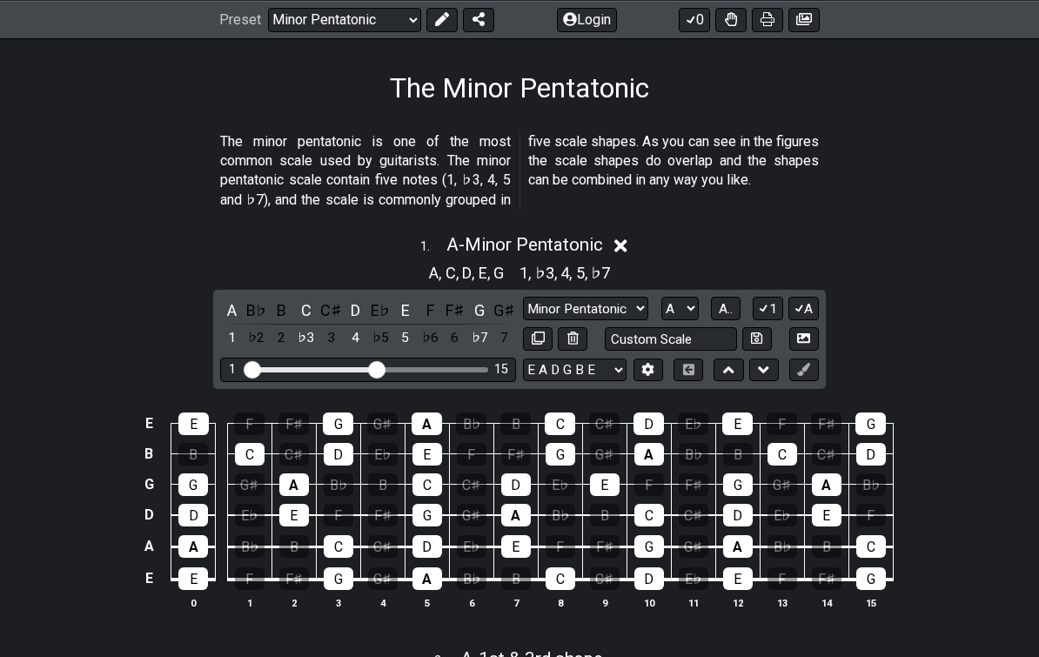
click at [674, 297] on select "A♭ A A♯ B♭ B C C♯ D♭ D D♯ E♭ E F F♯ G♭ G G♯" at bounding box center [680, 309] width 37 height 24
select select "E"
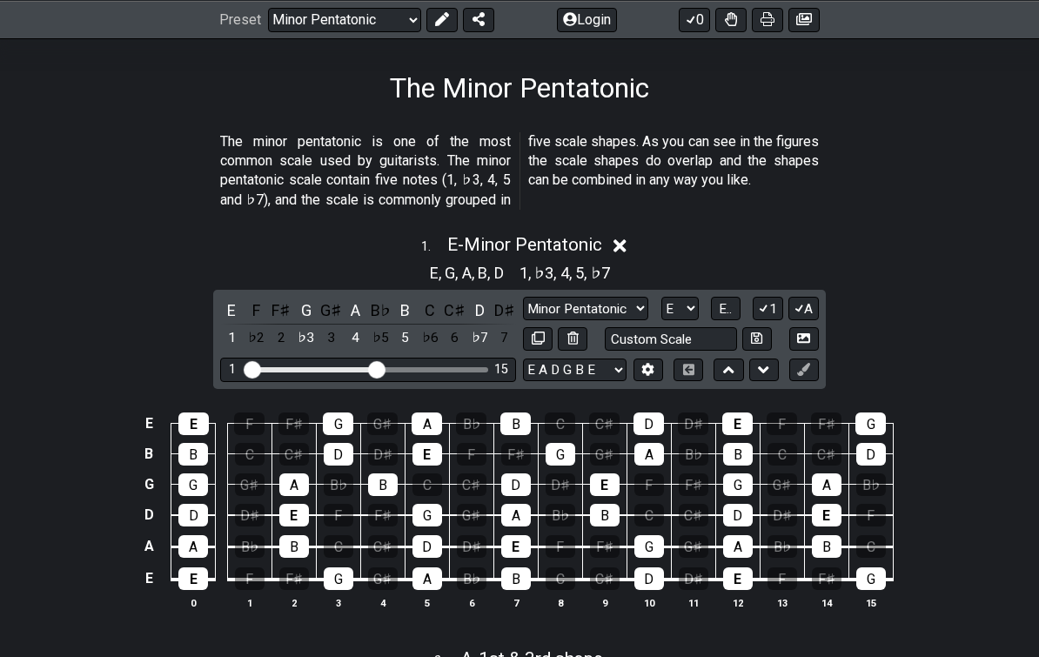
click at [119, 280] on div "E , G , A , B , D 1 , ♭3 , 4 , 5 , ♭7" at bounding box center [519, 272] width 1039 height 28
click at [585, 298] on select "Minor Pentatonic Notes Minor Pentatonic Major Pentatonic Minor Blues Major Blue…" at bounding box center [585, 309] width 125 height 24
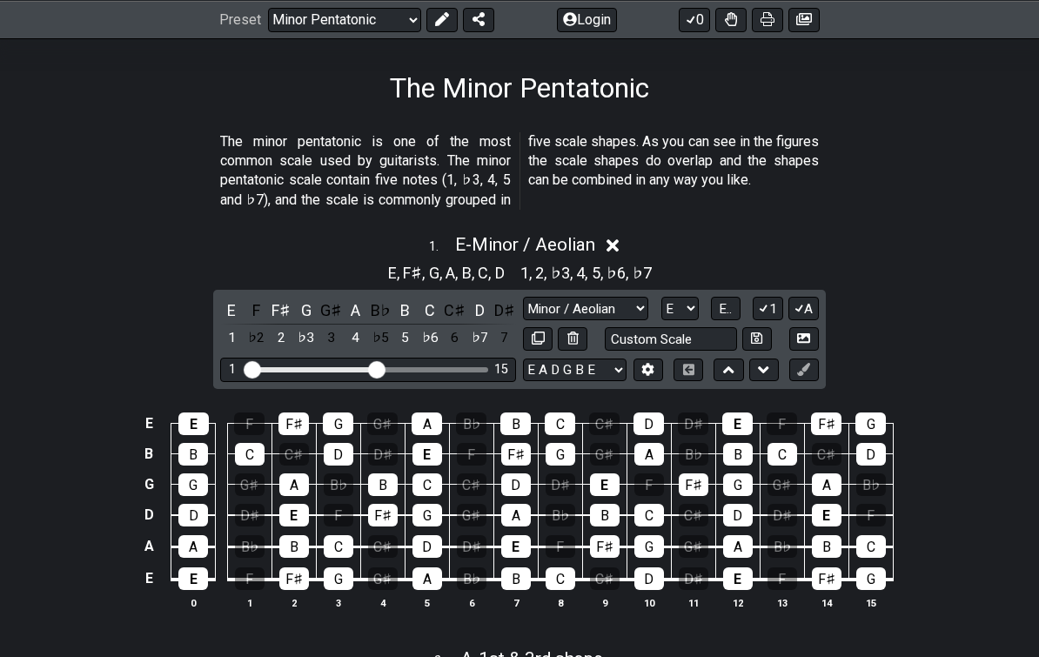
click at [723, 301] on span "E.." at bounding box center [725, 309] width 13 height 16
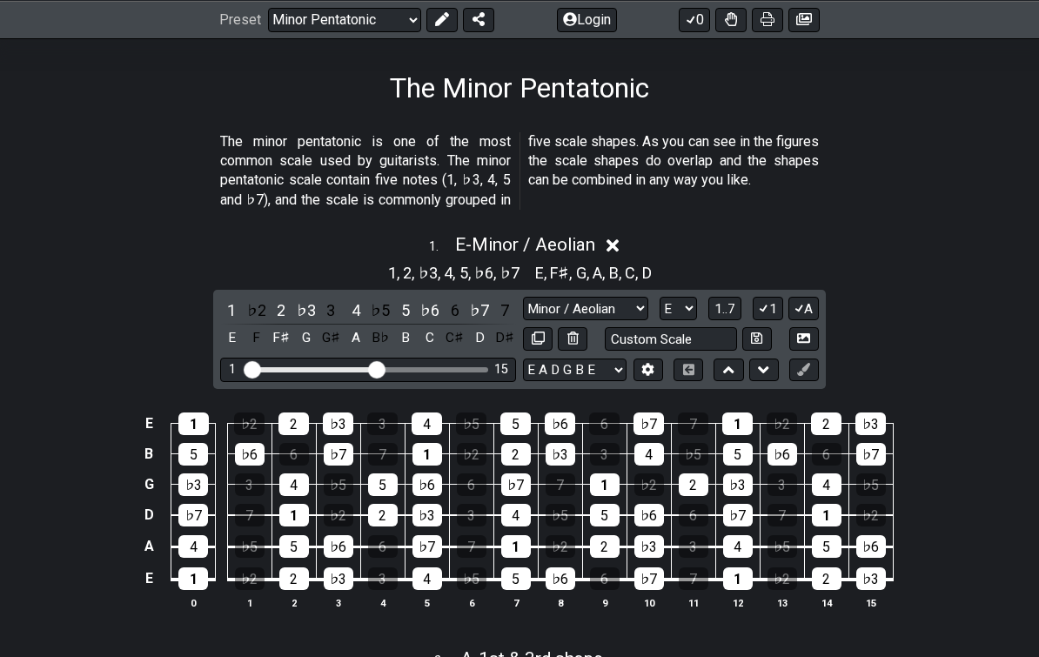
click at [572, 306] on select "Minor Pentatonic Notes Minor Pentatonic Major Pentatonic Minor Blues Major Blue…" at bounding box center [585, 309] width 125 height 24
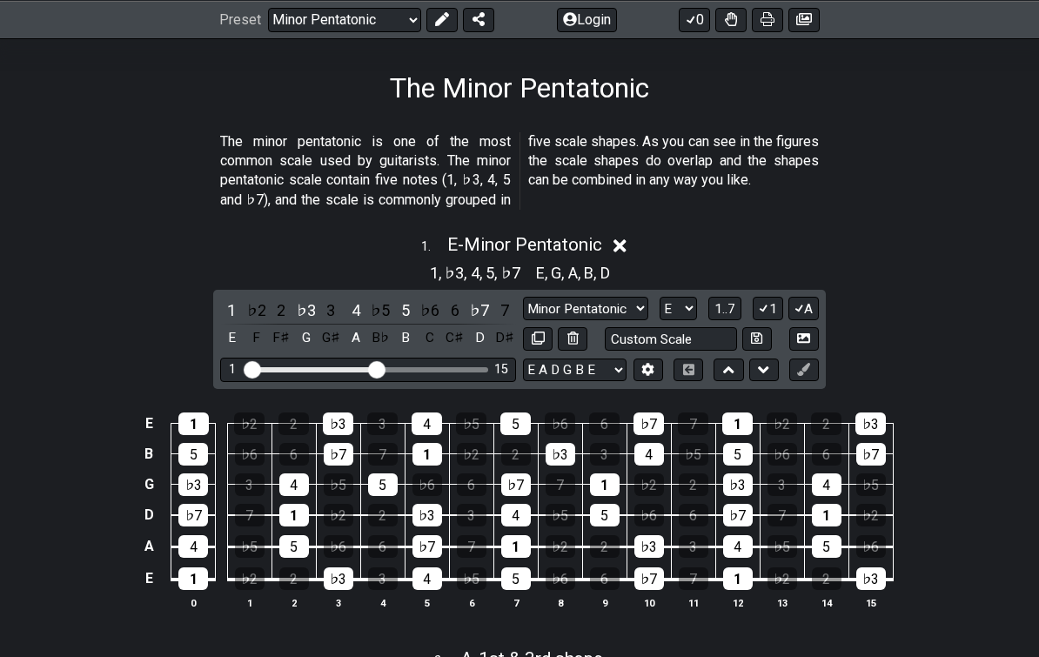
click at [602, 297] on select "Minor Pentatonic Notes Minor Pentatonic Major Pentatonic Minor Blues Major Blue…" at bounding box center [585, 309] width 125 height 24
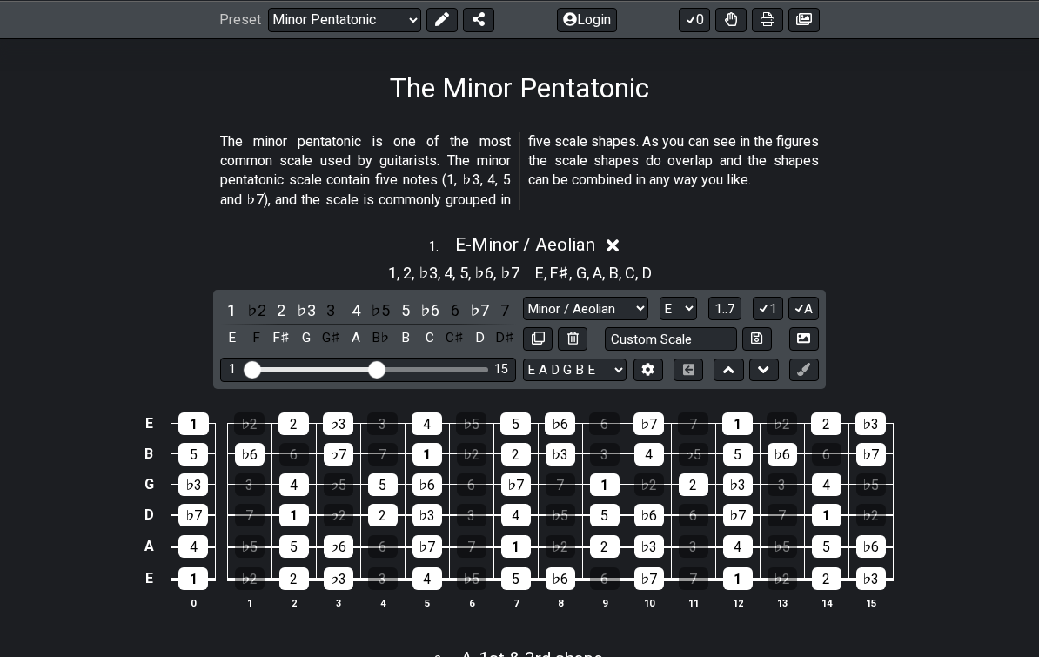
click at [561, 300] on select "Minor Pentatonic Notes Minor Pentatonic Major Pentatonic Minor Blues Major Blue…" at bounding box center [585, 309] width 125 height 24
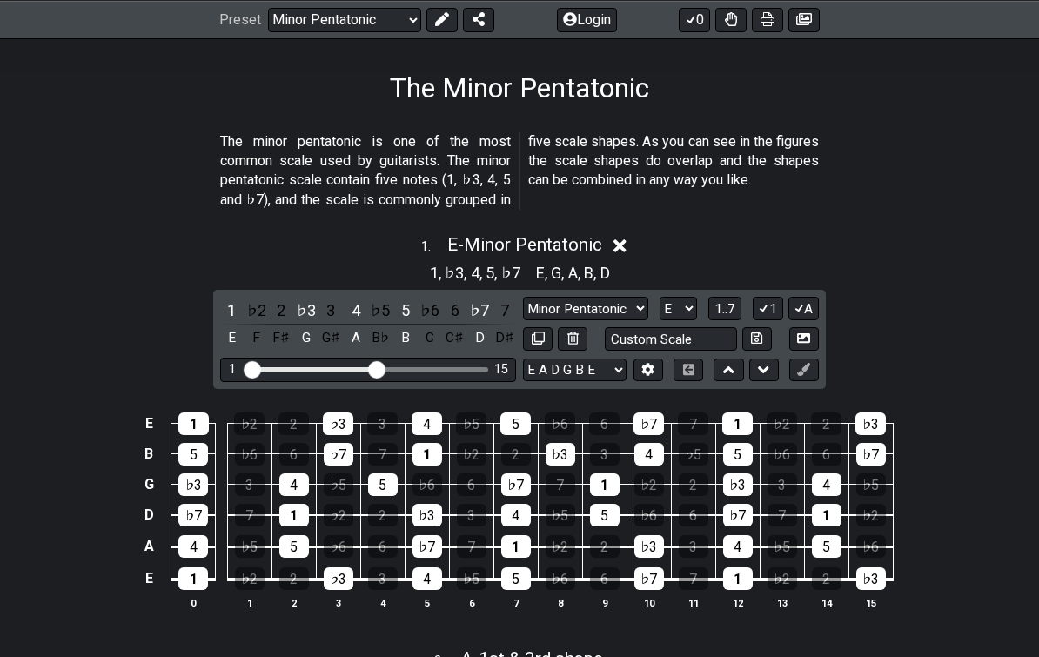
click at [559, 303] on select "Minor Pentatonic Notes Minor Pentatonic Major Pentatonic Minor Blues Major Blue…" at bounding box center [585, 309] width 125 height 24
select select "Major Pentatonic"
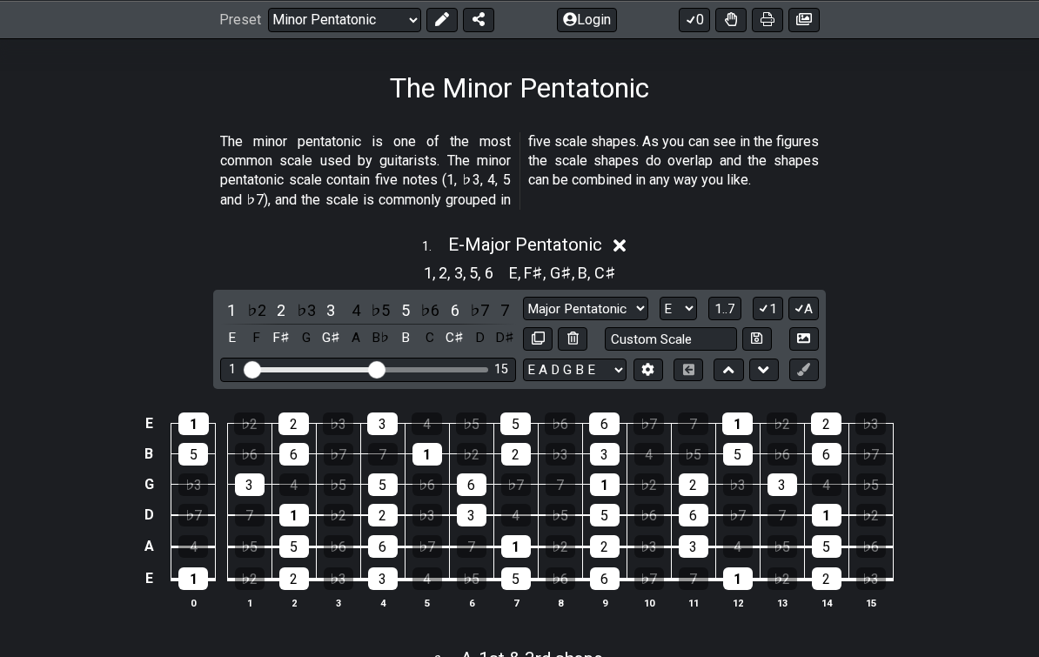
click at [561, 298] on select "Minor Pentatonic Notes Minor Pentatonic Major Pentatonic Minor Blues Major Blue…" at bounding box center [585, 309] width 125 height 24
click at [668, 308] on select "A♭ A A♯ B♭ B C C♯ D♭ D D♯ E♭ E F F♯ G♭ G G♯" at bounding box center [678, 309] width 37 height 24
select select "C"
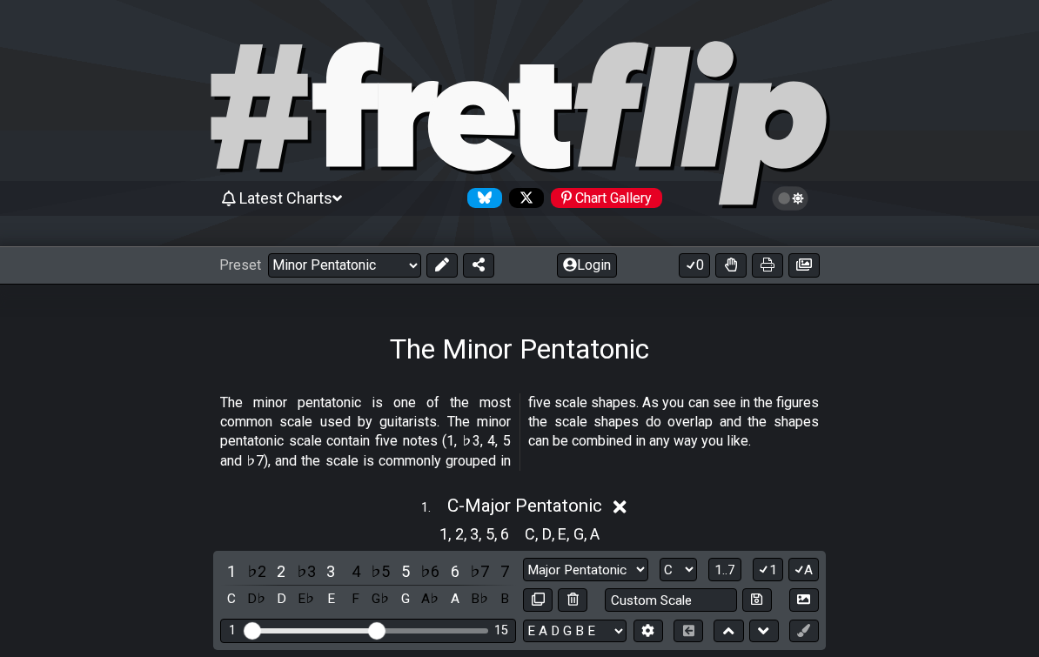
click at [288, 265] on select "Welcome to #fretflip! Initial Preset Custom Preset Minor Pentatonic Major Penta…" at bounding box center [344, 265] width 153 height 24
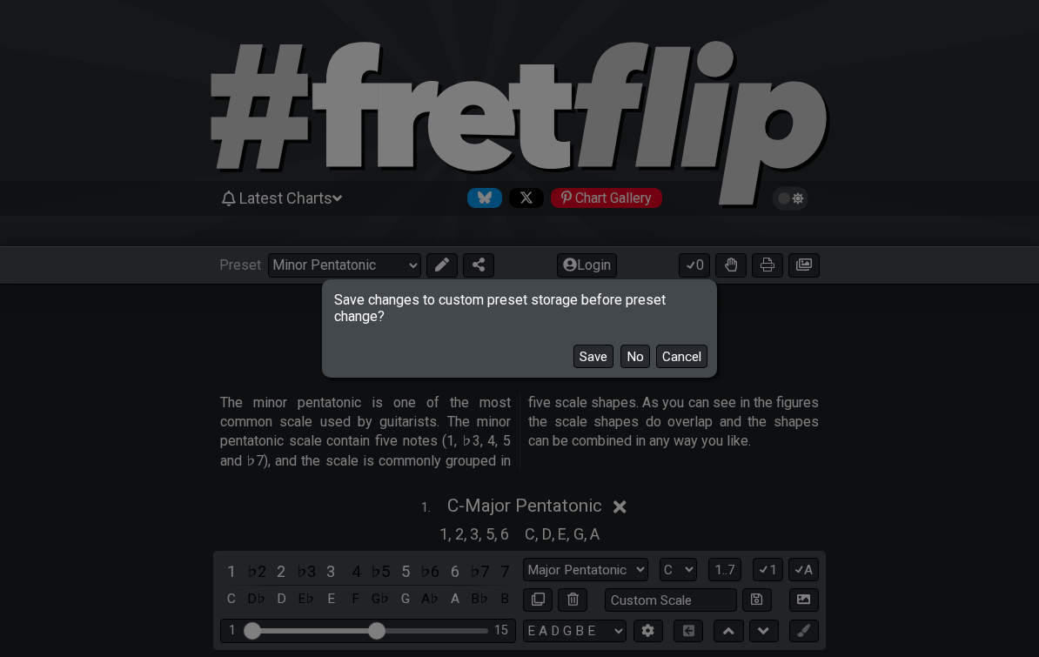
click at [637, 351] on button "No" at bounding box center [636, 357] width 30 height 24
select select "/user-defined"
select select "A"
select select "Testing 1, 3 and 4"
select select "C"
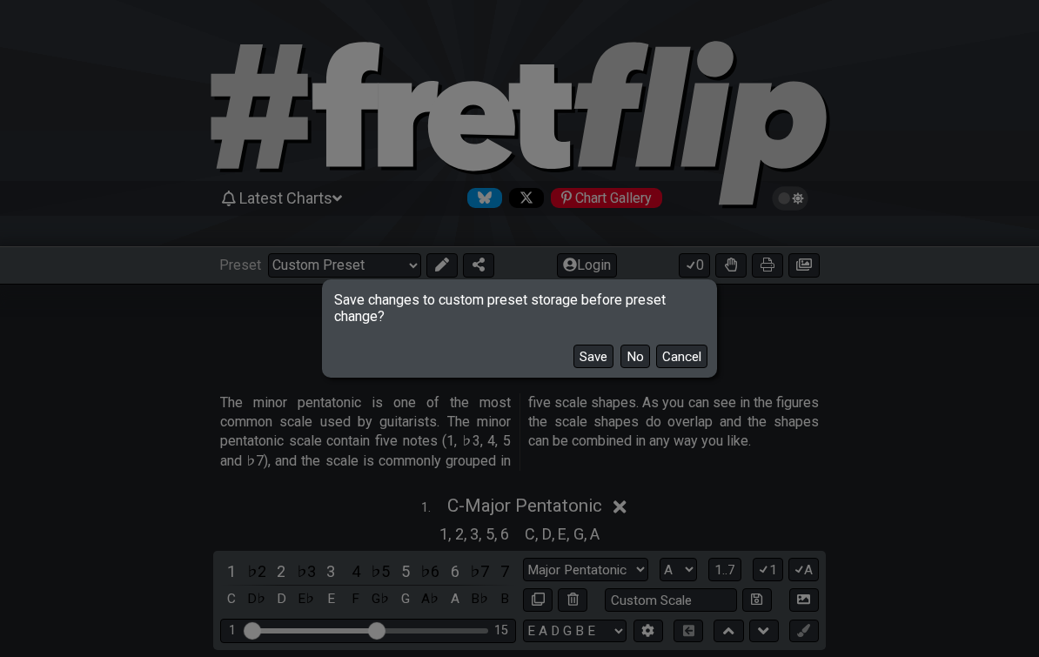
select select "C"
select select "A"
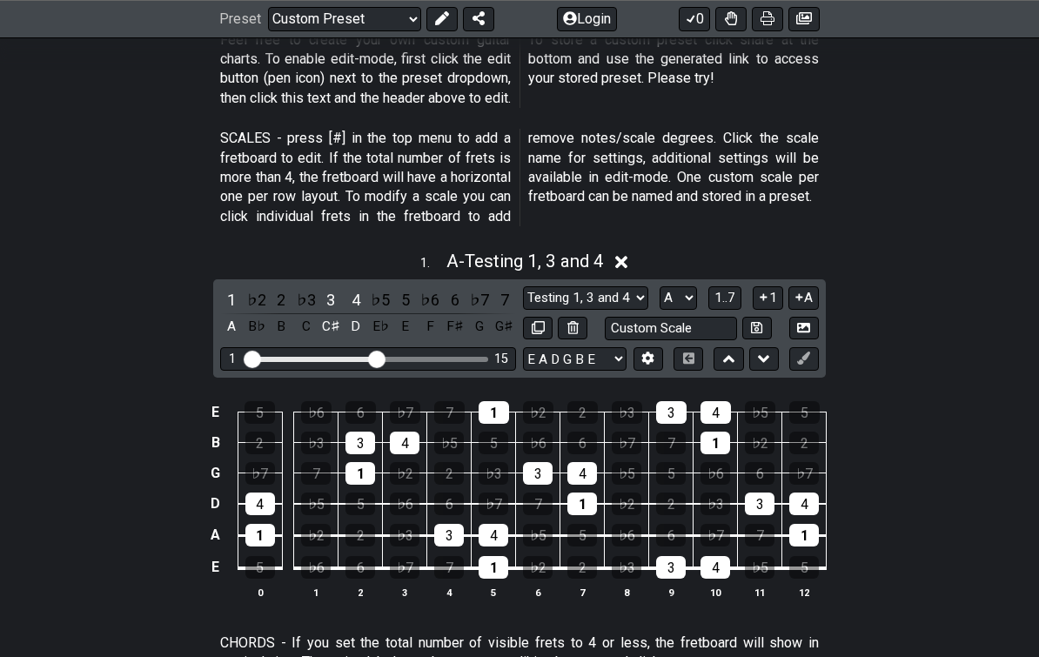
scroll to position [363, 0]
click at [544, 292] on select "Testing 1, 3 and 4 Testing 1, 3 and 4 Minor Pentatonic Major Pentatonic Minor B…" at bounding box center [585, 298] width 125 height 24
select select "Major / [PERSON_NAME]"
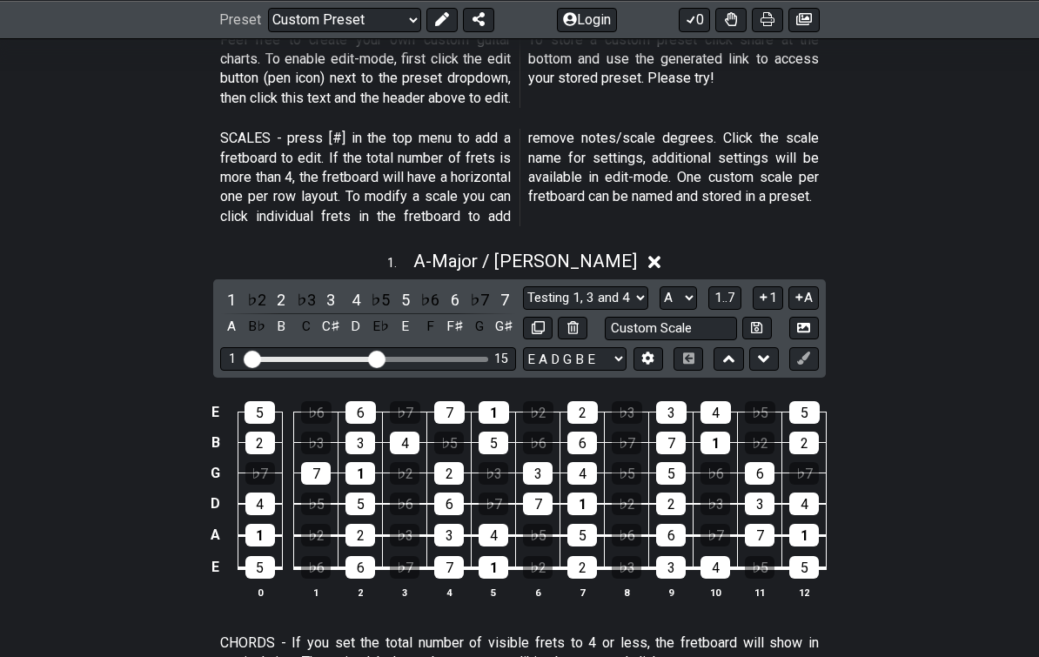
click at [681, 286] on select "A♭ A A♯ B♭ B C C♯ D♭ D D♯ E♭ E F F♯ G♭ G G♯" at bounding box center [678, 298] width 37 height 24
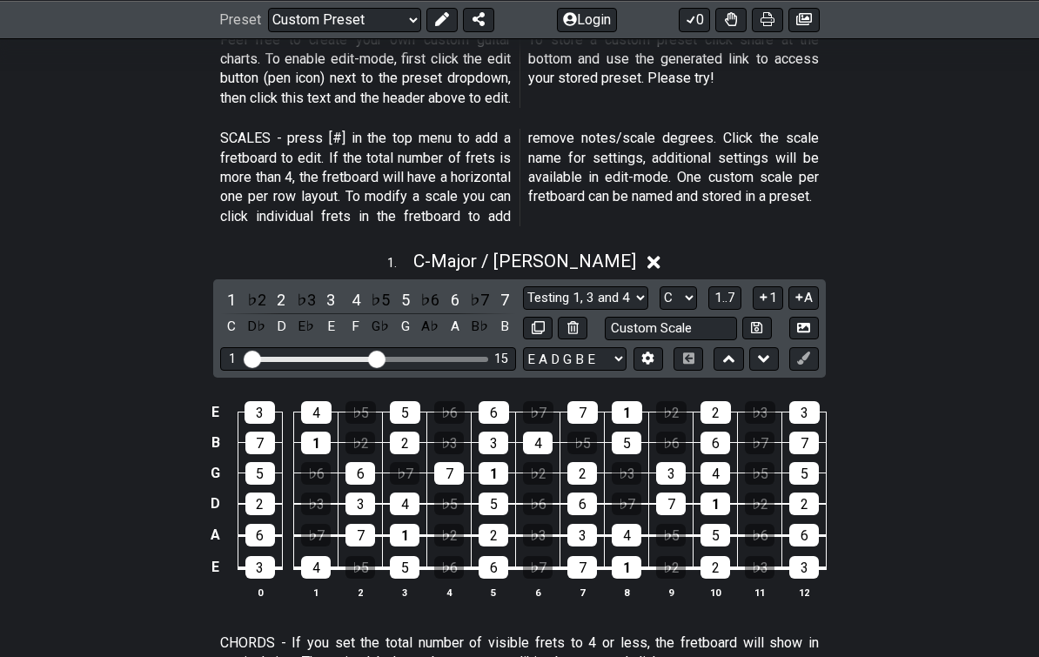
click at [669, 290] on select "A♭ A A♯ B♭ B C C♯ D♭ D D♯ E♭ E F F♯ G♭ G G♯" at bounding box center [678, 298] width 37 height 24
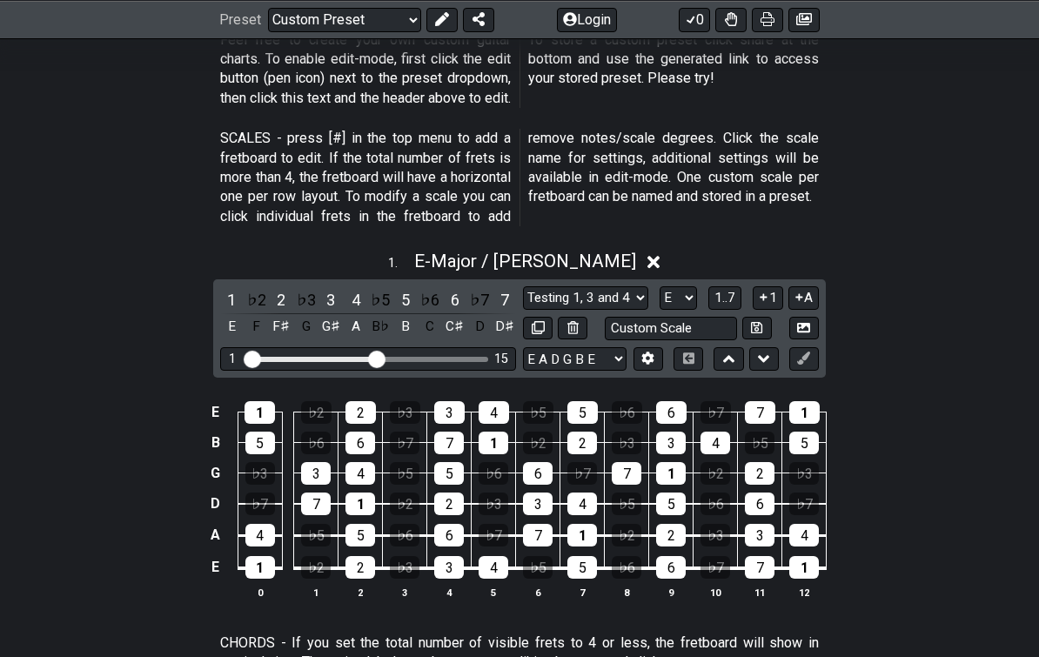
click at [663, 289] on select "A♭ A A♯ B♭ B C C♯ D♭ D D♯ E♭ E F F♯ G♭ G G♯" at bounding box center [678, 298] width 37 height 24
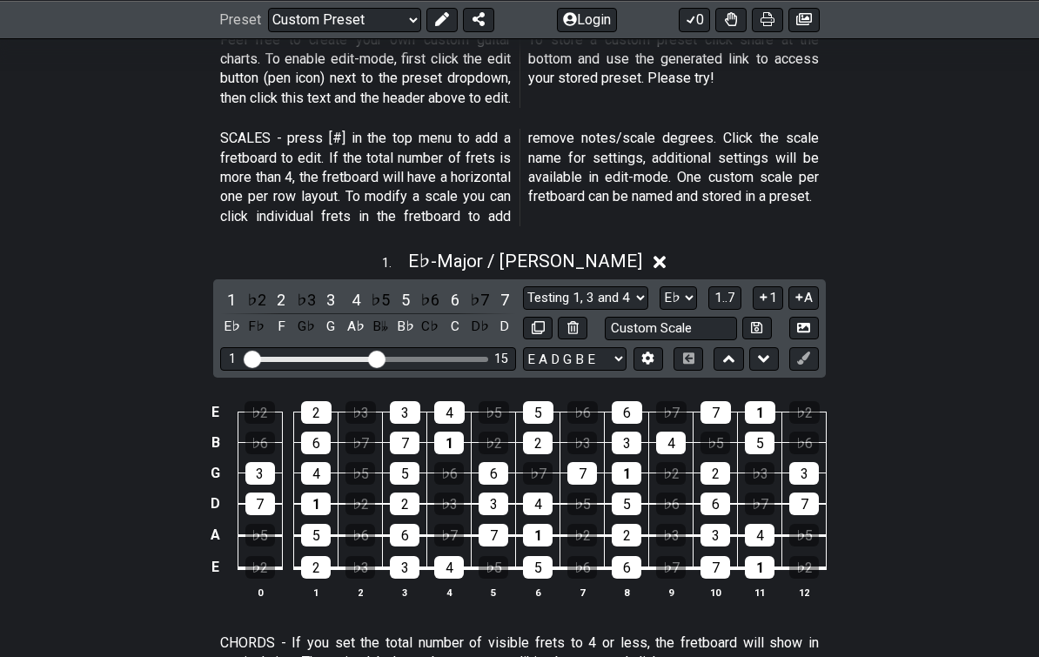
click at [666, 292] on select "A♭ A A♯ B♭ B C C♯ D♭ D D♯ E♭ E F F♯ G♭ G G♯" at bounding box center [678, 298] width 37 height 24
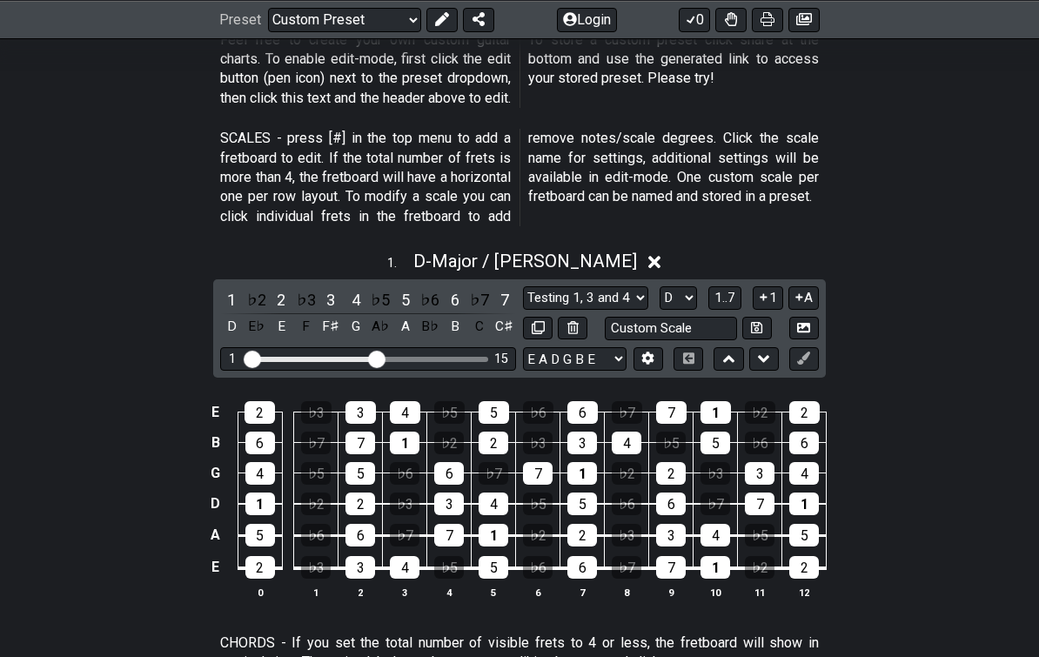
click at [660, 296] on select "A♭ A A♯ B♭ B C C♯ D♭ D D♯ E♭ E F F♯ G♭ G G♯" at bounding box center [678, 298] width 37 height 24
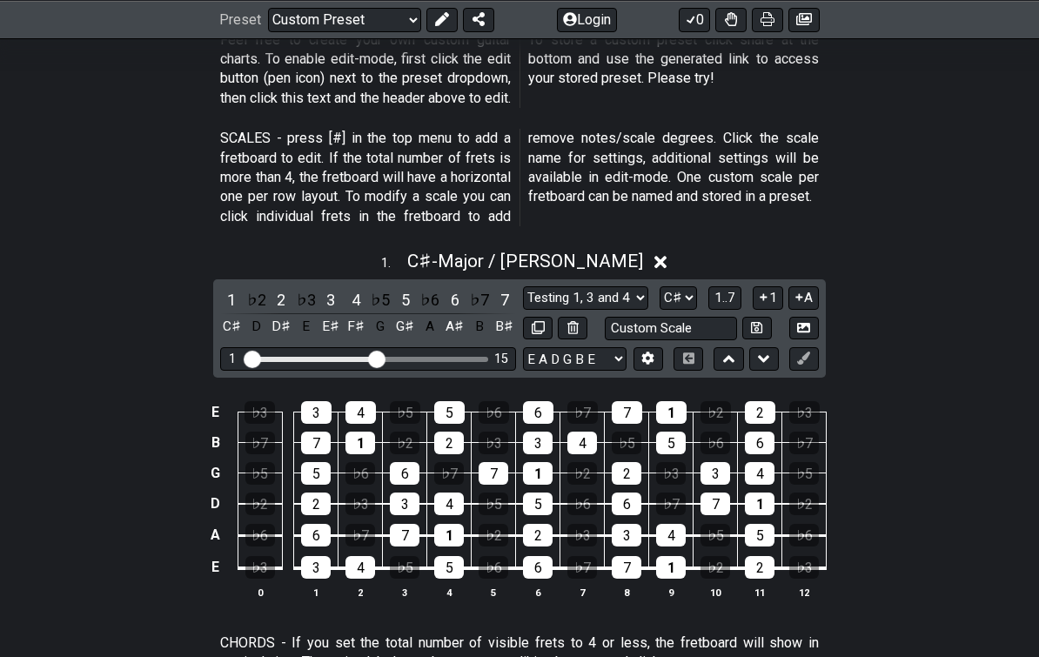
click at [684, 290] on select "A♭ A A♯ B♭ B C C♯ D♭ D D♯ E♭ E F F♯ G♭ G G♯" at bounding box center [678, 298] width 37 height 24
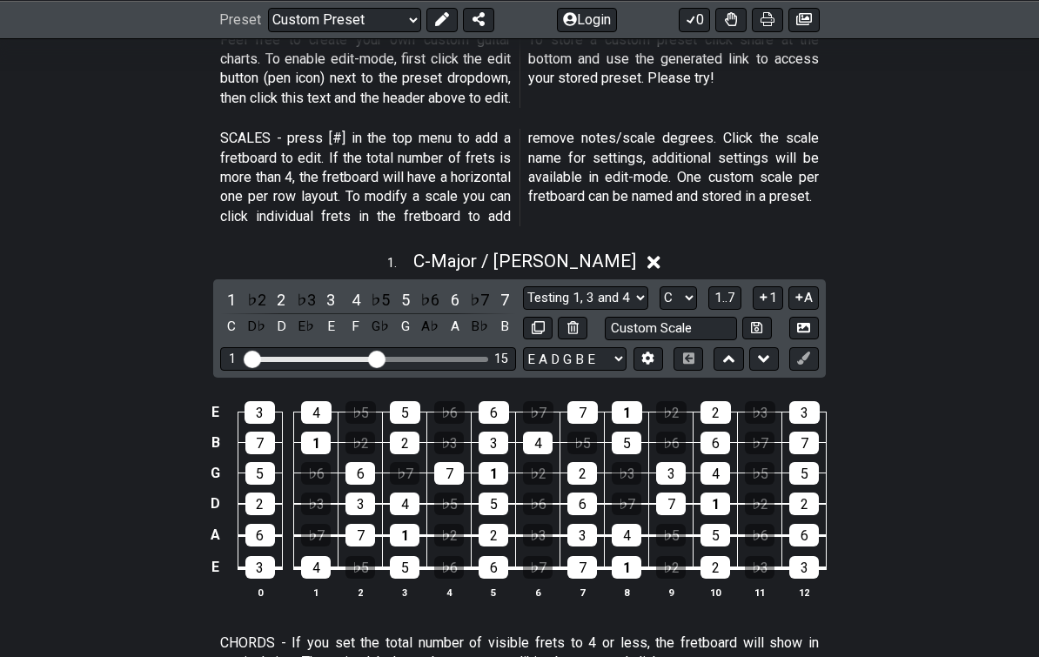
click at [663, 299] on select "A♭ A A♯ B♭ B C C♯ D♭ D D♯ E♭ E F F♯ G♭ G G♯" at bounding box center [678, 298] width 37 height 24
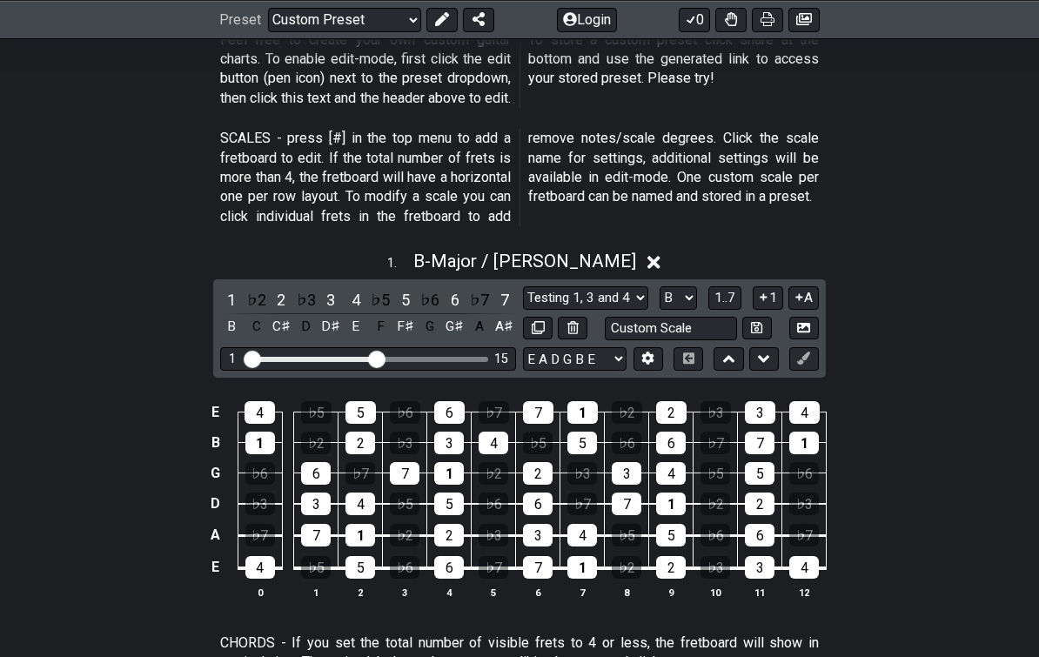
click at [664, 286] on select "A♭ A A♯ B♭ B C C♯ D♭ D D♯ E♭ E F F♯ G♭ G G♯" at bounding box center [678, 298] width 37 height 24
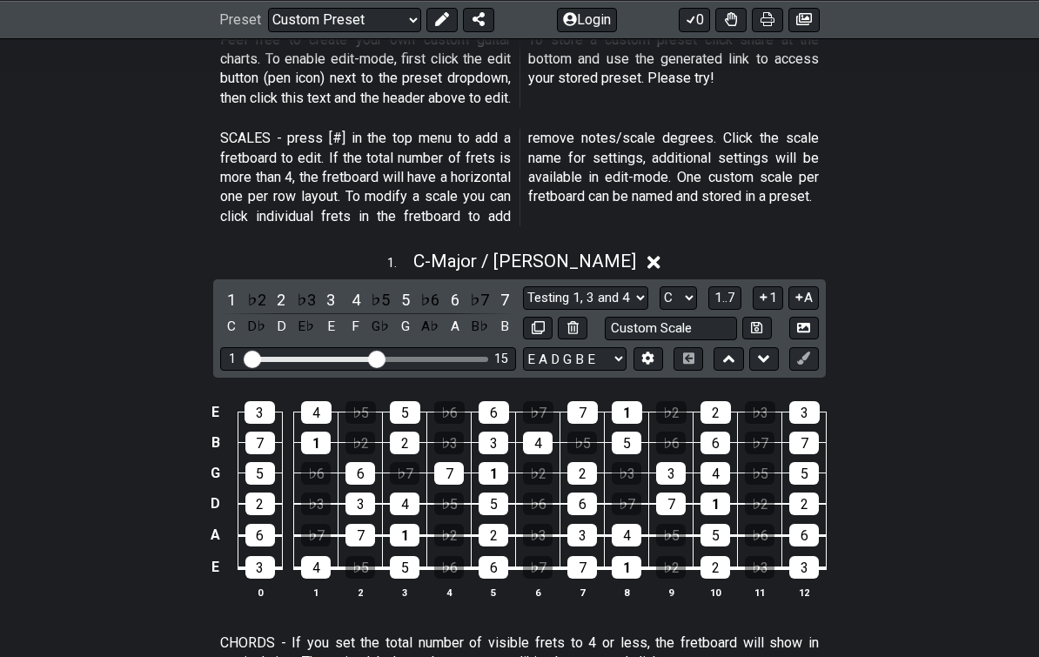
click at [662, 286] on select "A♭ A A♯ B♭ B C C♯ D♭ D D♯ E♭ E F F♯ G♭ G G♯" at bounding box center [678, 298] width 37 height 24
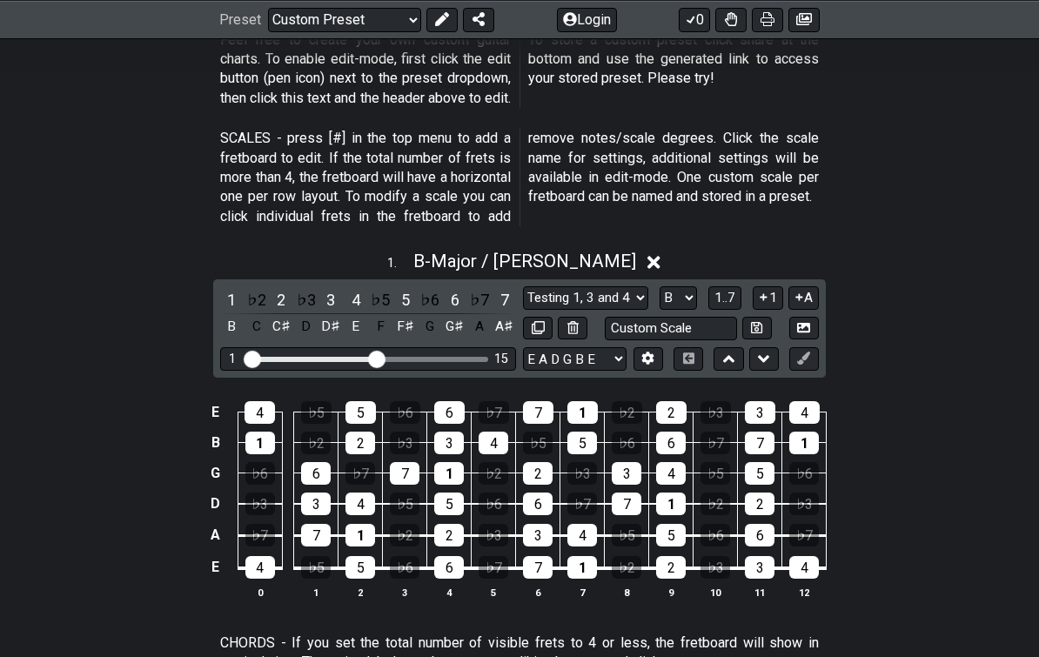
click at [666, 286] on select "A♭ A A♯ B♭ B C C♯ D♭ D D♯ E♭ E F F♯ G♭ G G♯" at bounding box center [678, 298] width 37 height 24
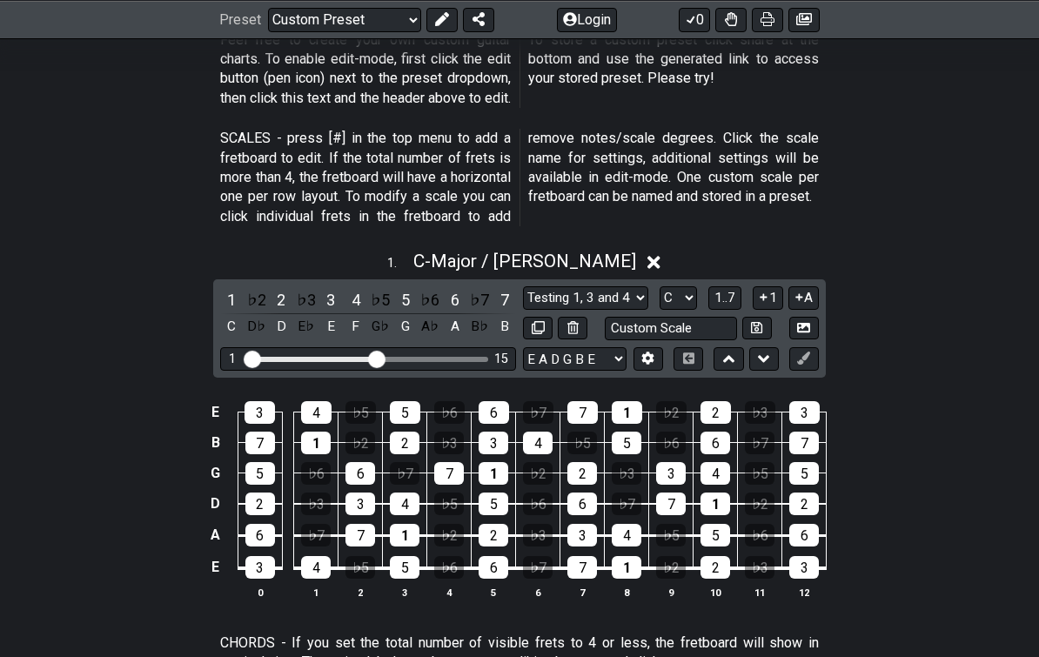
click at [666, 290] on select "A♭ A A♯ B♭ B C C♯ D♭ D D♯ E♭ E F F♯ G♭ G G♯" at bounding box center [678, 298] width 37 height 24
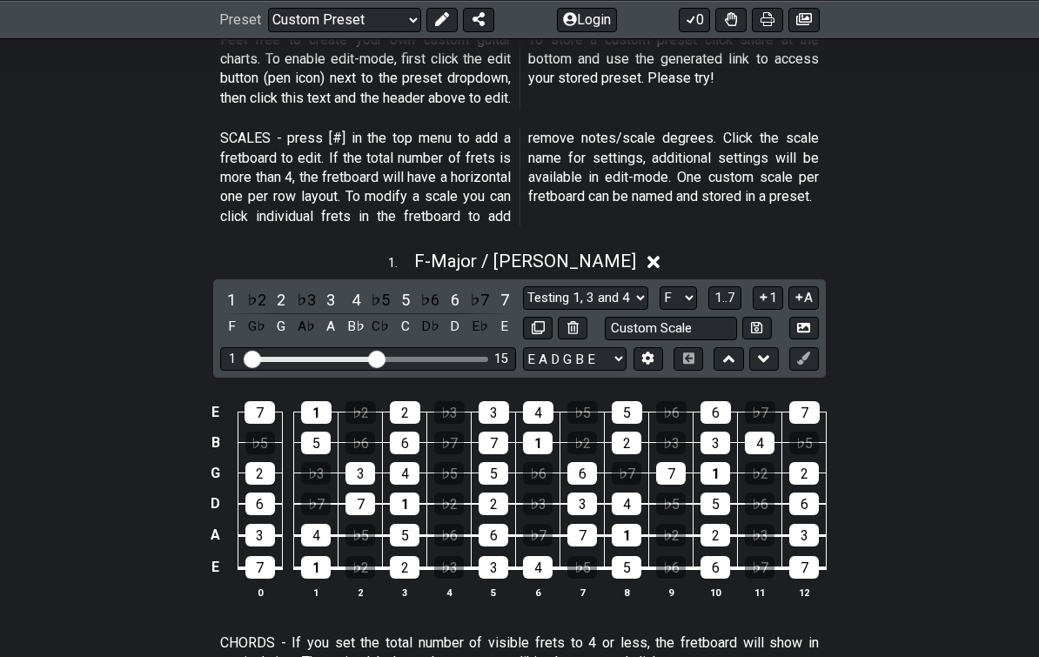
click at [681, 293] on select "A♭ A A♯ B♭ B C C♯ D♭ D D♯ E♭ E F F♯ G♭ G G♯" at bounding box center [678, 298] width 37 height 24
click at [668, 301] on select "A♭ A A♯ B♭ B C C♯ D♭ D D♯ E♭ E F F♯ G♭ G G♯" at bounding box center [678, 298] width 37 height 24
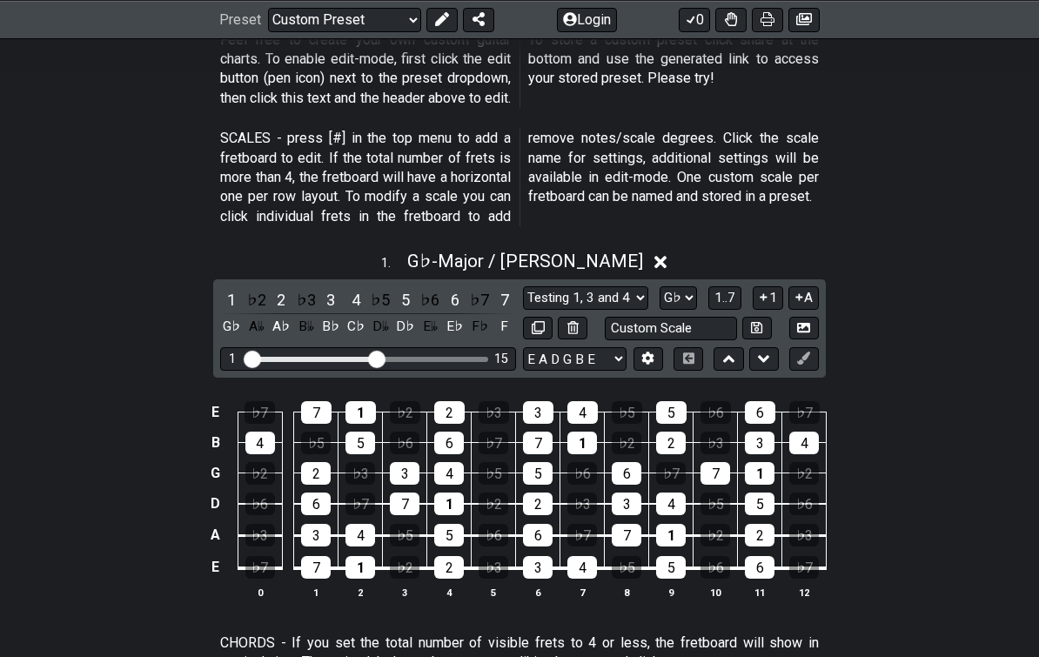
click at [665, 305] on select "A♭ A A♯ B♭ B C C♯ D♭ D D♯ E♭ E F F♯ G♭ G G♯" at bounding box center [678, 298] width 37 height 24
select select "G"
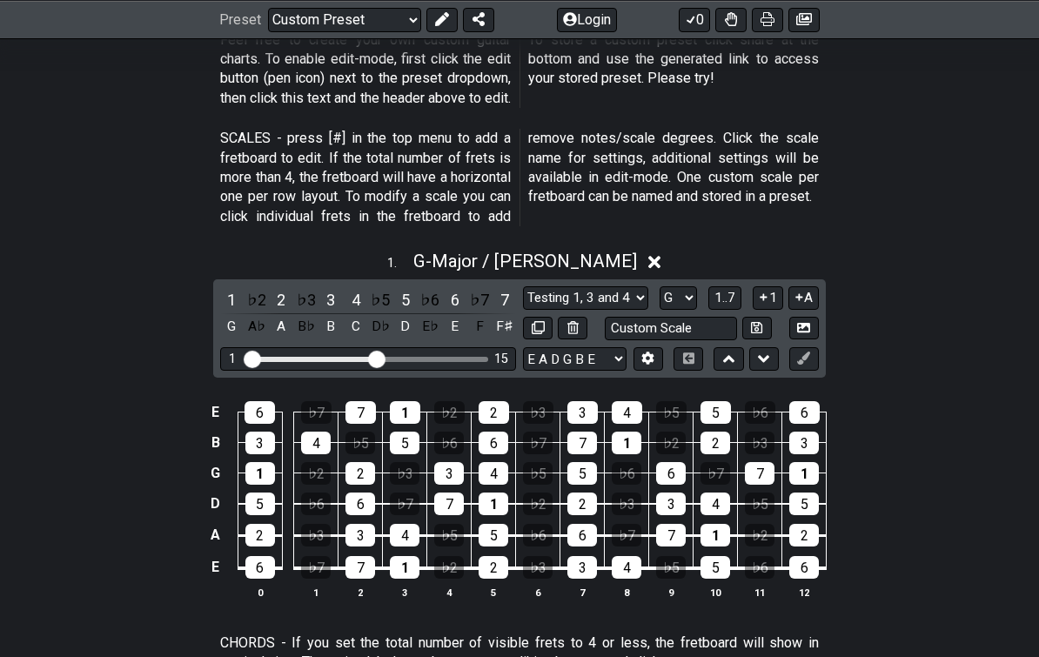
click at [306, 15] on select "Welcome to #fretflip! Initial Preset Custom Preset Minor Pentatonic Major Penta…" at bounding box center [344, 19] width 153 height 24
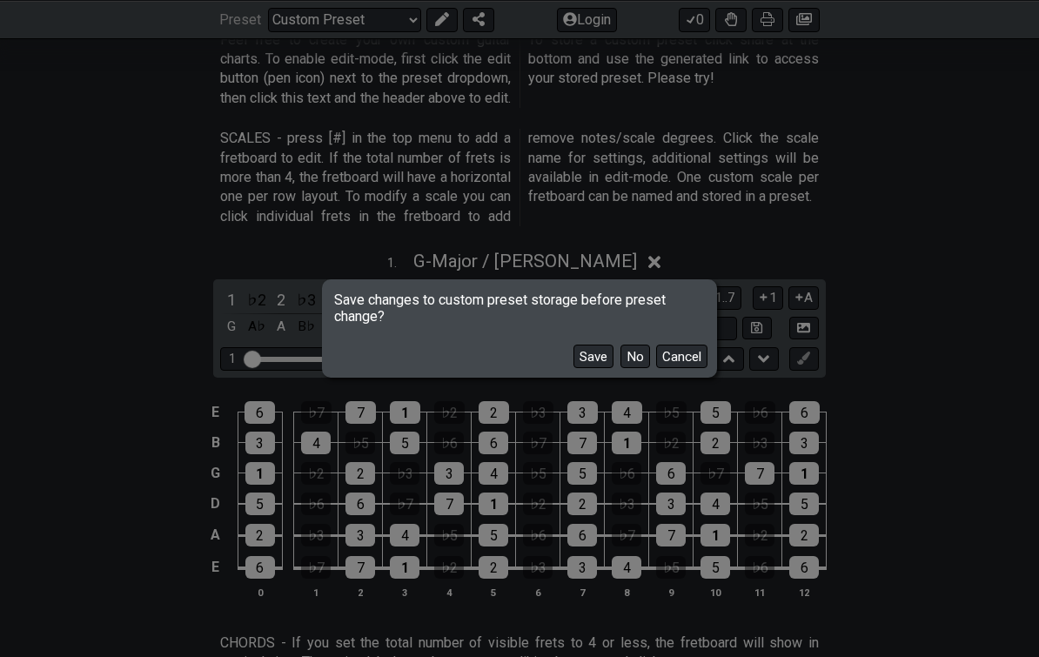
click at [629, 368] on button "No" at bounding box center [636, 357] width 30 height 24
select select "/harmonizing-scales"
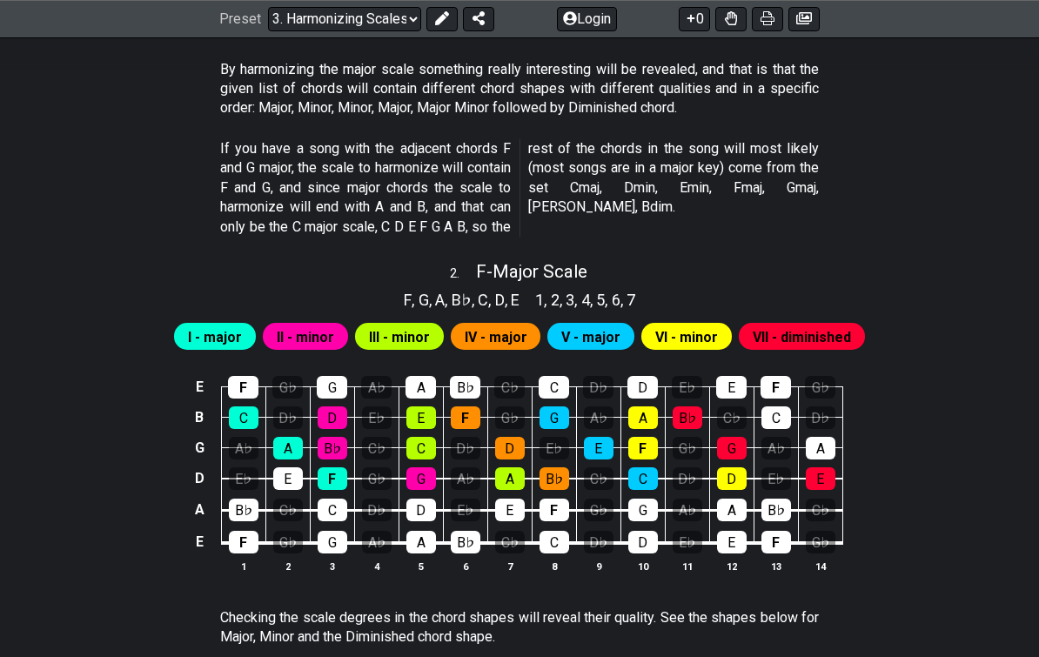
scroll to position [1085, 0]
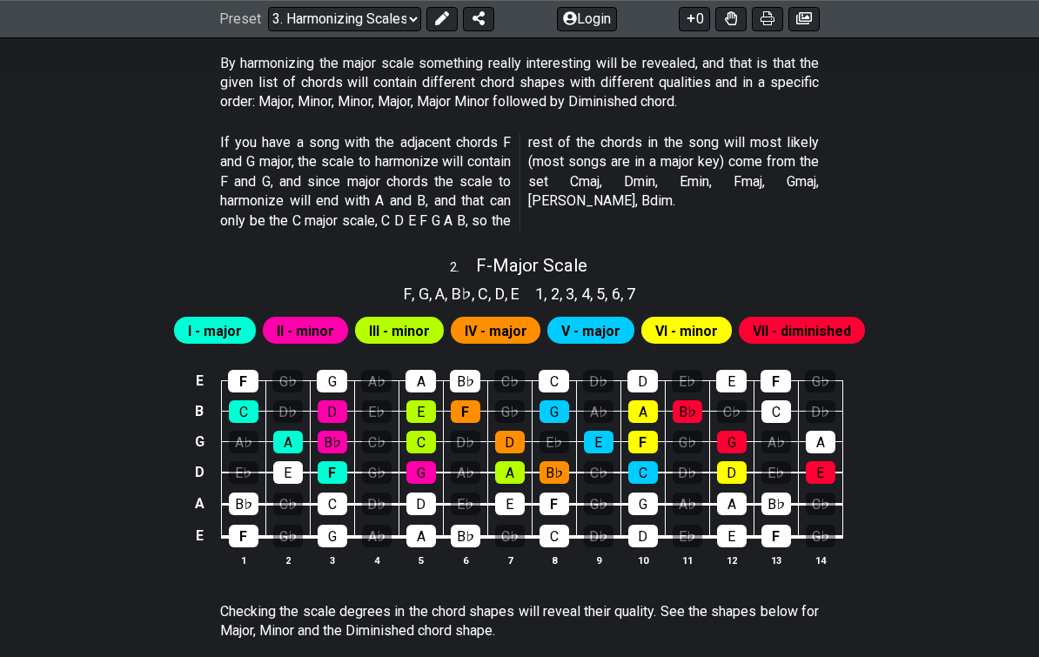
click at [517, 259] on span "F - Major Scale" at bounding box center [531, 266] width 111 height 21
select select "F"
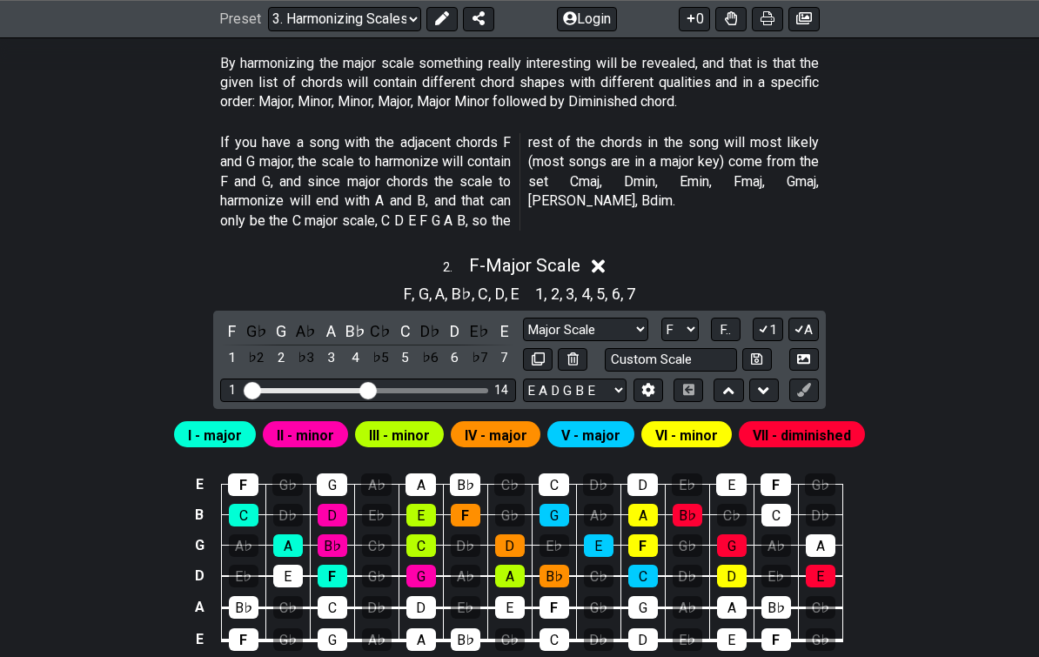
scroll to position [1086, 0]
click at [717, 318] on button "F.." at bounding box center [726, 330] width 30 height 24
click at [603, 260] on icon at bounding box center [598, 266] width 13 height 13
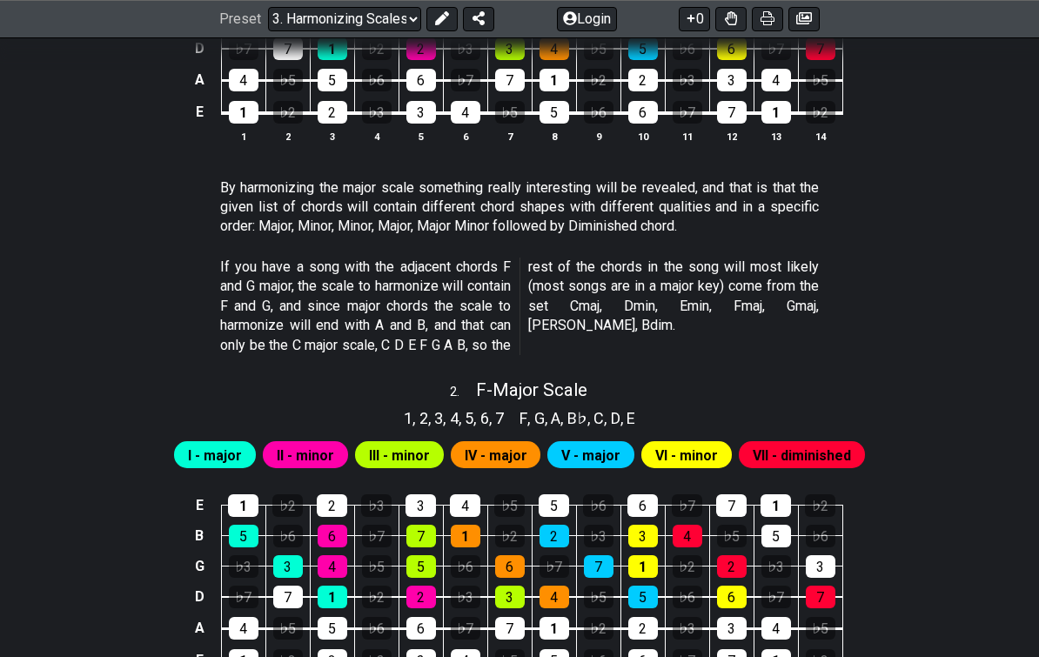
scroll to position [994, 0]
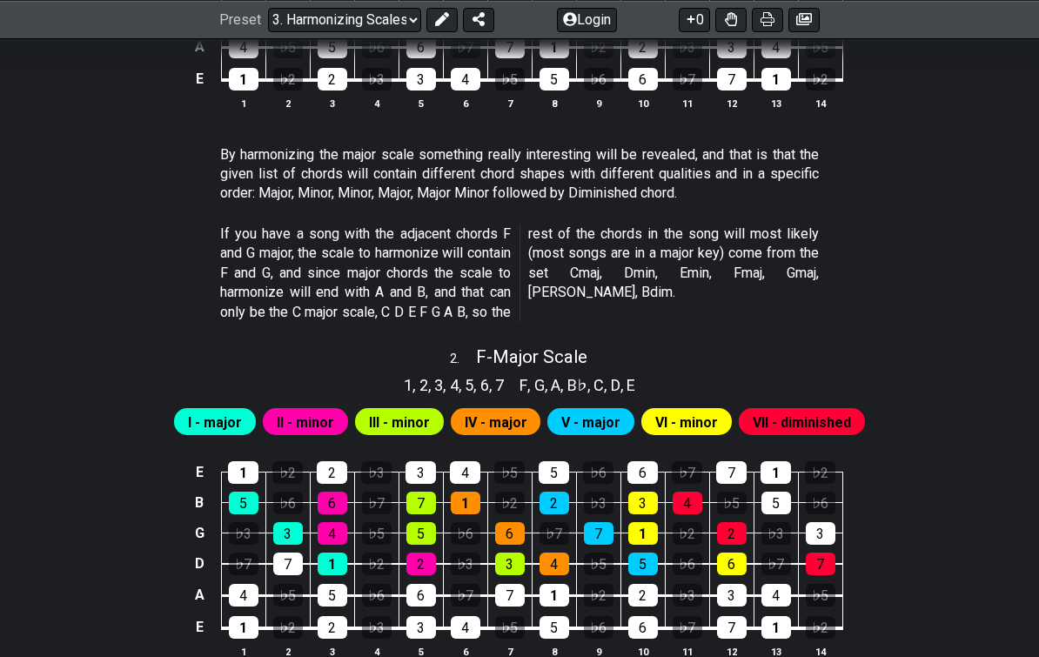
click at [518, 346] on span "F - Major Scale" at bounding box center [531, 356] width 111 height 21
select select "F"
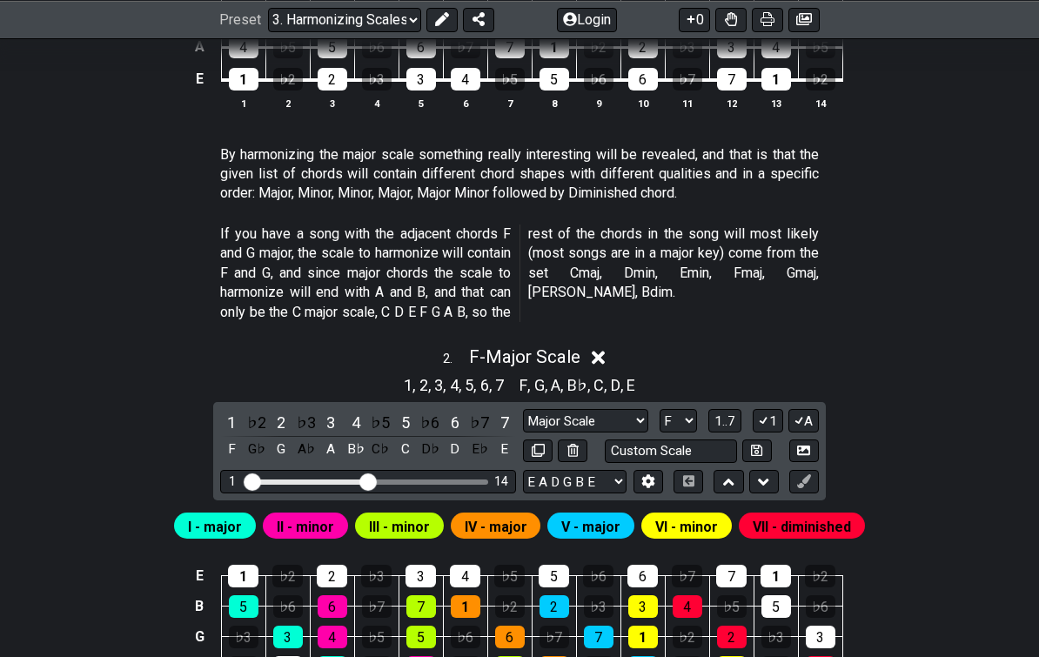
click at [716, 413] on span "1..7" at bounding box center [725, 421] width 21 height 16
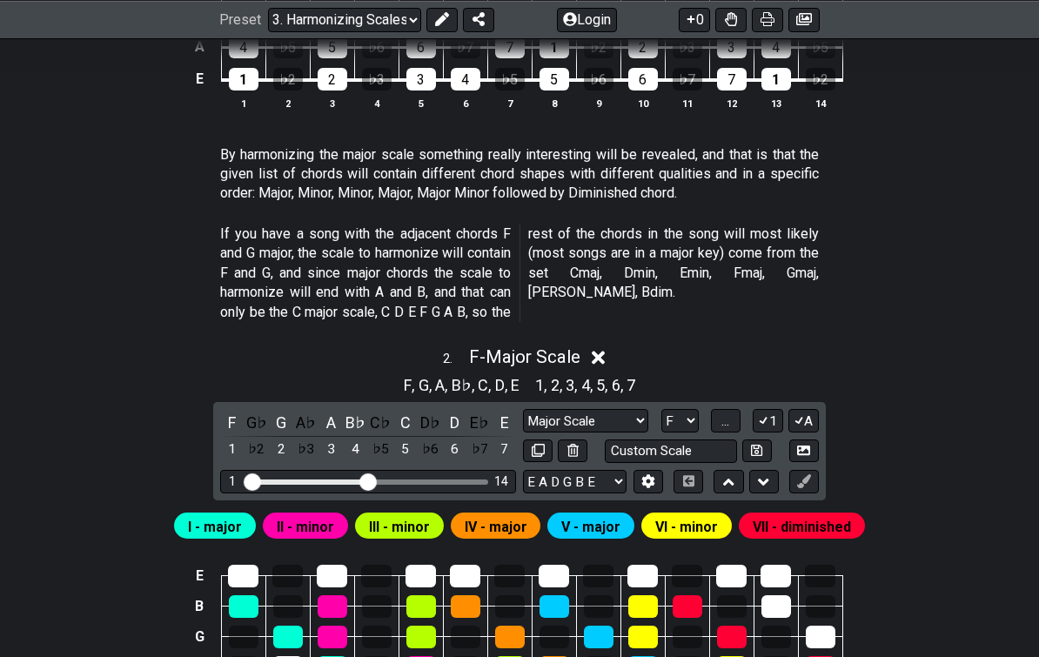
click at [719, 409] on button "..." at bounding box center [726, 421] width 30 height 24
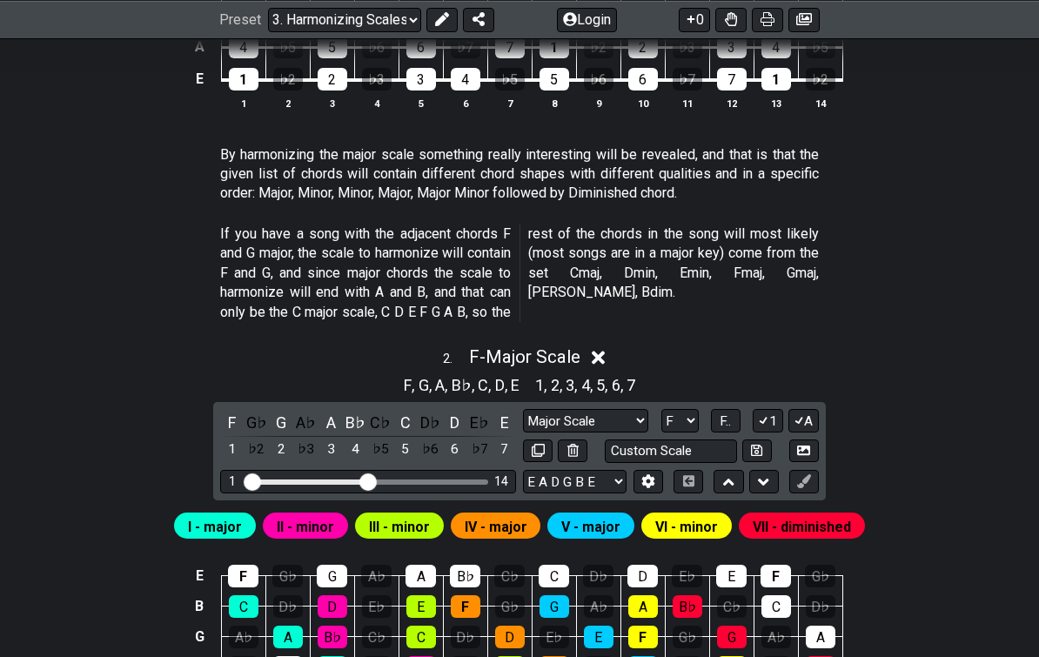
click at [605, 352] on icon at bounding box center [598, 358] width 13 height 13
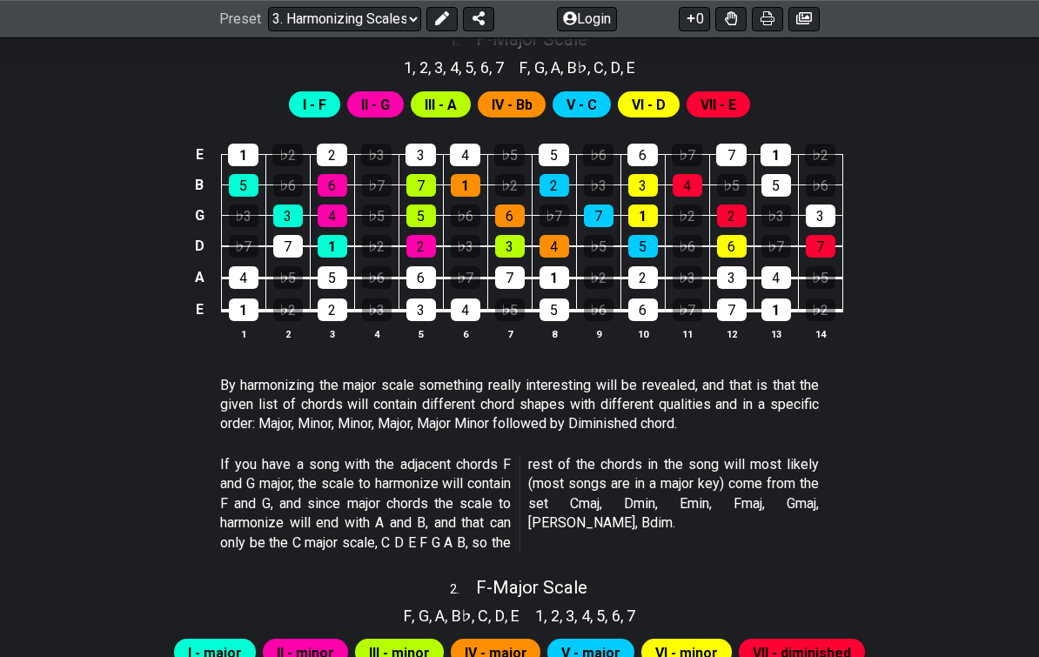
scroll to position [763, 0]
click at [319, 25] on select "Welcome to #fretflip! Initial Preset Custom Preset Minor Pentatonic Major Penta…" at bounding box center [344, 19] width 153 height 24
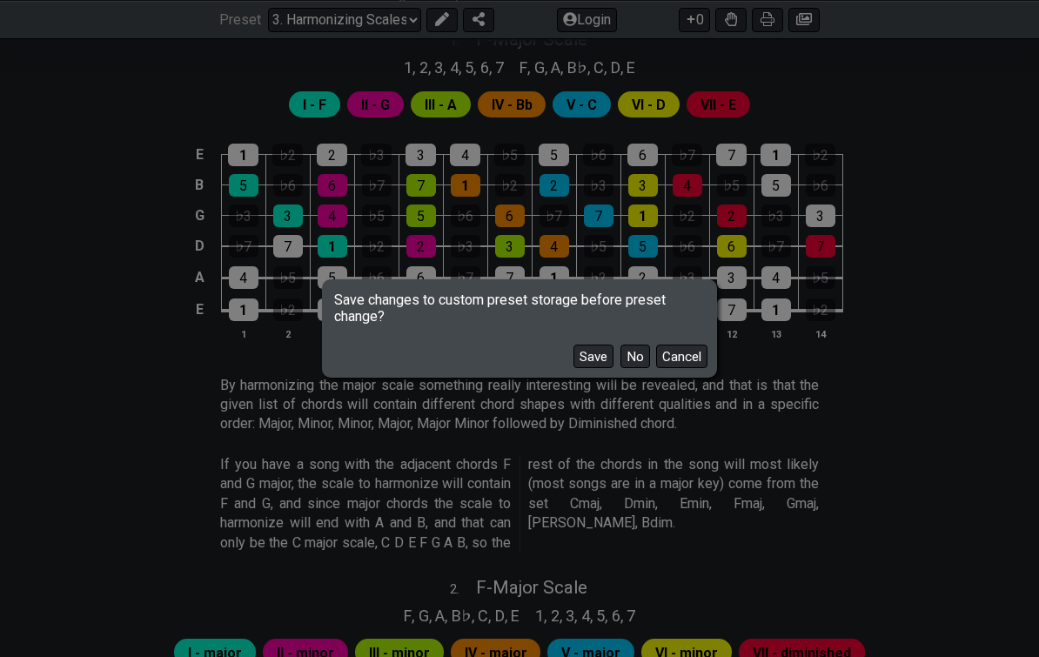
click at [630, 368] on button "No" at bounding box center [636, 357] width 30 height 24
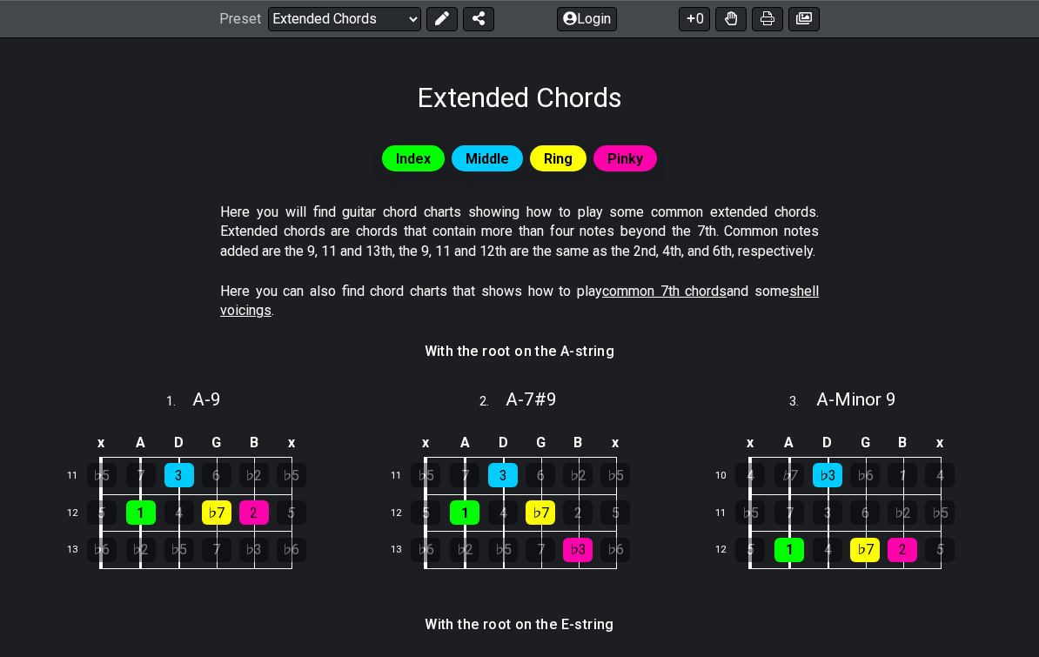
scroll to position [454, 0]
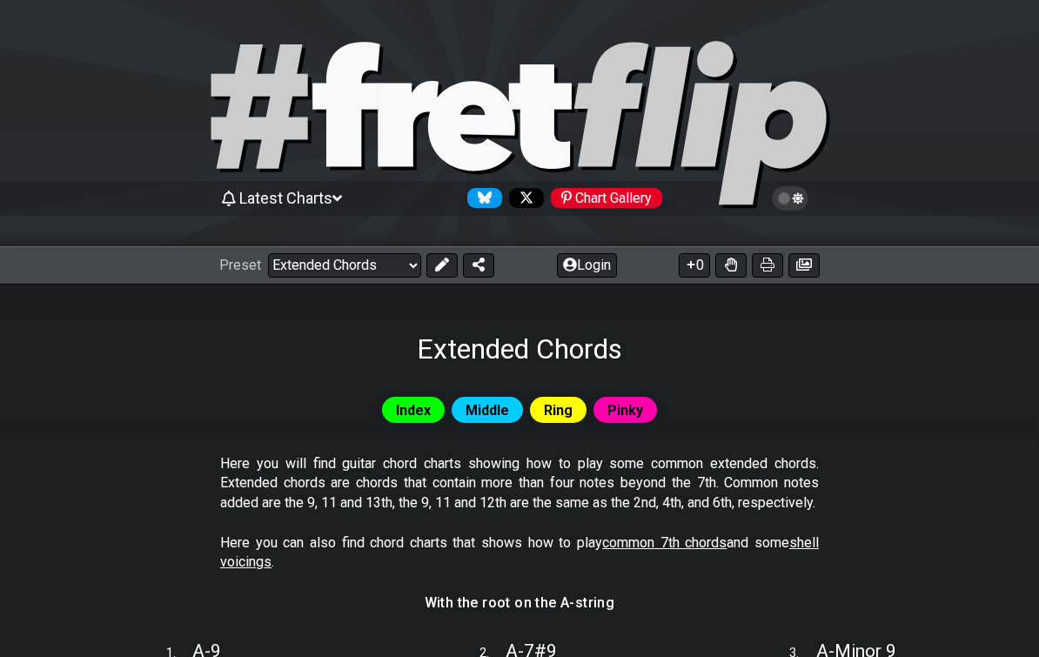
click at [303, 257] on select "Welcome to #fretflip! Initial Preset Custom Preset Minor Pentatonic Major Penta…" at bounding box center [344, 265] width 153 height 24
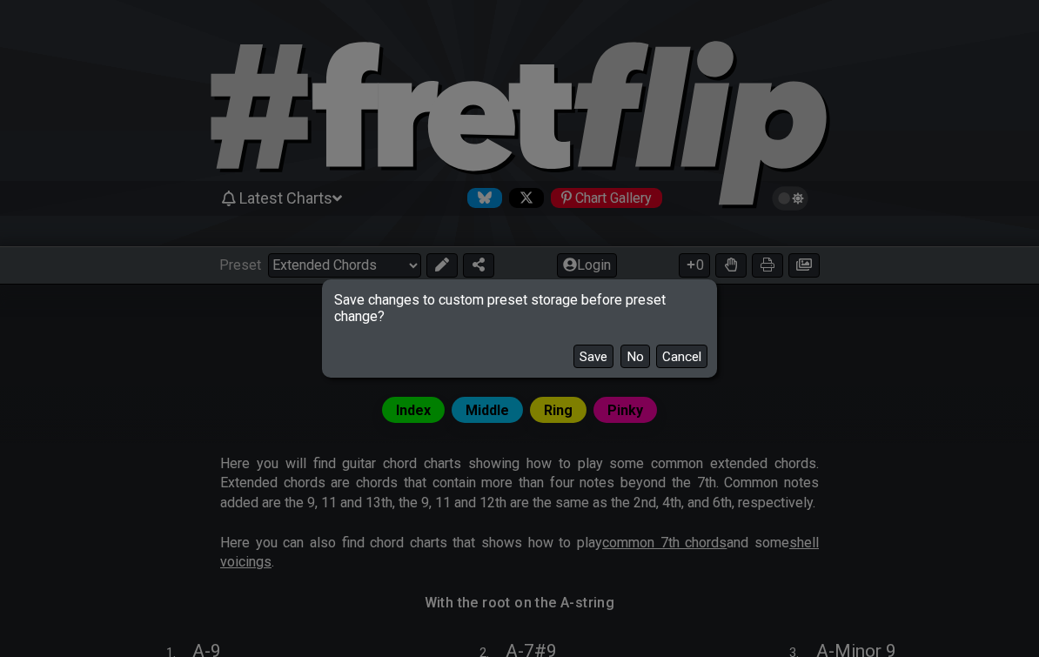
click at [633, 347] on button "No" at bounding box center [636, 357] width 30 height 24
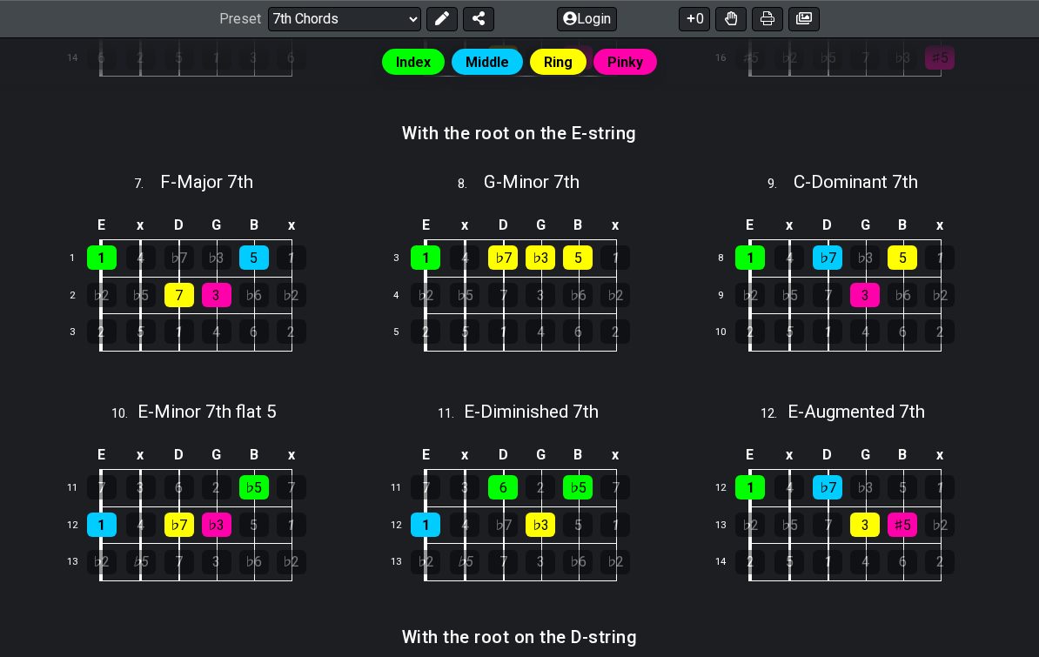
scroll to position [1033, 0]
click at [498, 515] on div "♭7" at bounding box center [503, 525] width 30 height 24
click at [490, 518] on div "♭7" at bounding box center [503, 525] width 30 height 24
click at [418, 459] on td "E" at bounding box center [426, 455] width 40 height 29
click at [449, 460] on td "x" at bounding box center [465, 455] width 39 height 29
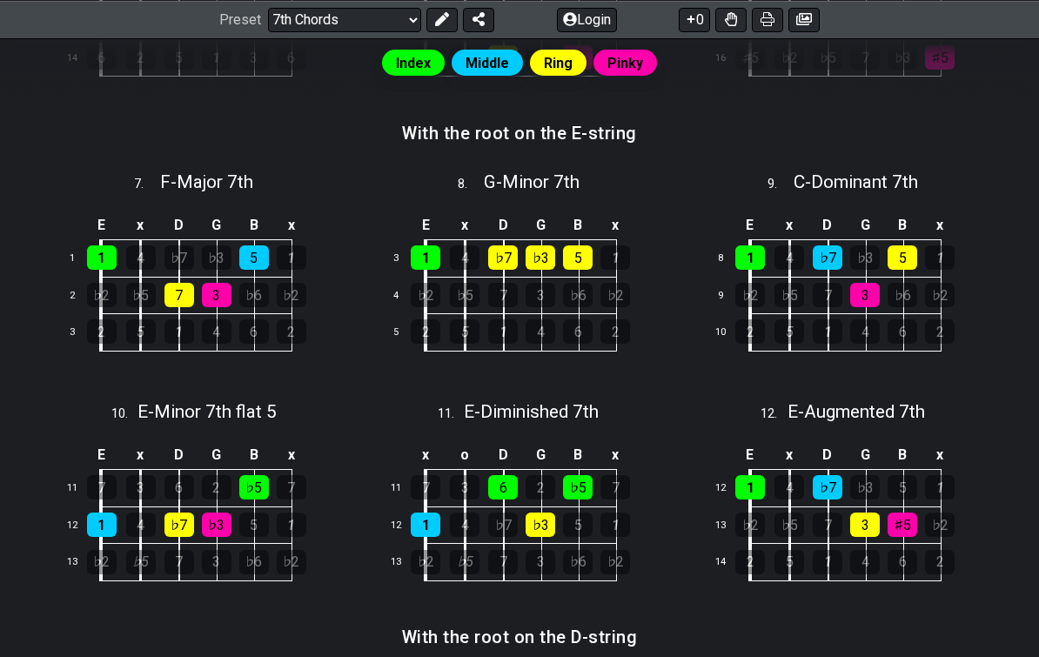
click at [498, 514] on div "♭7" at bounding box center [503, 525] width 30 height 24
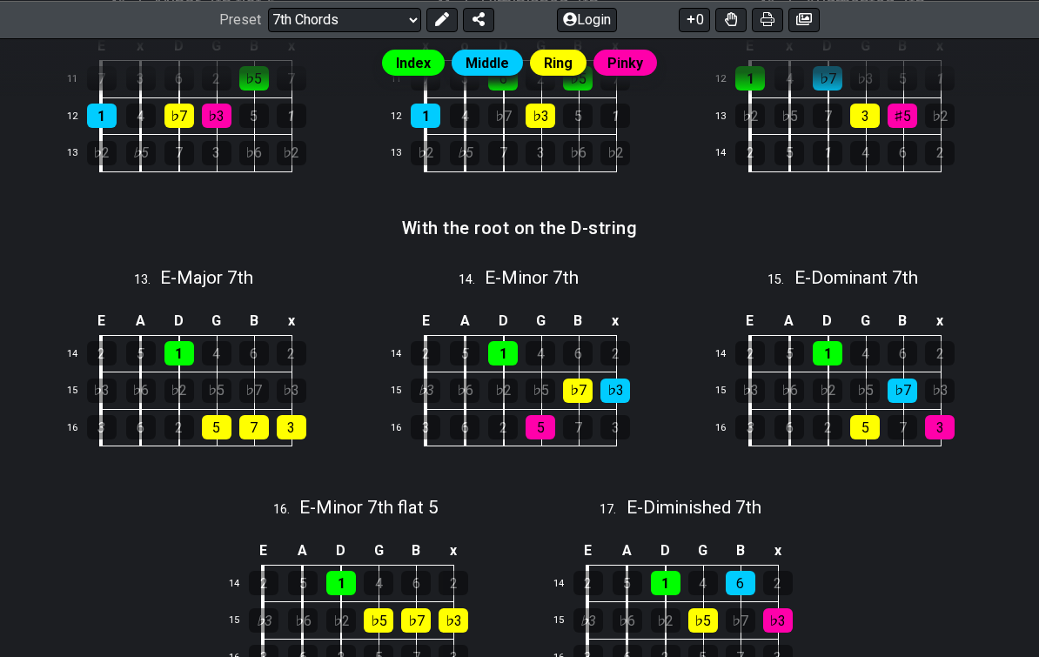
scroll to position [1455, 0]
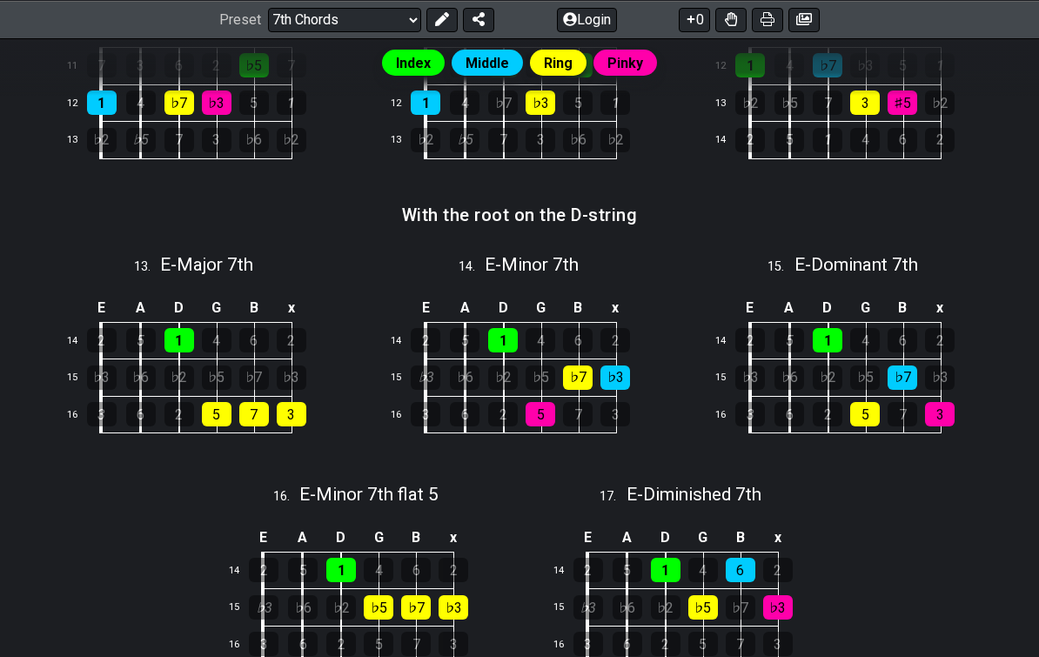
click at [320, 27] on select "Welcome to #fretflip! Initial Preset Custom Preset Minor Pentatonic Major Penta…" at bounding box center [344, 19] width 153 height 24
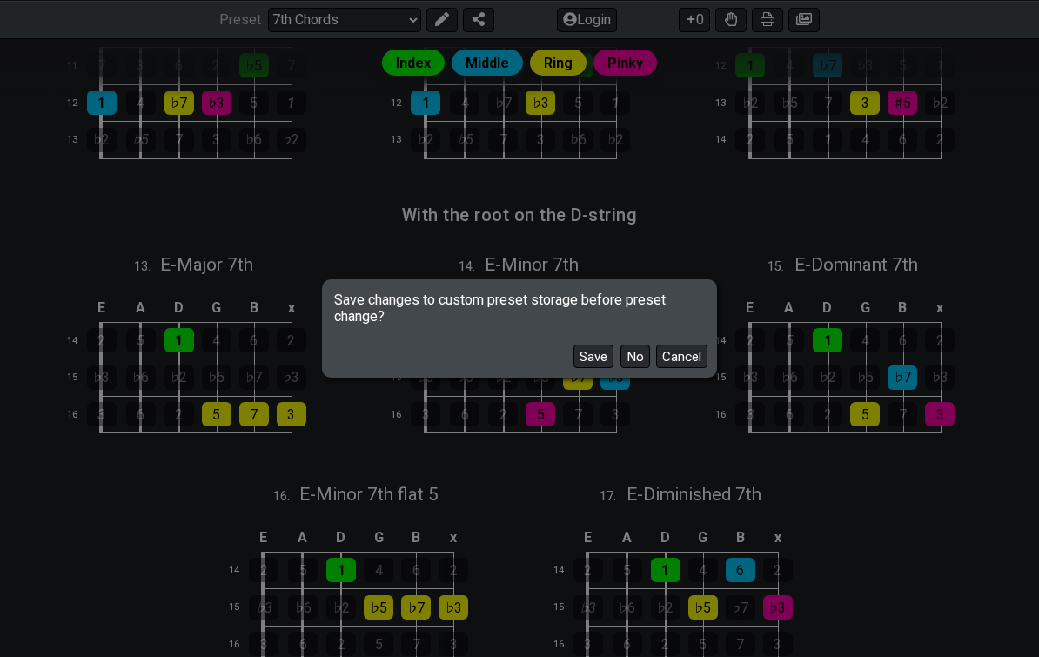
click at [630, 365] on button "No" at bounding box center [636, 357] width 30 height 24
select select "/scale-degrees-and-intervals"
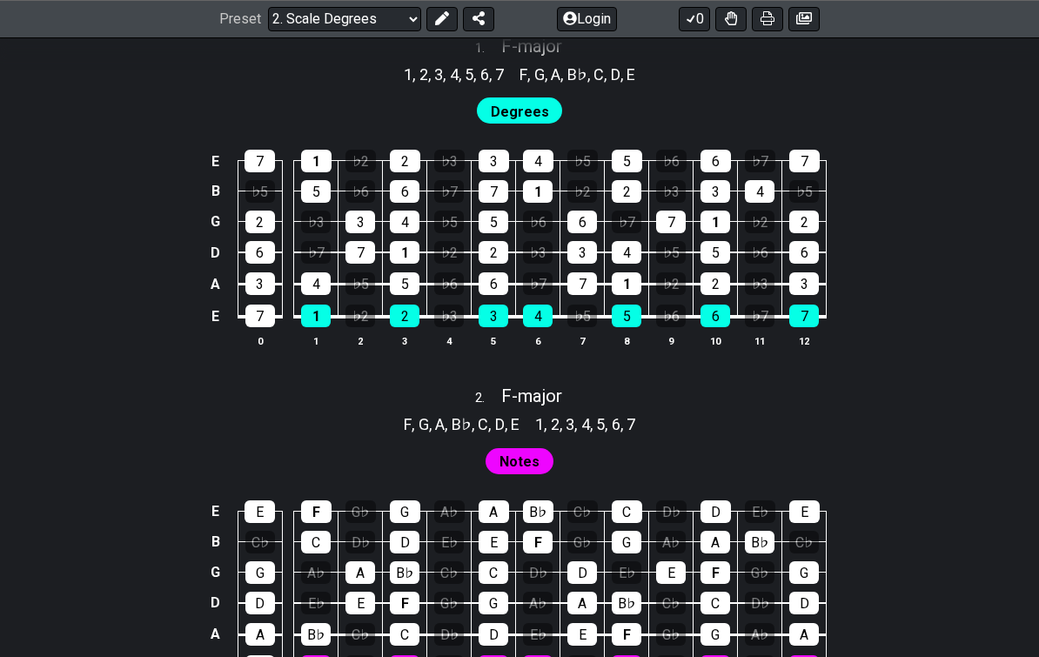
scroll to position [1173, 0]
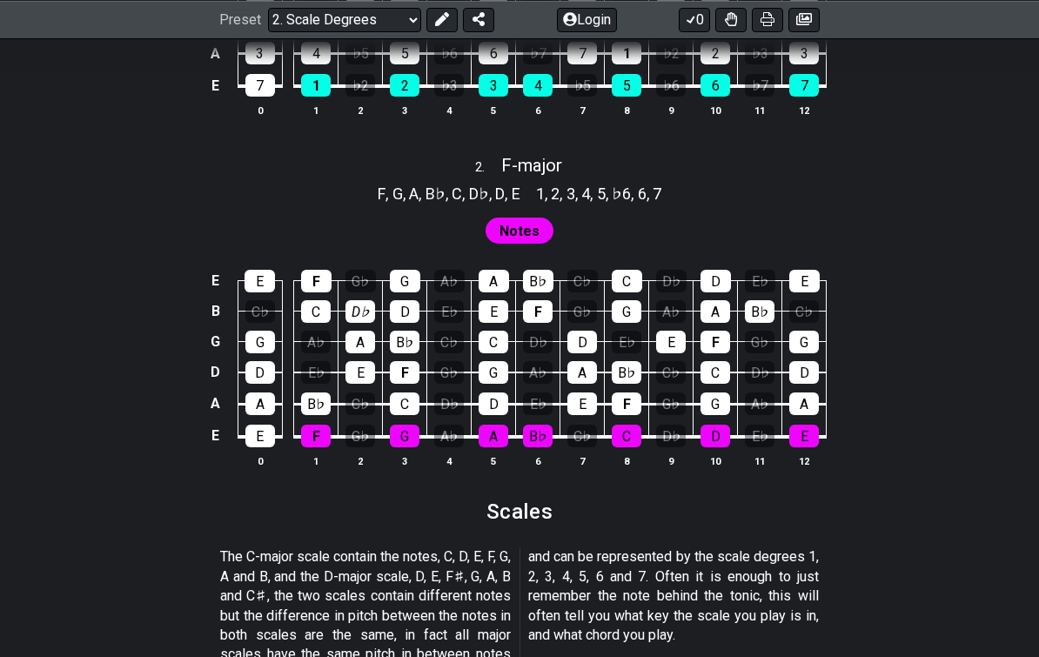
scroll to position [1404, 0]
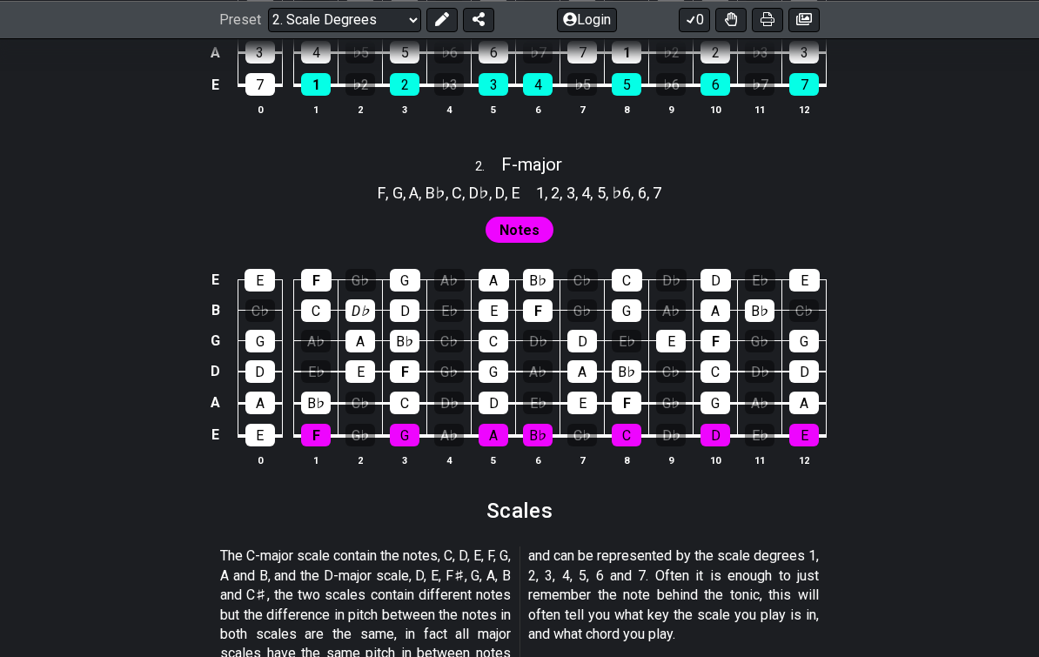
click at [501, 154] on span "F - major" at bounding box center [531, 164] width 61 height 21
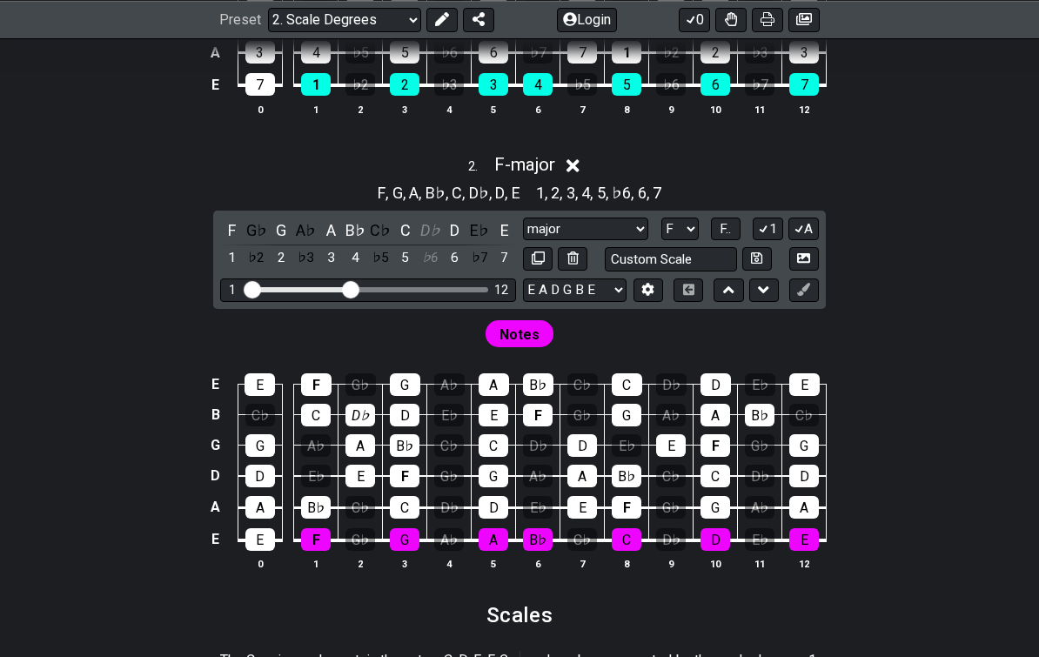
click at [672, 211] on div "F G♭ G A♭ A B♭ C♭ C D♭ D E♭ E 1 ♭2 2 ♭3 3 4 ♭5 5 ♭6 6 ♭7 7 major major Minor Pe…" at bounding box center [519, 260] width 613 height 98
click at [665, 224] on select "A♭ A A♯ B♭ B C C♯ D♭ D D♯ E♭ E F F♯ G♭ G G♯" at bounding box center [680, 230] width 37 height 24
select select "D"
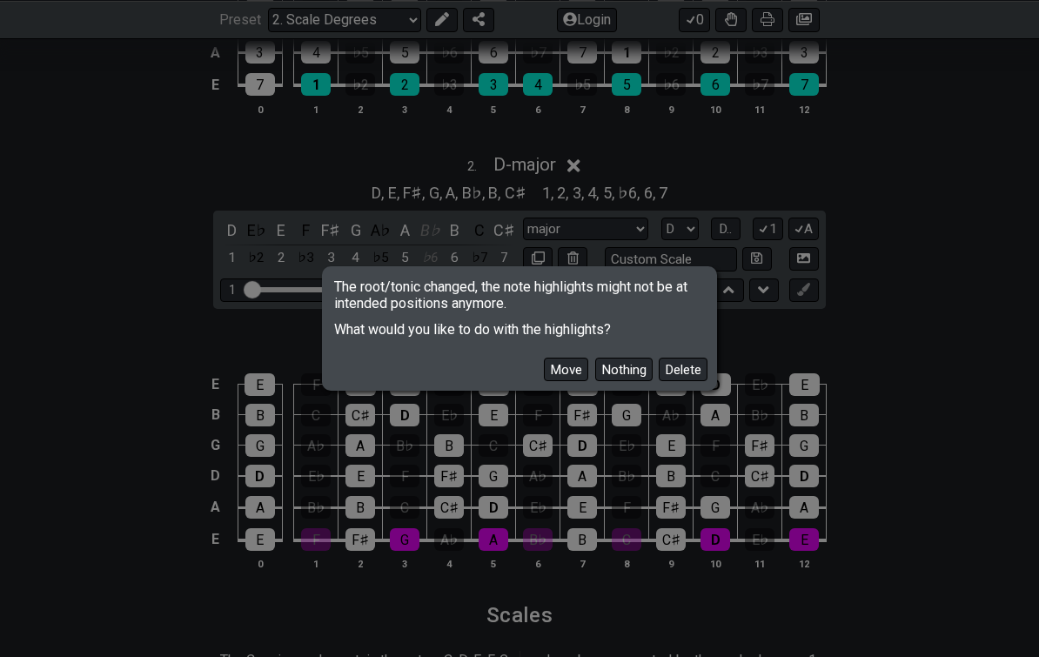
click at [568, 376] on button "Move" at bounding box center [566, 370] width 44 height 24
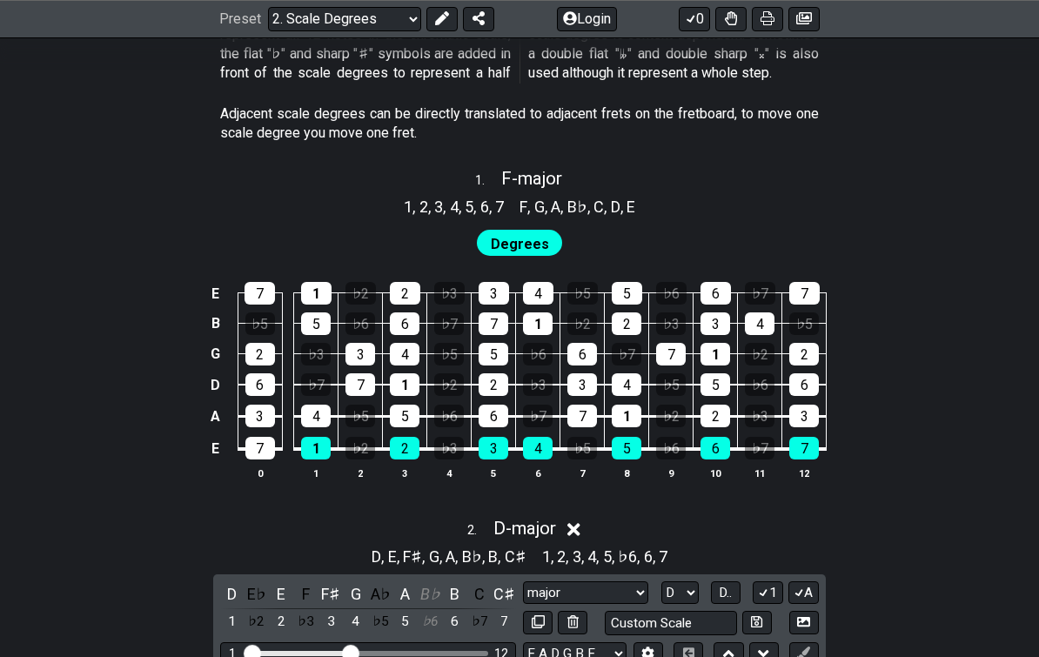
scroll to position [1034, 0]
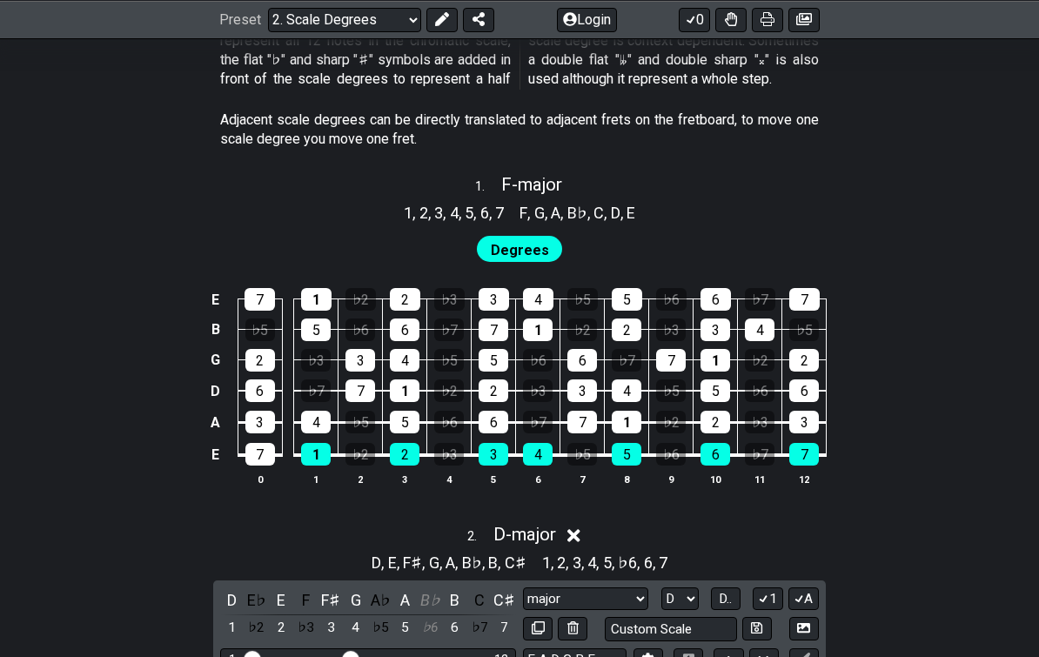
click at [487, 183] on span "1 ." at bounding box center [488, 187] width 26 height 19
select select "F"
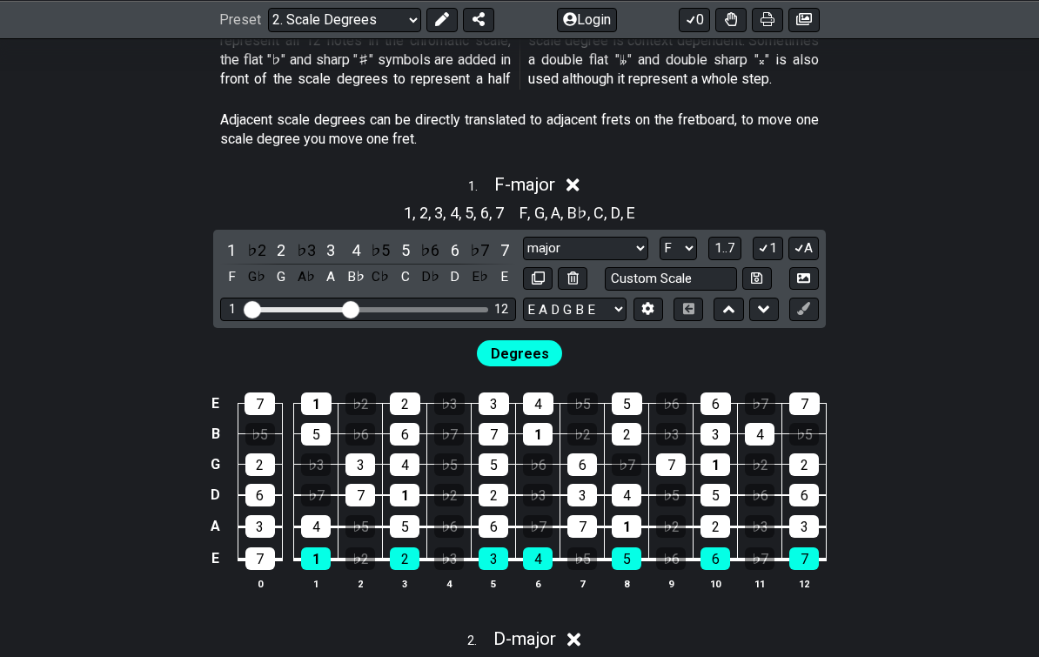
click at [590, 237] on select "major major Minor Pentatonic Major Pentatonic Minor Blues Major Blues Major / […" at bounding box center [585, 249] width 125 height 24
click at [592, 237] on select "major major Minor Pentatonic Major Pentatonic Minor Blues Major Blues Major / […" at bounding box center [585, 249] width 125 height 24
select select "Minor / Aeolian"
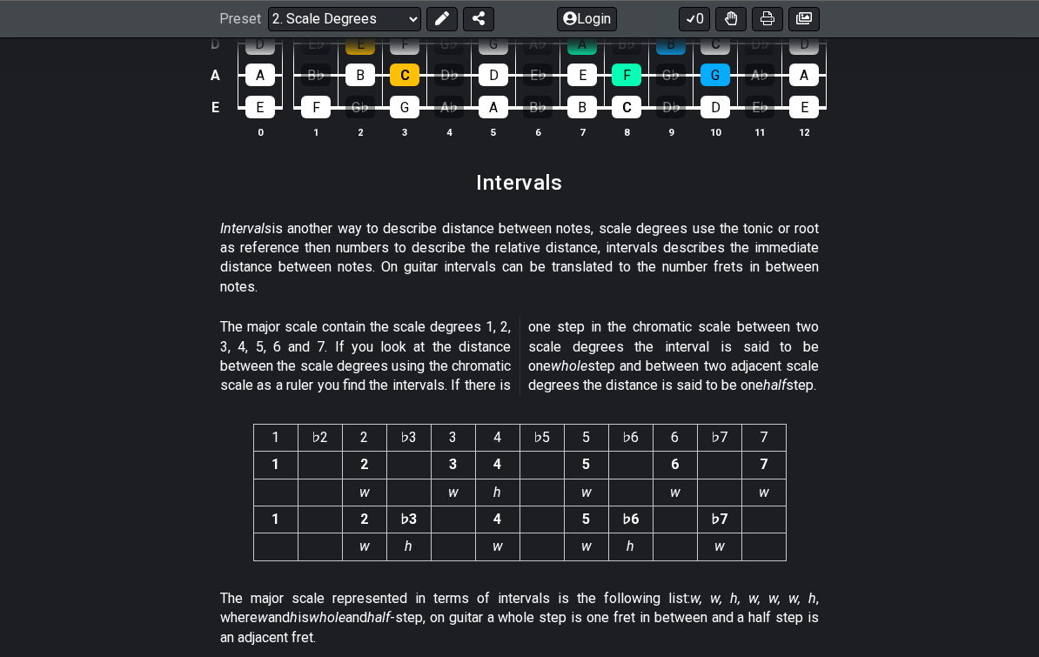
scroll to position [4722, 0]
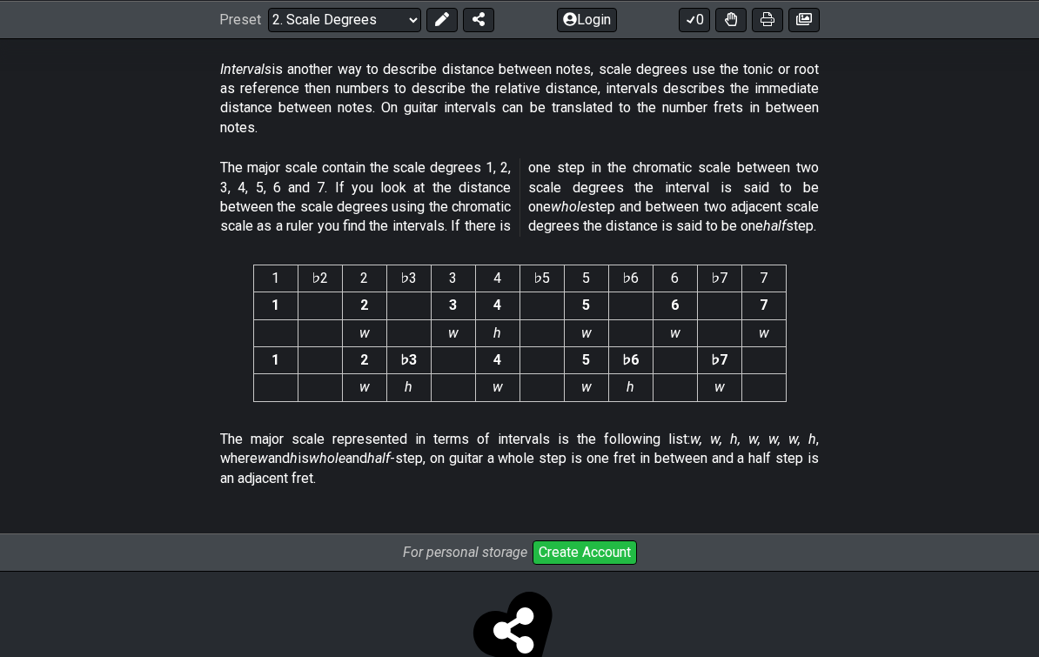
click at [365, 17] on select "Welcome to #fretflip! Initial Preset Custom Preset Minor Pentatonic Major Penta…" at bounding box center [344, 19] width 153 height 24
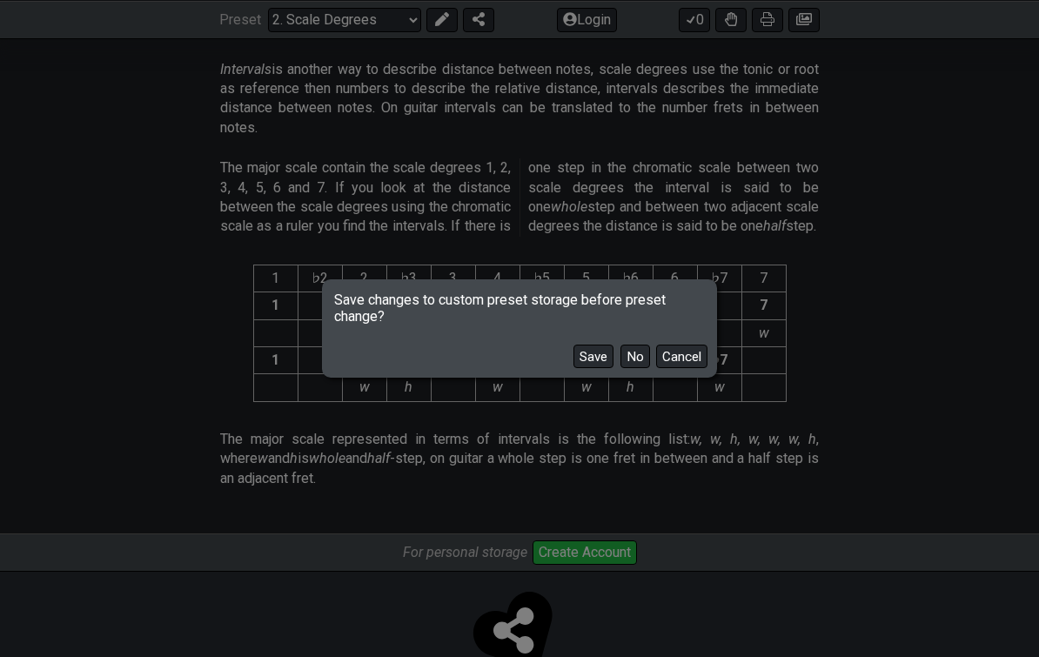
click at [645, 368] on button "No" at bounding box center [636, 357] width 30 height 24
select select "/welcome"
select select "C"
select select "Minor Pentatonic"
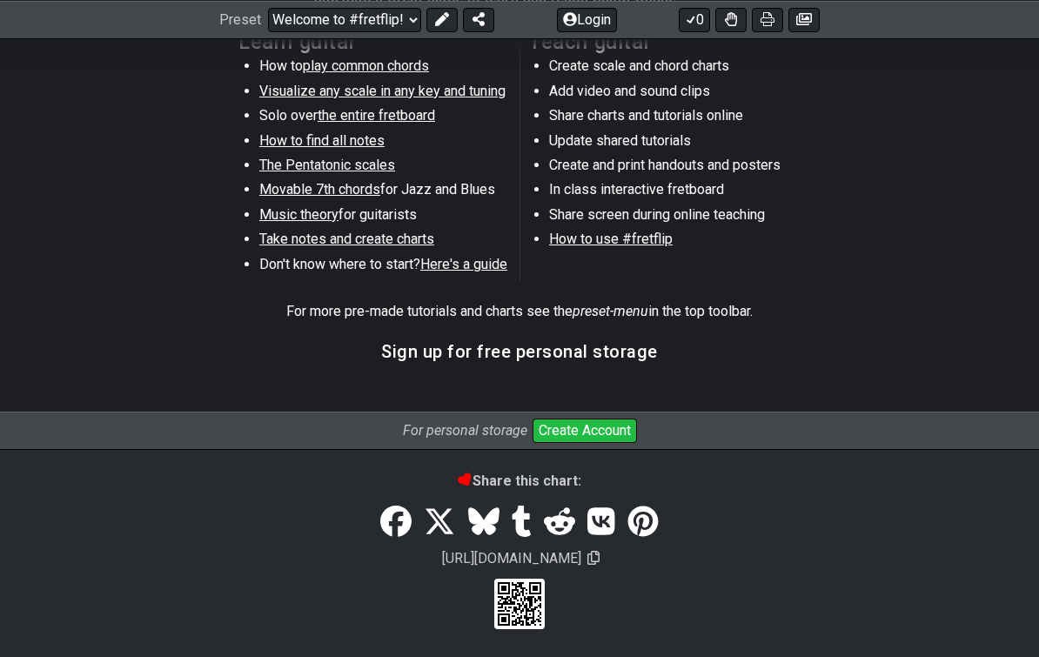
scroll to position [0, 0]
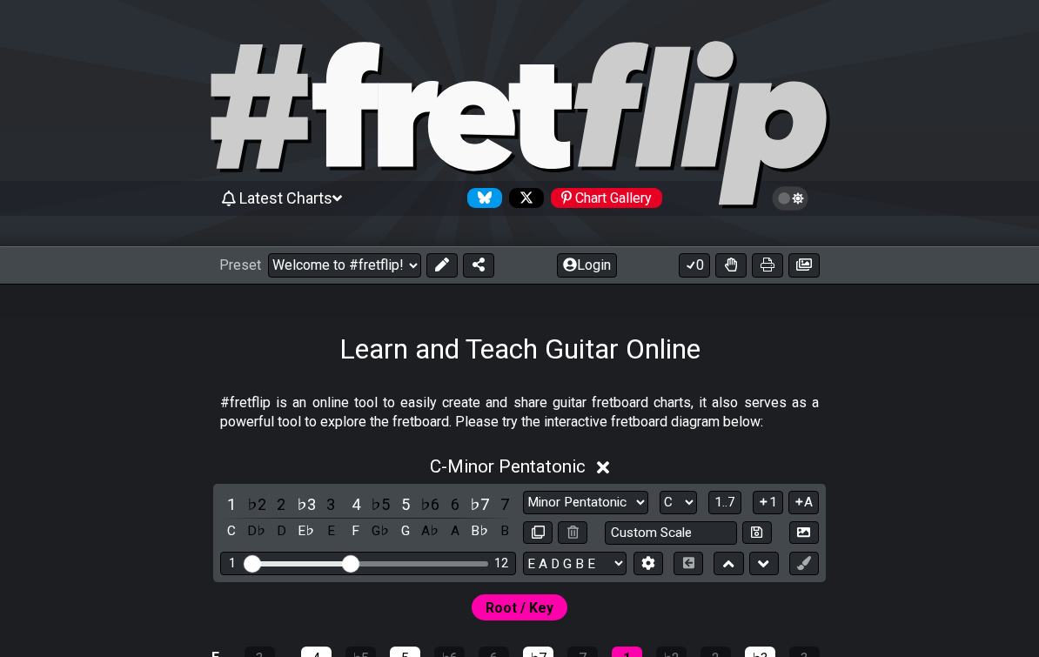
click at [905, 47] on div at bounding box center [519, 127] width 1039 height 178
